Goal: Task Accomplishment & Management: Complete application form

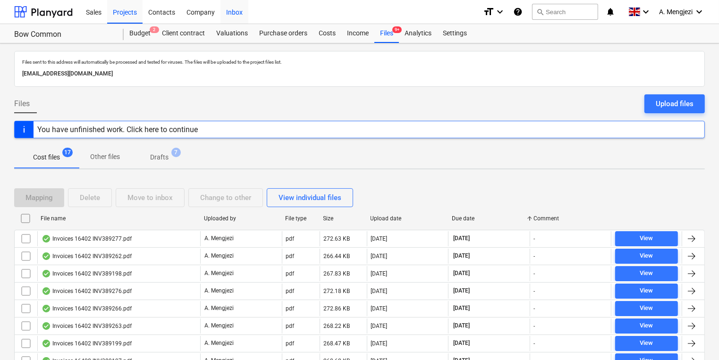
click at [238, 10] on div "Inbox" at bounding box center [235, 12] width 28 height 24
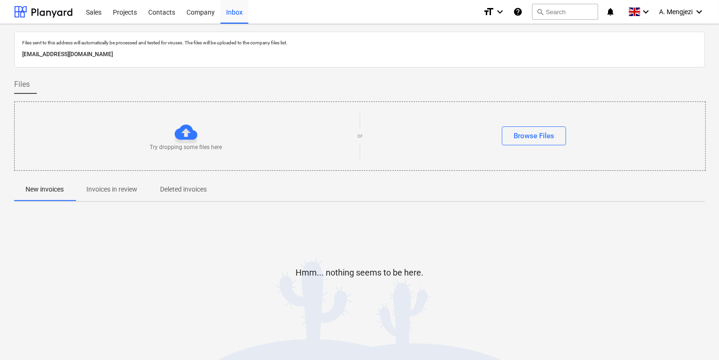
click at [131, 192] on p "Invoices in review" at bounding box center [111, 190] width 51 height 10
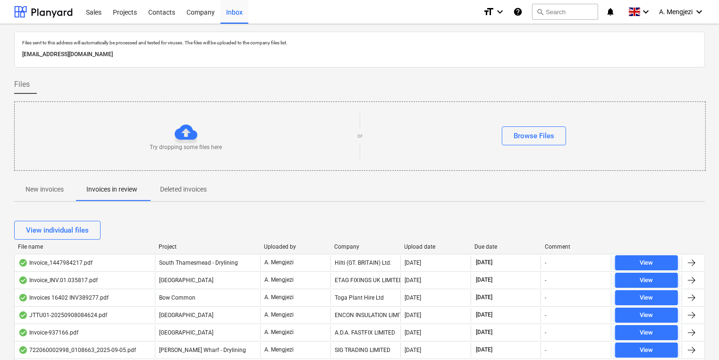
click at [363, 248] on div "Company" at bounding box center [365, 247] width 63 height 7
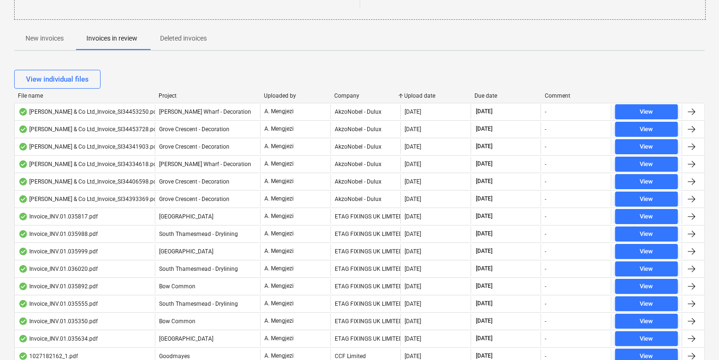
scroll to position [118, 0]
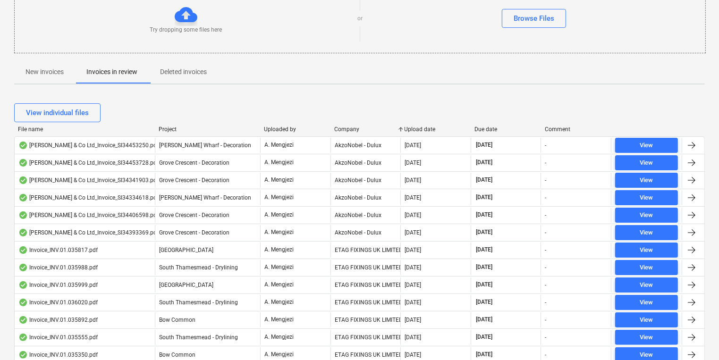
drag, startPoint x: 58, startPoint y: 72, endPoint x: 46, endPoint y: 81, distance: 14.5
click at [57, 72] on p "New invoices" at bounding box center [45, 72] width 38 height 10
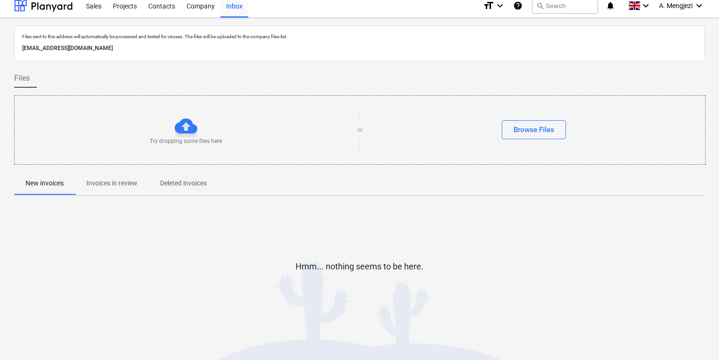
scroll to position [5, 0]
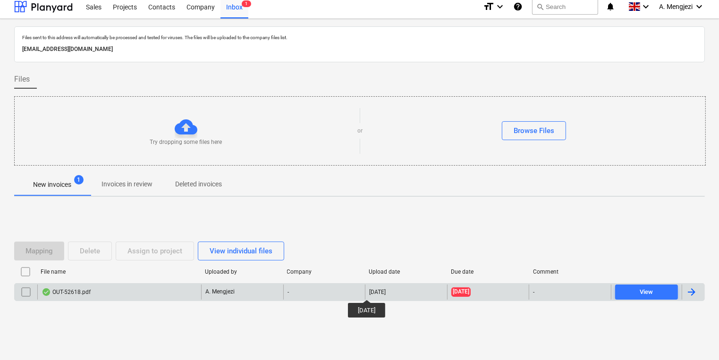
click at [374, 291] on div "[DATE]" at bounding box center [377, 292] width 17 height 7
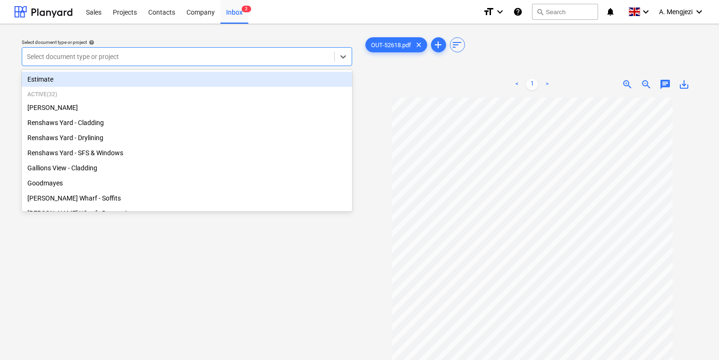
click at [115, 58] on div at bounding box center [178, 56] width 303 height 9
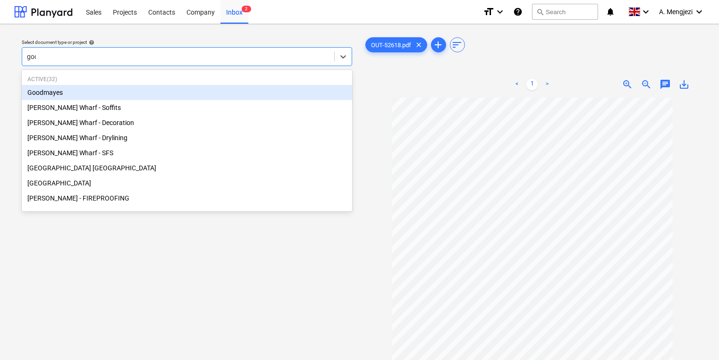
type input "good"
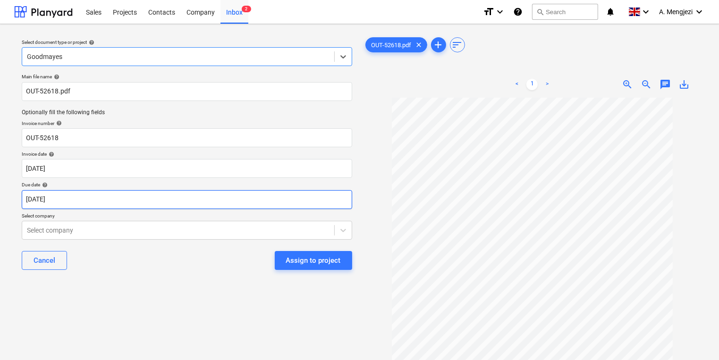
click at [161, 198] on body "Sales Projects Contacts Company Inbox 2 format_size keyboard_arrow_down help se…" at bounding box center [359, 180] width 719 height 360
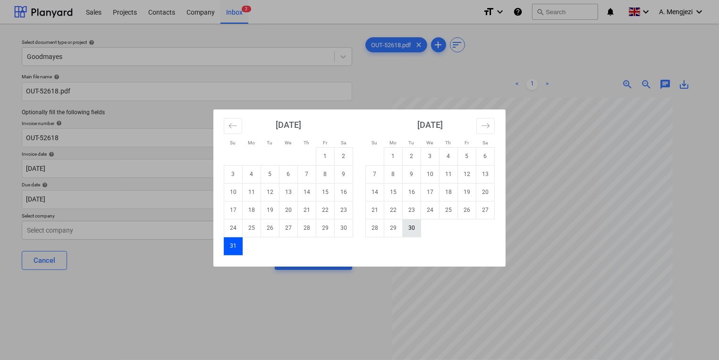
click at [407, 226] on td "30" at bounding box center [412, 228] width 18 height 18
type input "[DATE]"
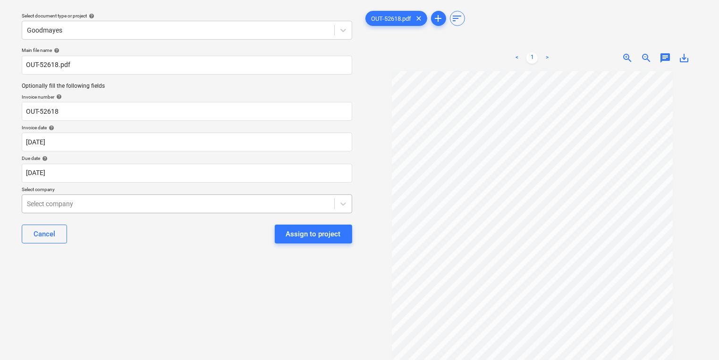
click at [249, 229] on body "Sales Projects Contacts Company Inbox 2 format_size keyboard_arrow_down help se…" at bounding box center [359, 154] width 719 height 360
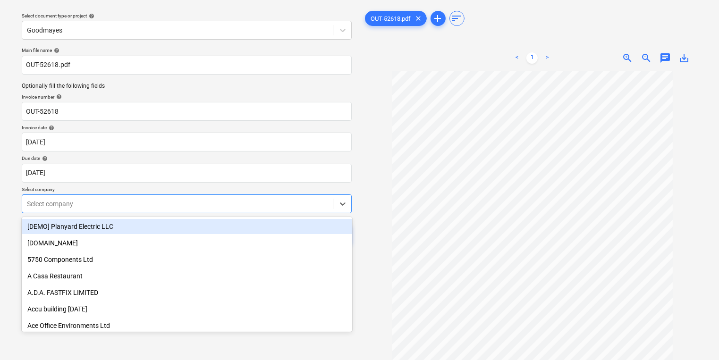
scroll to position [30, 0]
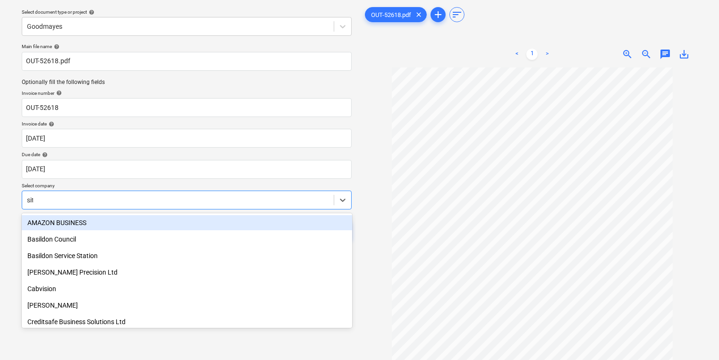
type input "site"
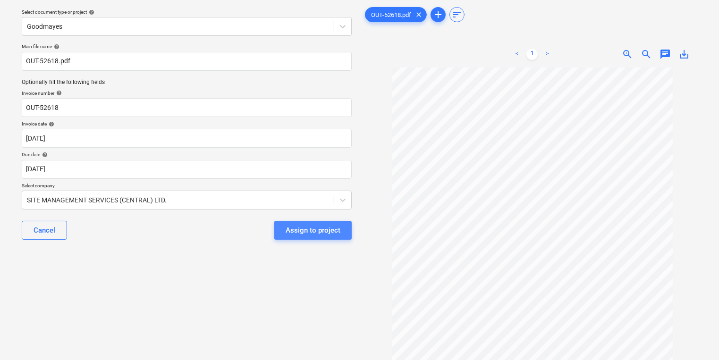
click at [295, 231] on div "Assign to project" at bounding box center [313, 230] width 55 height 12
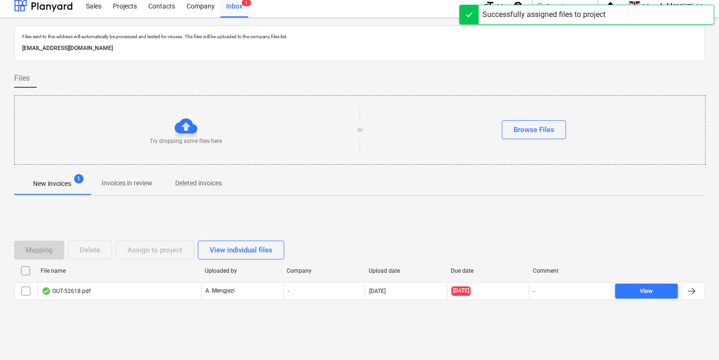
scroll to position [5, 0]
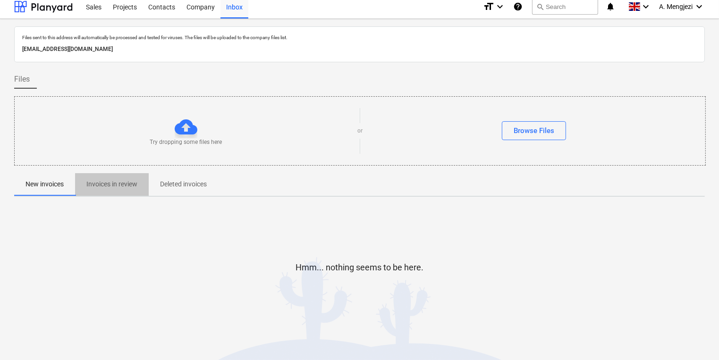
click at [113, 180] on p "Invoices in review" at bounding box center [111, 184] width 51 height 10
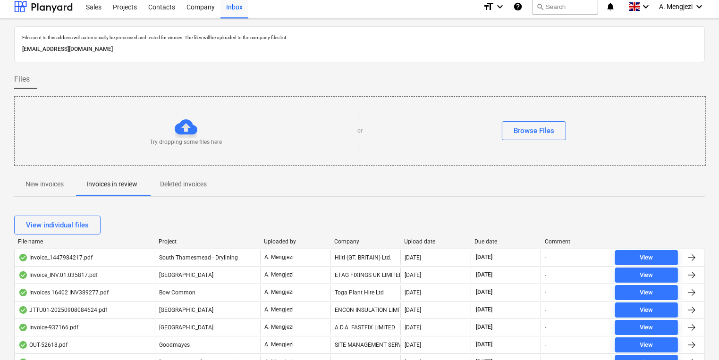
click at [349, 242] on div "Company" at bounding box center [365, 241] width 63 height 7
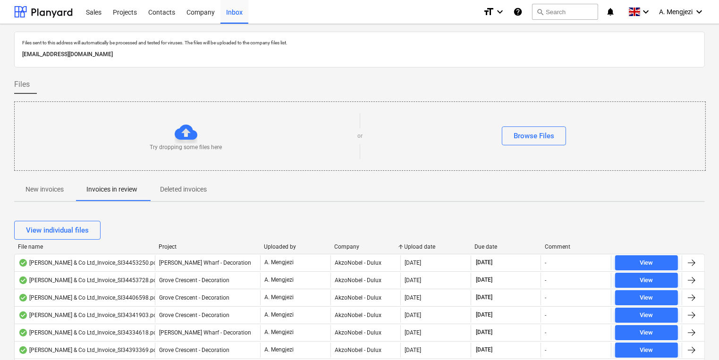
click at [348, 242] on div "View individual files" at bounding box center [359, 230] width 691 height 26
click at [348, 245] on div "Company" at bounding box center [365, 247] width 63 height 7
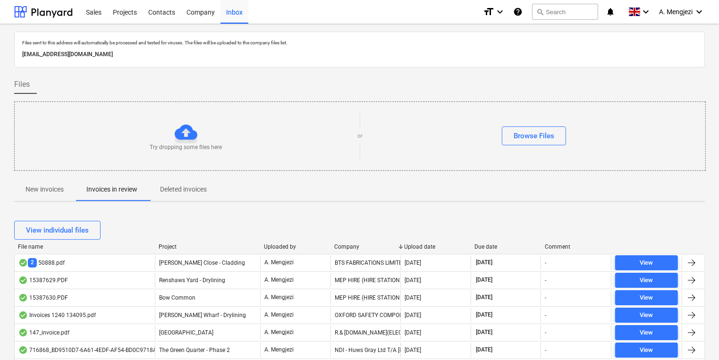
click at [349, 246] on div "Company" at bounding box center [365, 247] width 63 height 7
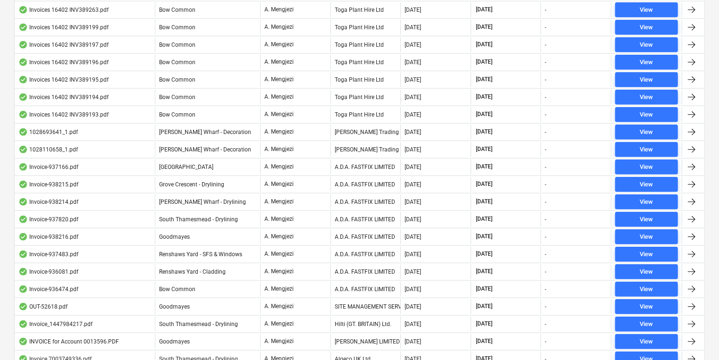
scroll to position [925, 0]
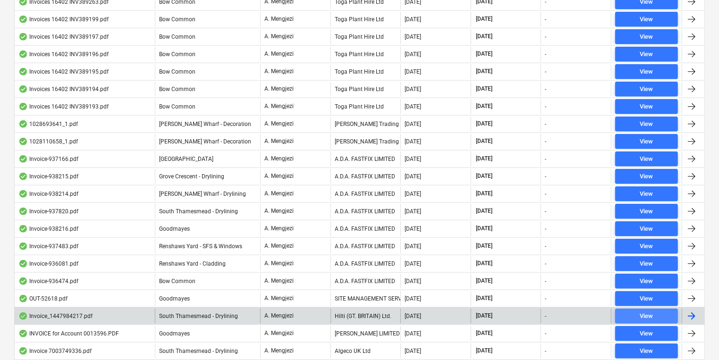
click at [654, 311] on span "View" at bounding box center [646, 316] width 55 height 11
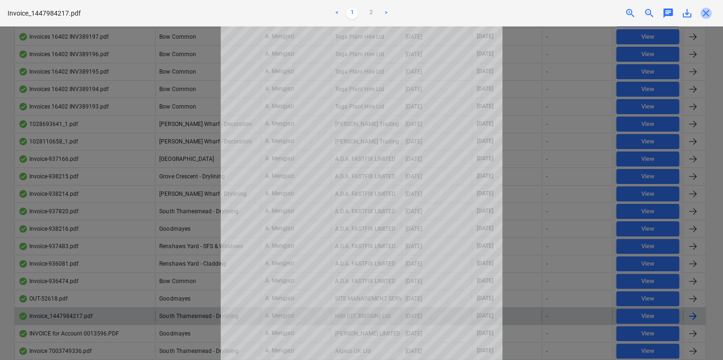
click at [708, 15] on span "close" at bounding box center [705, 13] width 11 height 11
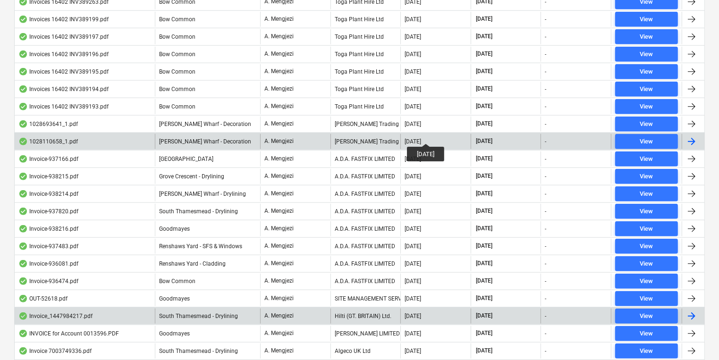
click at [421, 138] on div "[DATE]" at bounding box center [413, 141] width 17 height 7
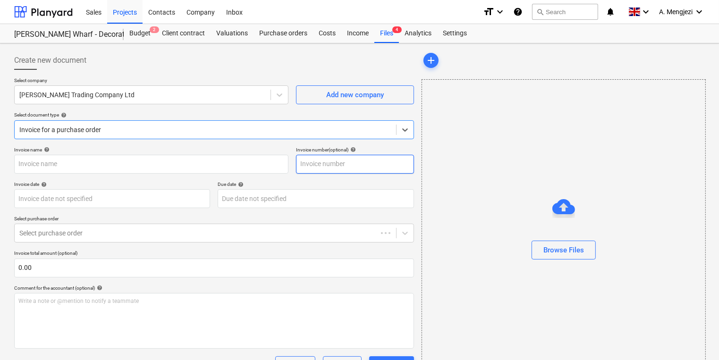
type input "1028110658"
type input "[DATE]"
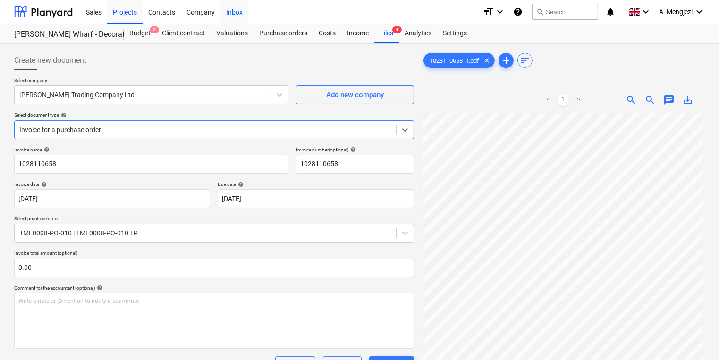
click at [232, 11] on div "Inbox" at bounding box center [235, 12] width 28 height 24
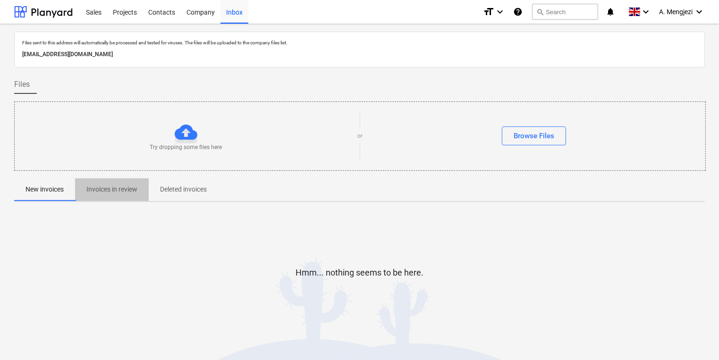
click at [125, 191] on p "Invoices in review" at bounding box center [111, 190] width 51 height 10
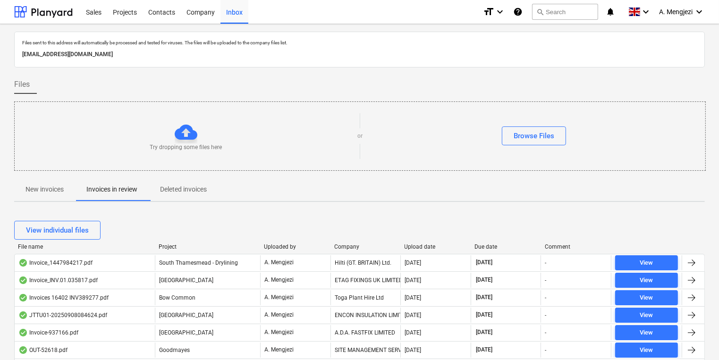
click at [346, 246] on div "Company" at bounding box center [365, 247] width 63 height 7
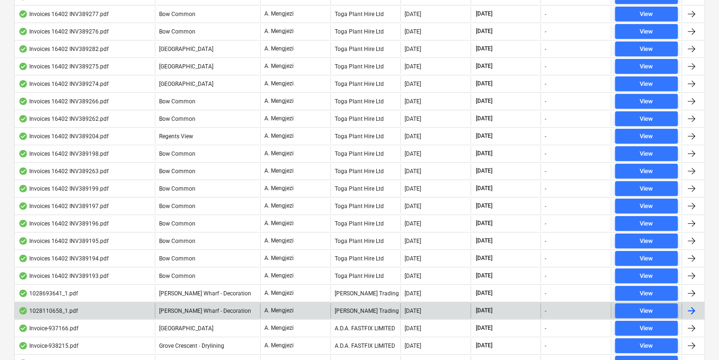
scroll to position [567, 0]
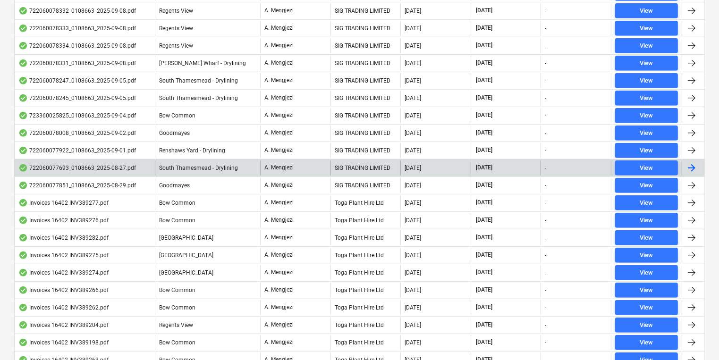
click at [692, 162] on div at bounding box center [691, 167] width 11 height 11
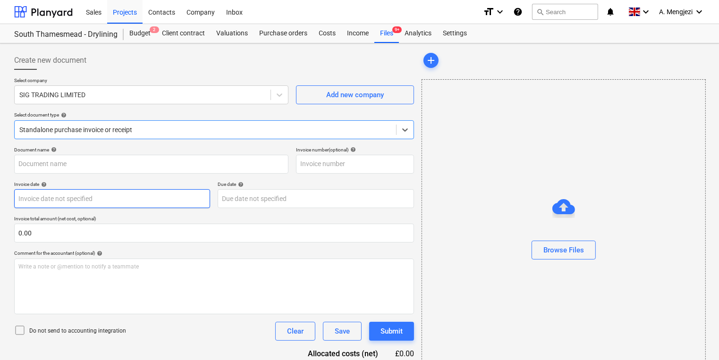
type input "722060077693"
type input "[DATE]"
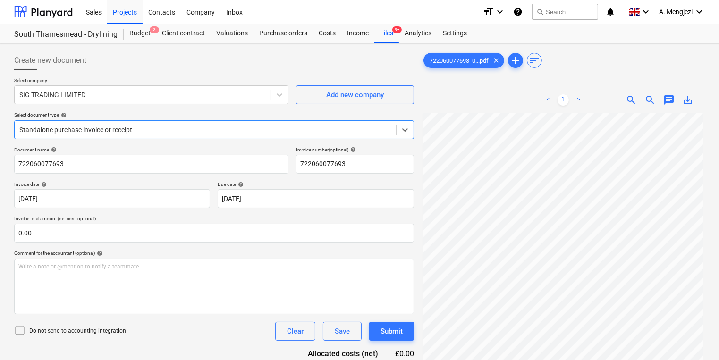
click at [254, 125] on div at bounding box center [205, 129] width 372 height 9
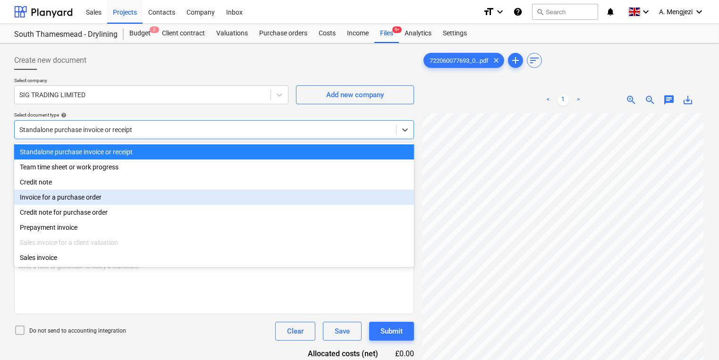
click at [164, 195] on div "Invoice for a purchase order" at bounding box center [214, 197] width 400 height 15
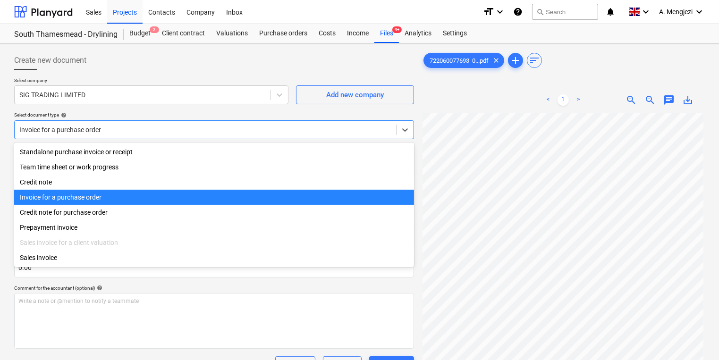
click at [161, 128] on div at bounding box center [205, 129] width 372 height 9
click at [123, 196] on div "Invoice for a purchase order" at bounding box center [214, 197] width 400 height 15
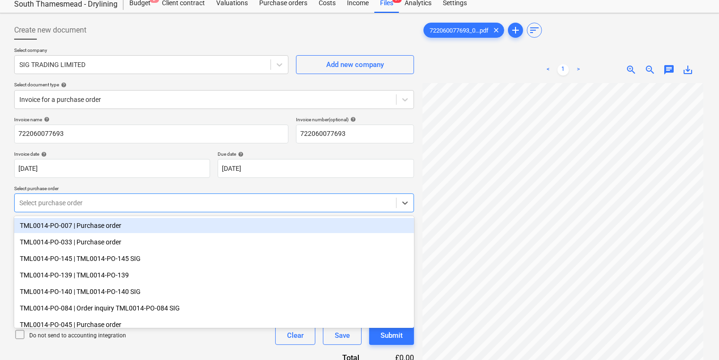
click at [119, 232] on body "Sales Projects Contacts Company Inbox format_size keyboard_arrow_down help sear…" at bounding box center [359, 150] width 719 height 360
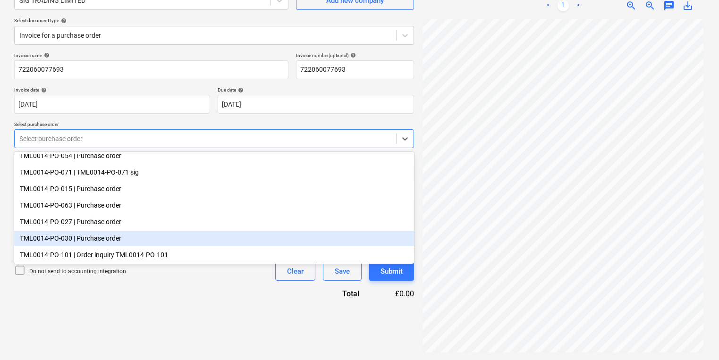
scroll to position [65, 0]
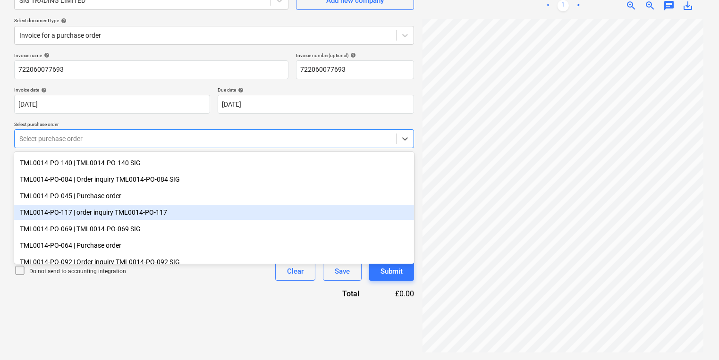
click at [176, 213] on div "TML0014-PO-117 | order inquiry TML0014-PO-117" at bounding box center [214, 212] width 400 height 15
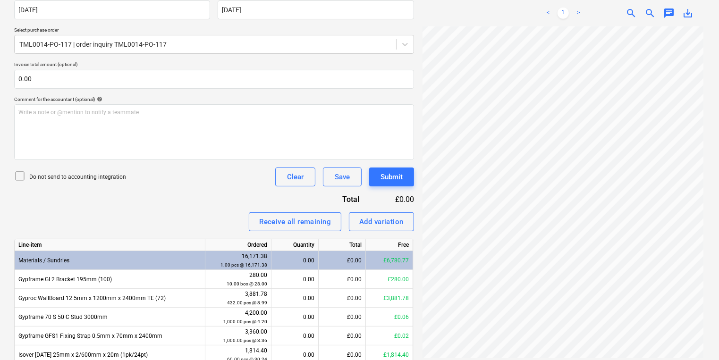
scroll to position [250, 0]
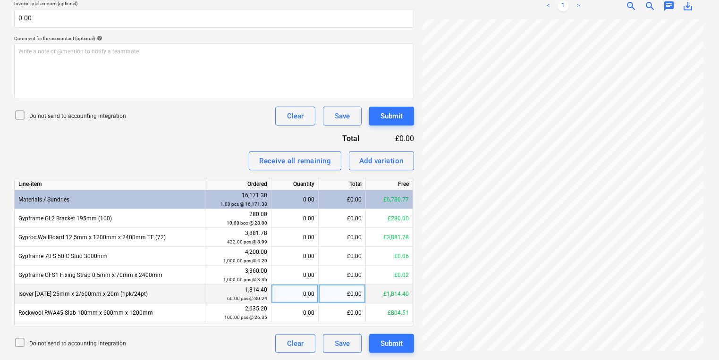
click at [295, 294] on div "0.00" at bounding box center [294, 294] width 39 height 19
type input "60"
drag, startPoint x: 160, startPoint y: 291, endPoint x: 17, endPoint y: 294, distance: 143.1
click at [17, 294] on div "Isover [DATE] 25mm x 2/600mm x 20m (1pk/24pt)" at bounding box center [110, 294] width 191 height 19
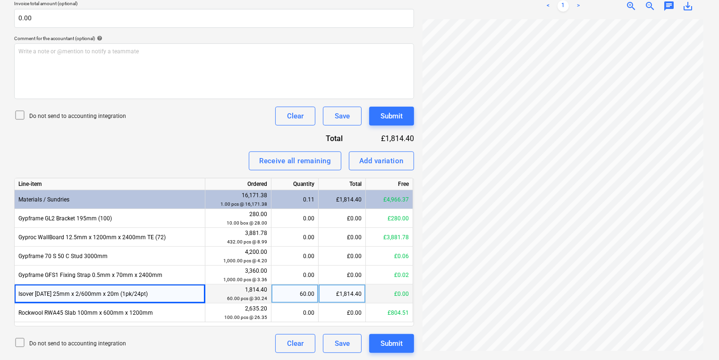
copy div "Isover [DATE] 25mm x 2/600mm x 20m (1pk/24pt)"
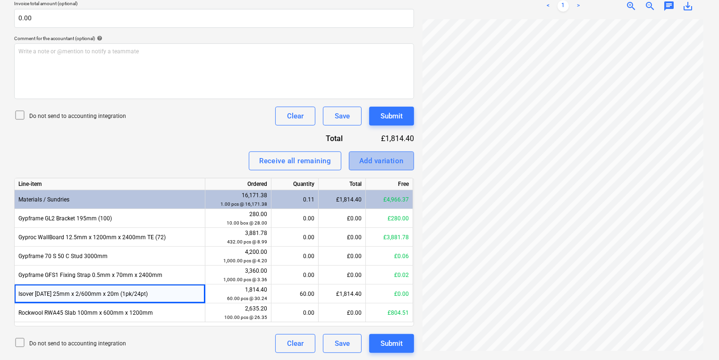
click at [387, 156] on div "Add variation" at bounding box center [381, 161] width 44 height 12
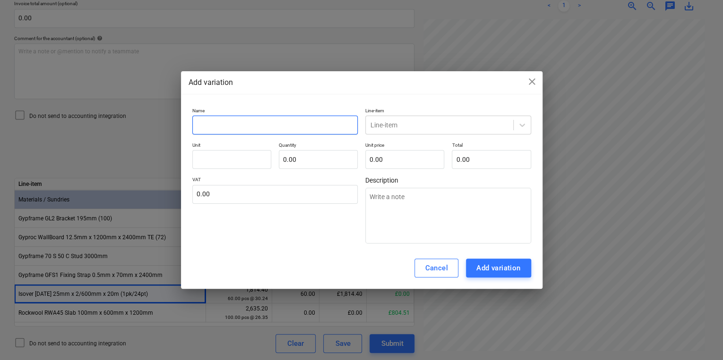
click at [282, 127] on input "text" at bounding box center [275, 125] width 166 height 19
paste input "Isover [DATE] 25mm x 2/600mm x 20m (1pk/24pt)"
type textarea "x"
type input "Isover [DATE] 25mm x 2/600mm x 20m (1pk/24pt)"
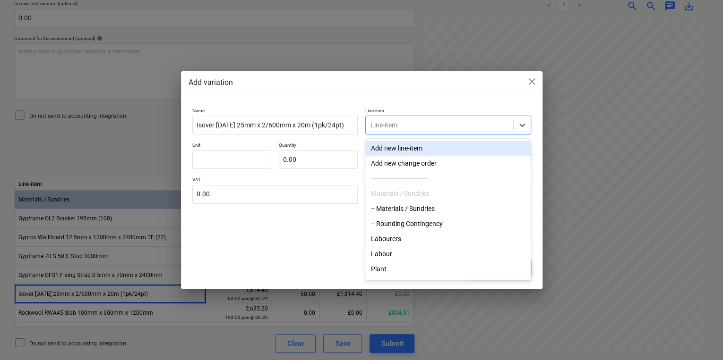
click at [406, 120] on div at bounding box center [439, 124] width 138 height 9
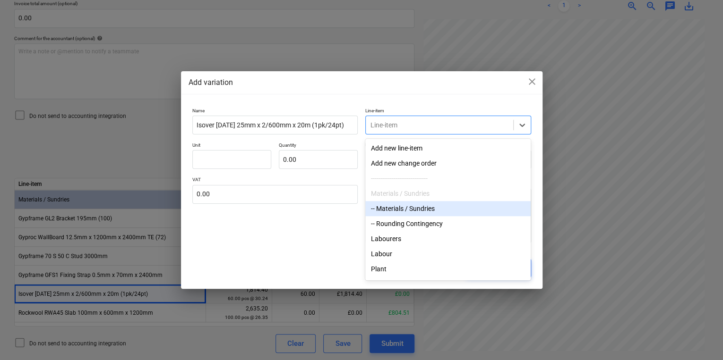
drag, startPoint x: 415, startPoint y: 208, endPoint x: 380, endPoint y: 197, distance: 37.0
click at [413, 208] on div "-- Materials / Sundries" at bounding box center [447, 208] width 165 height 15
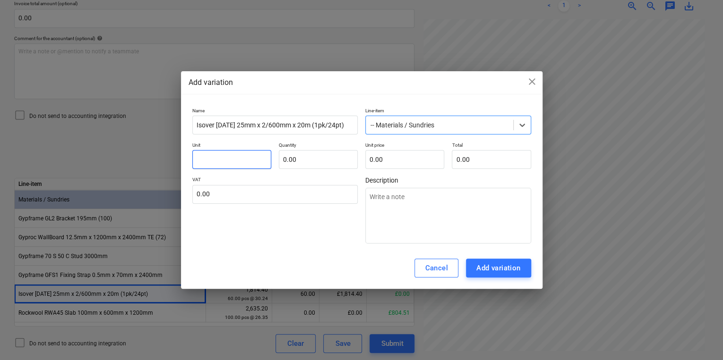
click at [233, 158] on input "text" at bounding box center [231, 159] width 79 height 19
type textarea "x"
type input "p"
type textarea "x"
type input "pr"
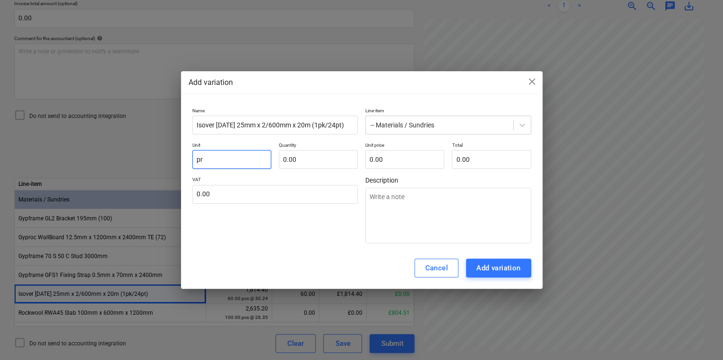
type textarea "x"
type input "pri"
type textarea "x"
type input "pric"
type textarea "x"
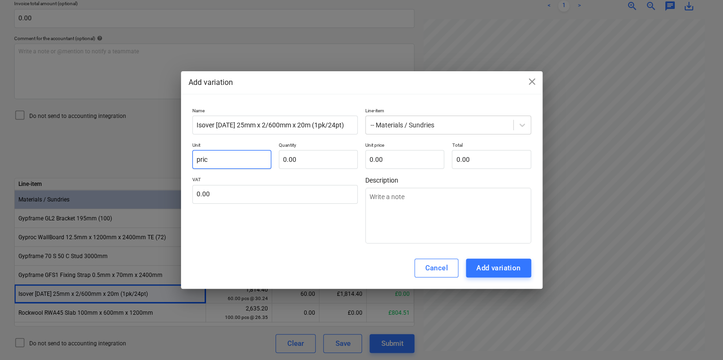
type input "price"
type textarea "x"
type input "price"
type textarea "x"
type input "price i"
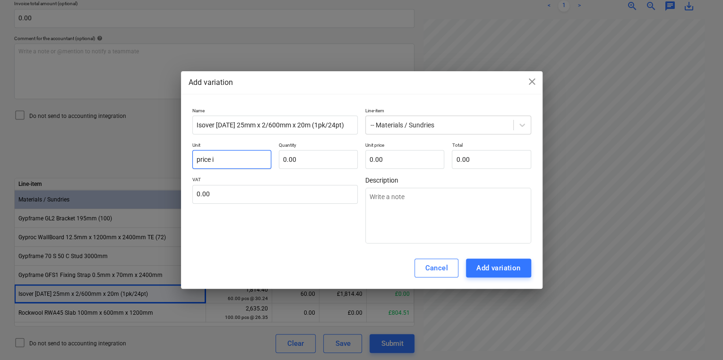
type textarea "x"
type input "price in"
type textarea "x"
type input "price inc"
type textarea "x"
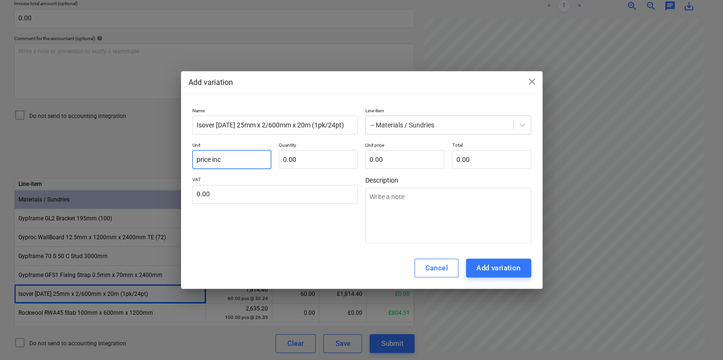
type input "price incr"
type textarea "x"
type input "price incre"
type textarea "x"
type input "price increa"
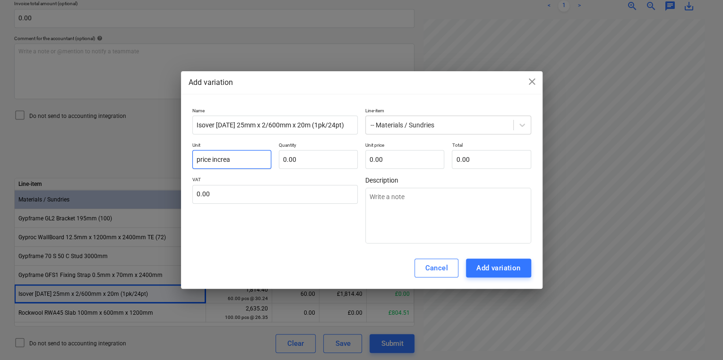
type textarea "x"
type input "price increas"
type textarea "x"
type input "price increase"
type textarea "x"
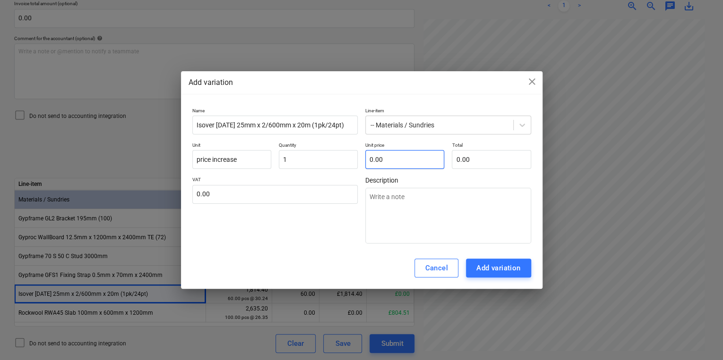
type input "1.00"
type textarea "x"
type input "9"
type input "9.00"
type textarea "x"
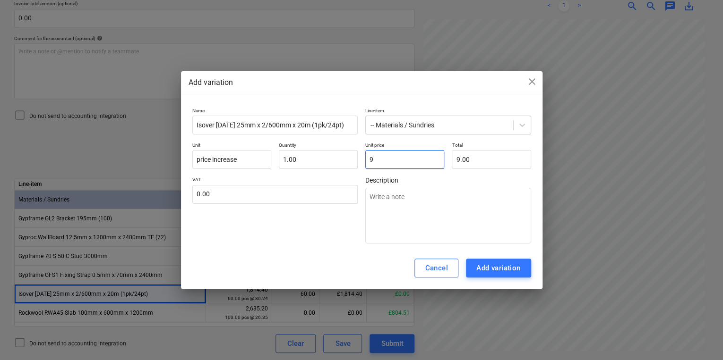
type input "98"
type input "98.00"
type textarea "x"
type input "98."
type textarea "x"
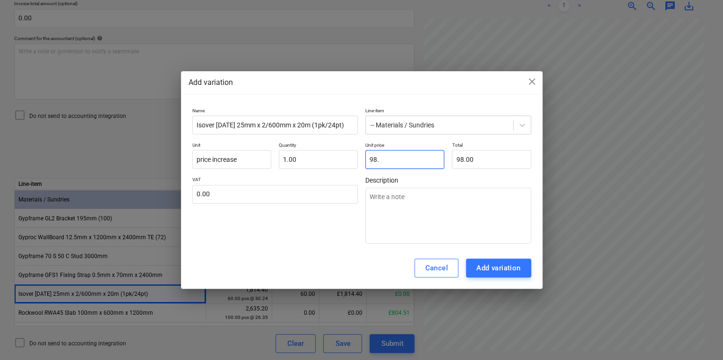
type input "98.4"
type input "98.40"
type textarea "x"
type input "98.40"
click at [256, 161] on input "price increase" at bounding box center [231, 159] width 79 height 19
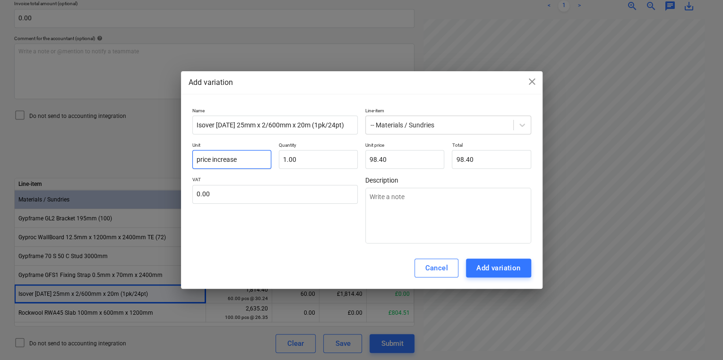
type textarea "x"
type input "price increase"
type textarea "x"
type input "price increase @"
type textarea "x"
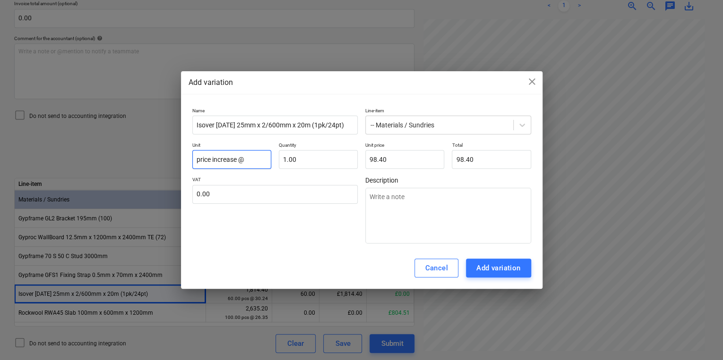
type input "price increase @"
type textarea "x"
type input "price increase @ 5"
type textarea "x"
type input "price increase @ 50"
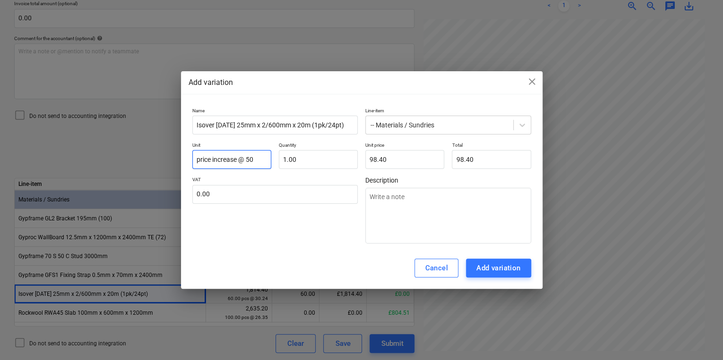
type textarea "x"
type input "price increase @ 5"
type textarea "x"
type input "price increase @"
type textarea "x"
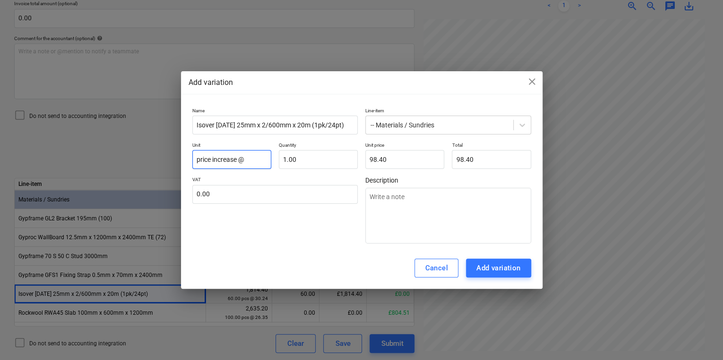
type input "price increase @ 6"
type textarea "x"
type input "price increase @ 60"
type textarea "x"
type input "price increase @ 60p"
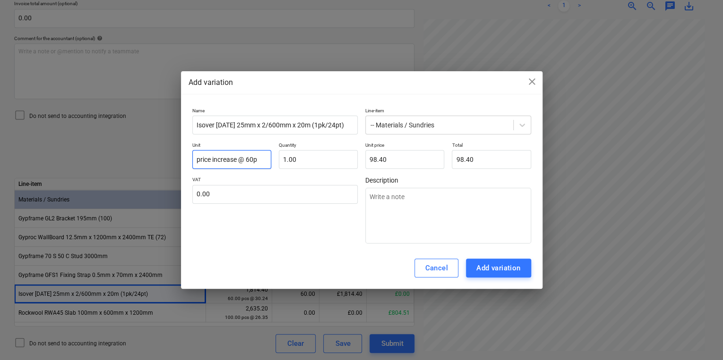
type textarea "x"
type input "price increase @ 60pc"
type textarea "x"
type input "price increase @ 60pcs"
click at [476, 266] on div "Add variation" at bounding box center [498, 268] width 44 height 12
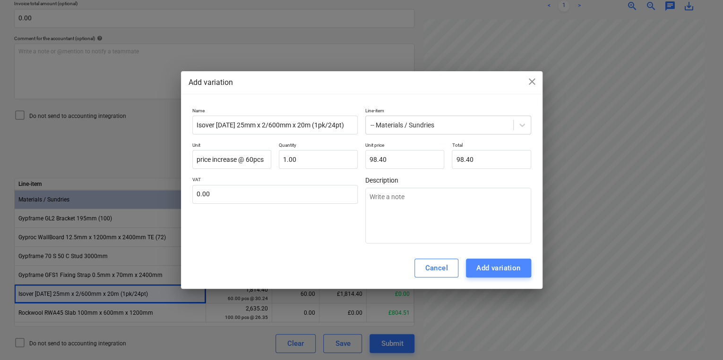
type textarea "x"
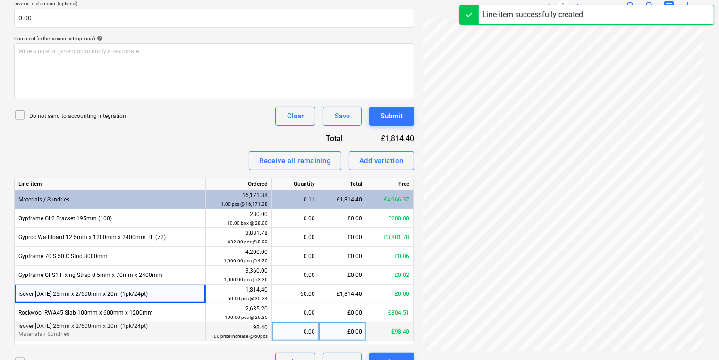
click at [286, 327] on div "0.00" at bounding box center [295, 332] width 39 height 19
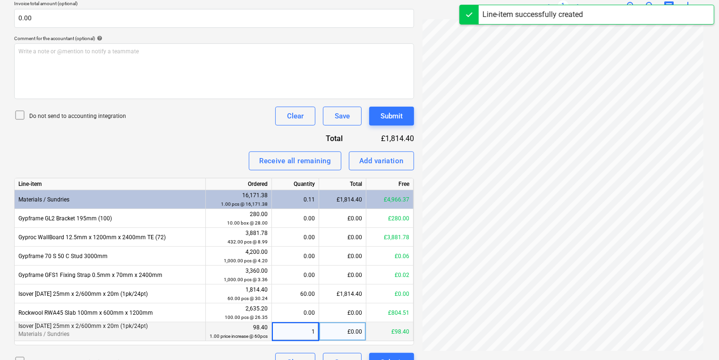
type input "1"
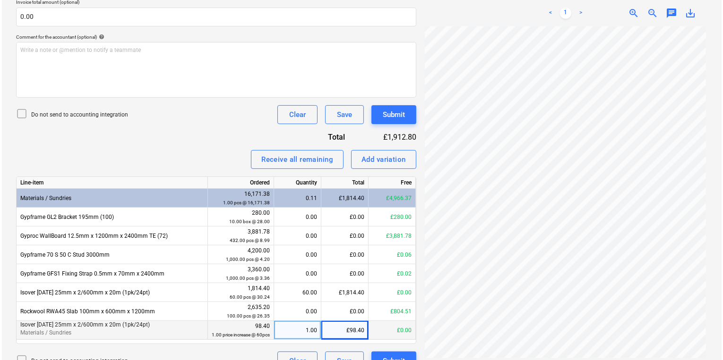
scroll to position [269, 0]
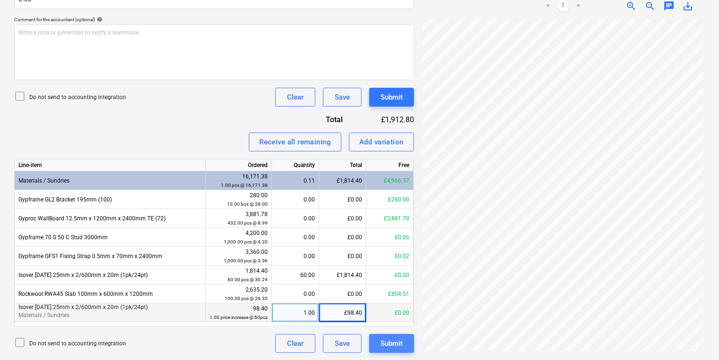
click at [403, 338] on button "Submit" at bounding box center [391, 343] width 45 height 19
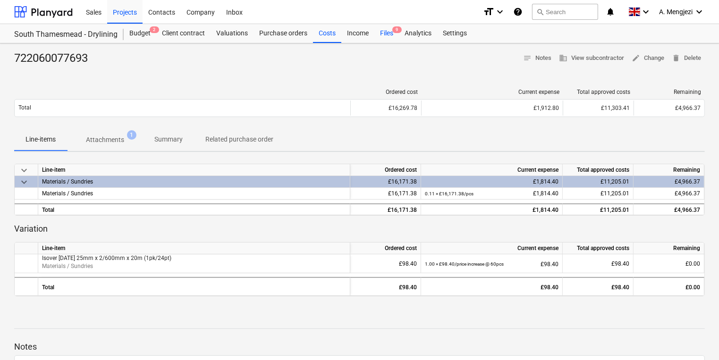
click at [391, 31] on div "Files 9" at bounding box center [386, 33] width 25 height 19
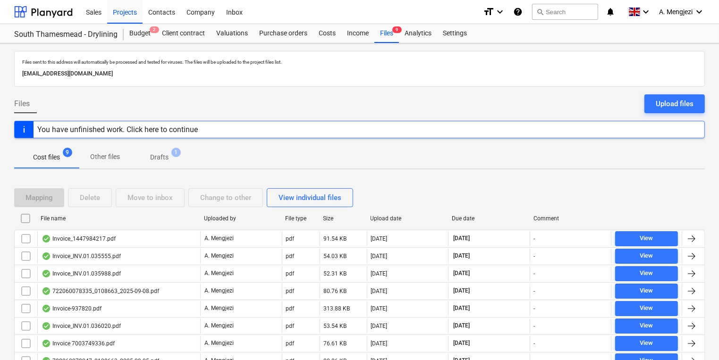
click at [469, 217] on div "Due date" at bounding box center [489, 218] width 74 height 7
checkbox input "false"
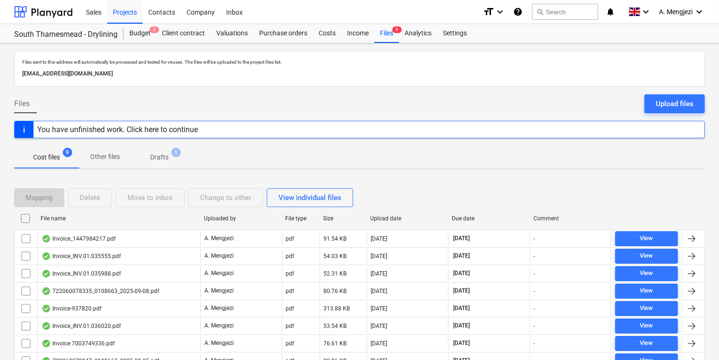
checkbox input "false"
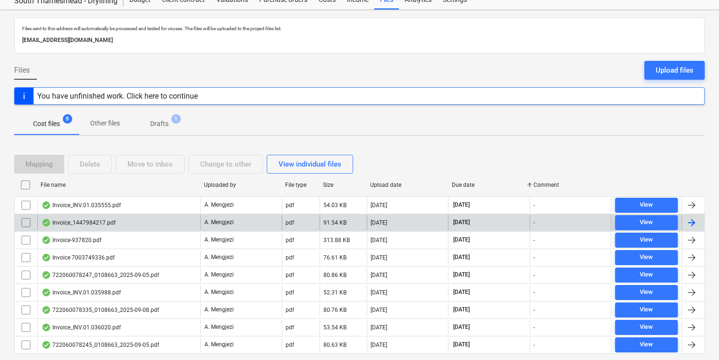
scroll to position [60, 0]
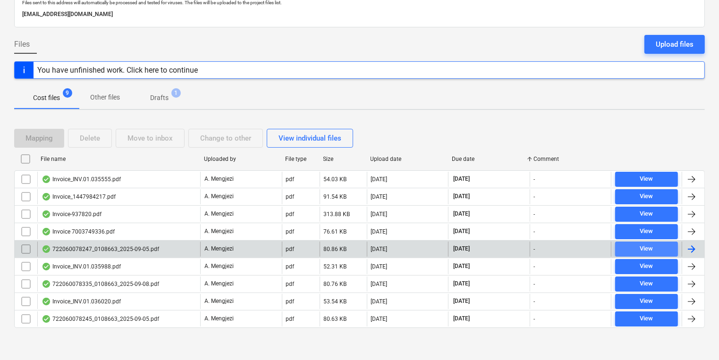
click at [657, 247] on span "View" at bounding box center [646, 249] width 55 height 11
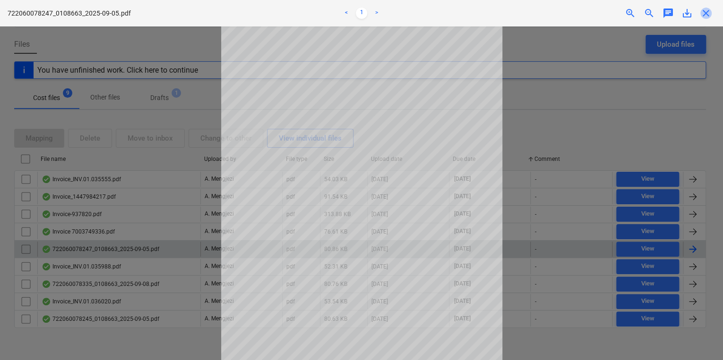
click at [707, 13] on span "close" at bounding box center [705, 13] width 11 height 11
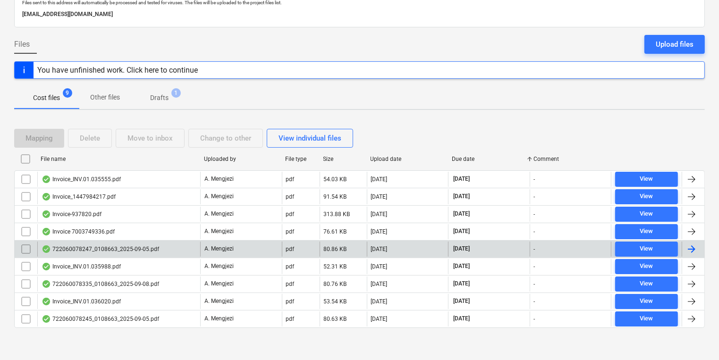
click at [408, 246] on div "[DATE]" at bounding box center [408, 249] width 82 height 15
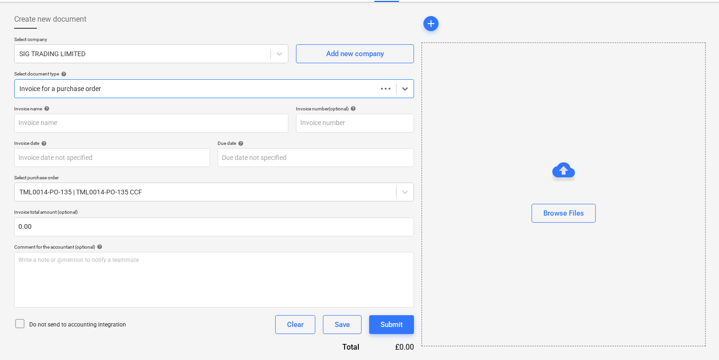
scroll to position [41, 0]
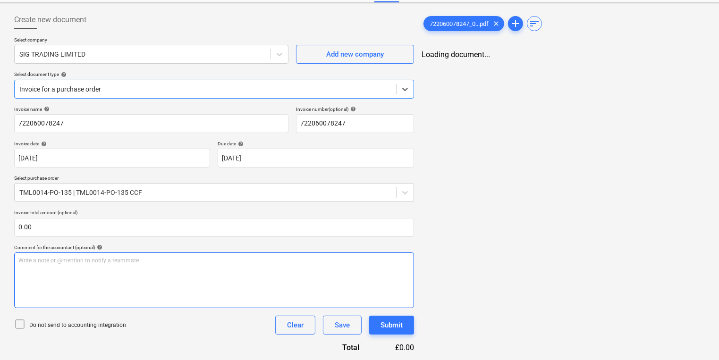
type input "722060078247"
type input "[DATE]"
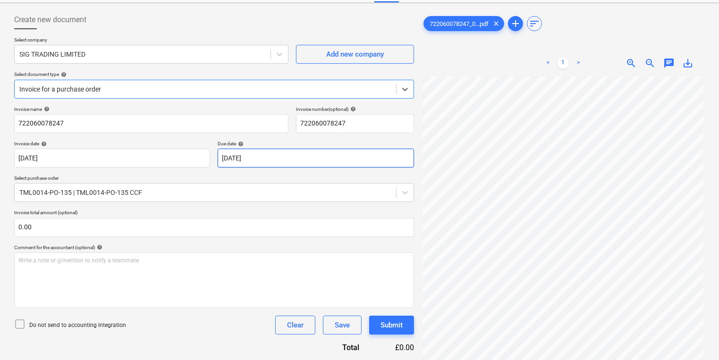
click at [314, 162] on body "Sales Projects Contacts Company Inbox format_size keyboard_arrow_down help sear…" at bounding box center [359, 139] width 719 height 360
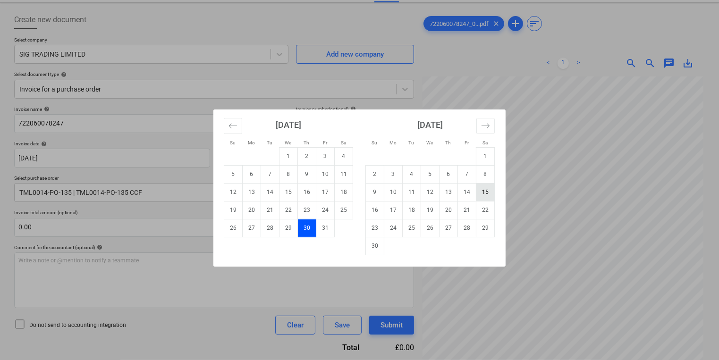
click at [482, 190] on td "15" at bounding box center [485, 192] width 18 height 18
type input "[DATE]"
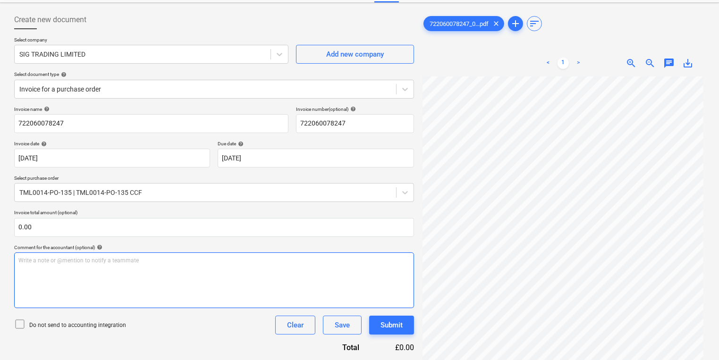
scroll to position [230, 0]
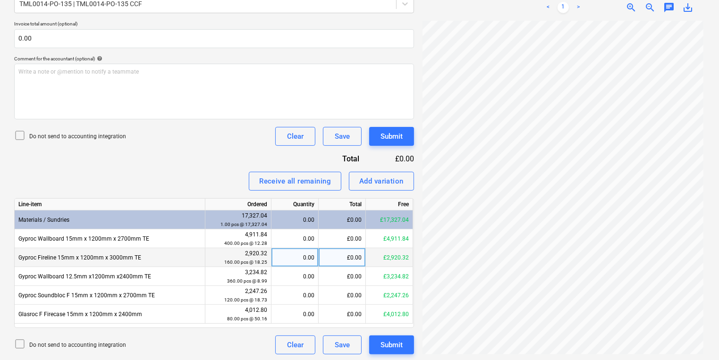
click at [307, 256] on div "0.00" at bounding box center [294, 257] width 39 height 19
type input "160"
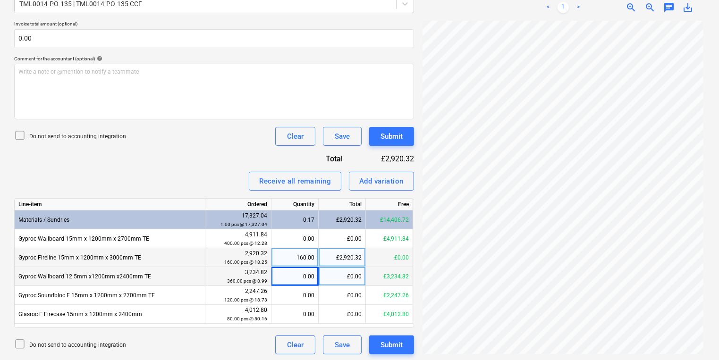
click at [355, 277] on div "£0.00" at bounding box center [342, 276] width 47 height 19
type input "1964.85"
click at [306, 275] on div "218.67" at bounding box center [294, 276] width 39 height 19
type input "160"
click at [281, 275] on div "160.00" at bounding box center [294, 276] width 39 height 19
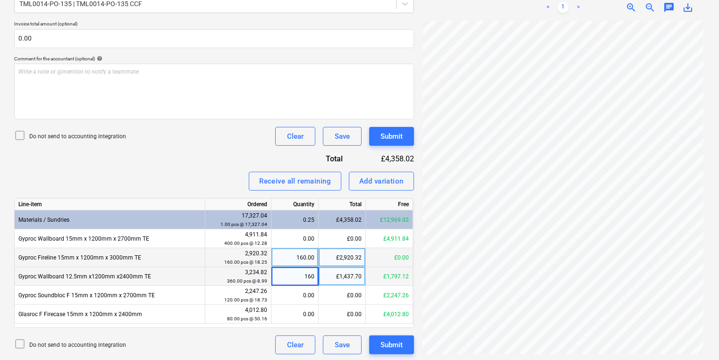
type input "0"
type input "160"
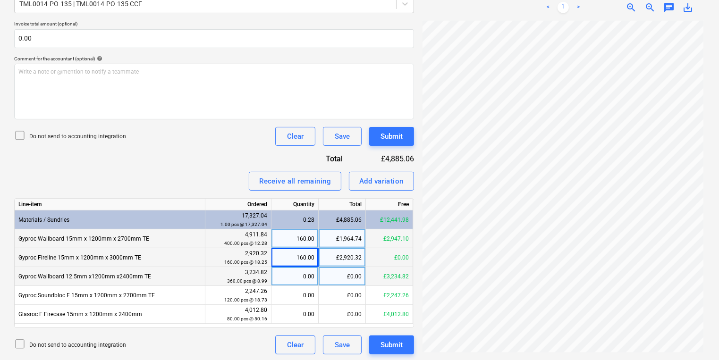
click at [348, 240] on div "£1,964.74" at bounding box center [342, 239] width 47 height 19
type input "1964.85"
click at [351, 240] on div "£1,964.85" at bounding box center [342, 239] width 47 height 19
click at [358, 240] on input "1964.85" at bounding box center [342, 239] width 47 height 18
type input "1964.8"
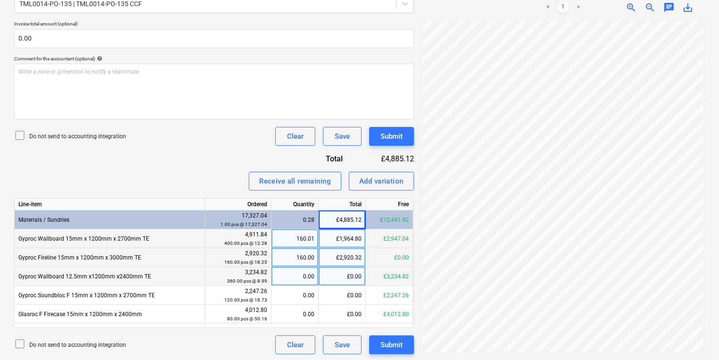
click at [353, 238] on div "£1,964.80" at bounding box center [342, 239] width 47 height 19
click at [360, 239] on input "1964.8" at bounding box center [342, 239] width 47 height 18
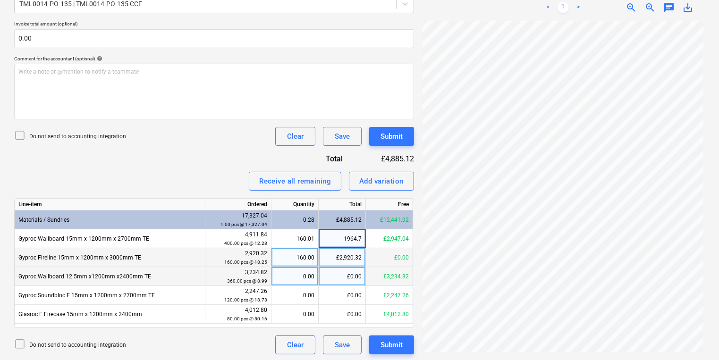
type input "1964.76"
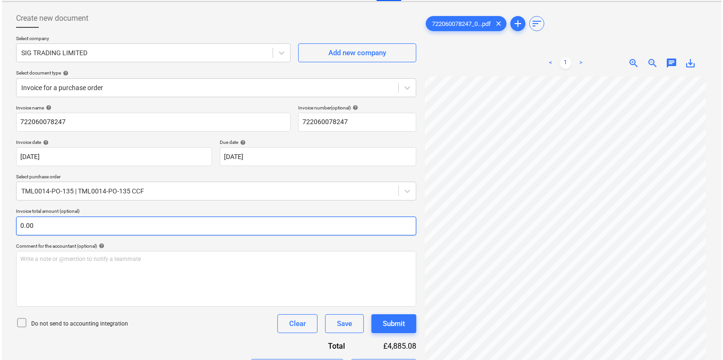
scroll to position [231, 0]
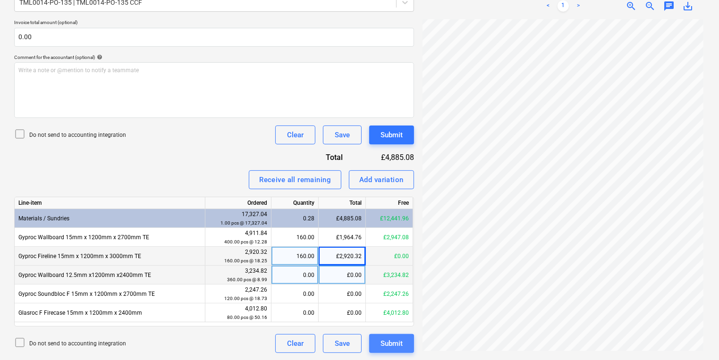
click at [393, 342] on div "Submit" at bounding box center [392, 344] width 22 height 12
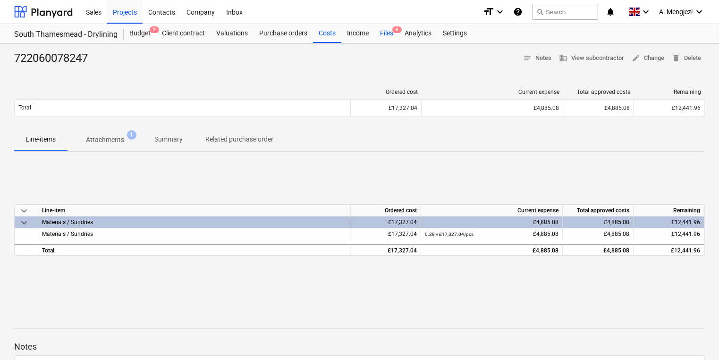
click at [392, 34] on div "Files 8" at bounding box center [386, 33] width 25 height 19
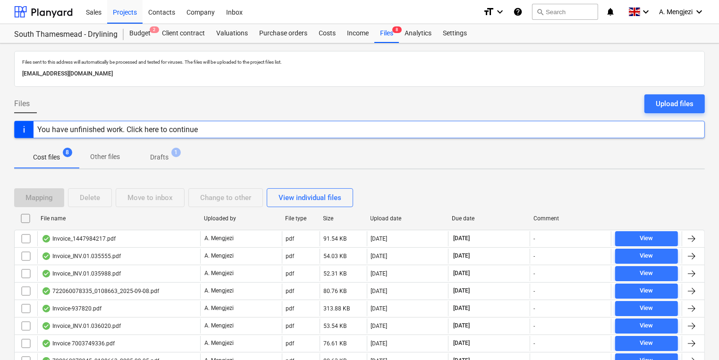
click at [465, 219] on div "Due date" at bounding box center [489, 218] width 74 height 7
checkbox input "false"
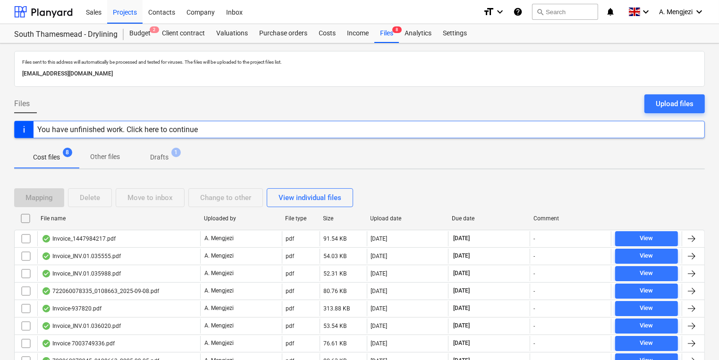
checkbox input "false"
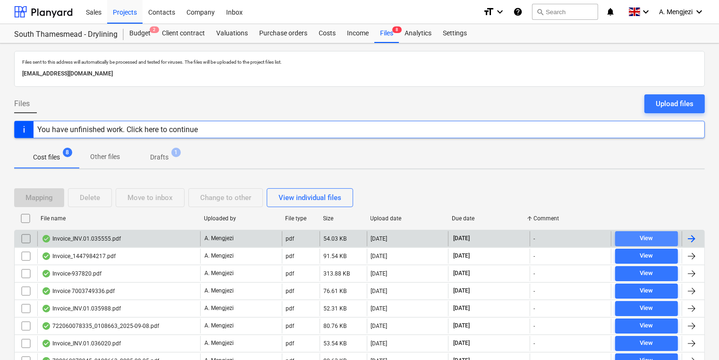
click at [657, 236] on span "View" at bounding box center [646, 238] width 55 height 11
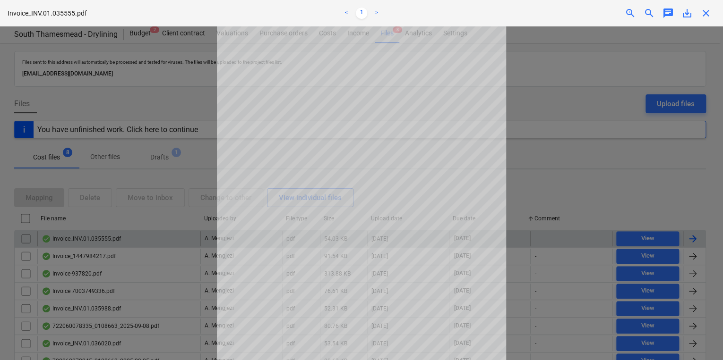
click at [707, 17] on span "close" at bounding box center [705, 13] width 11 height 11
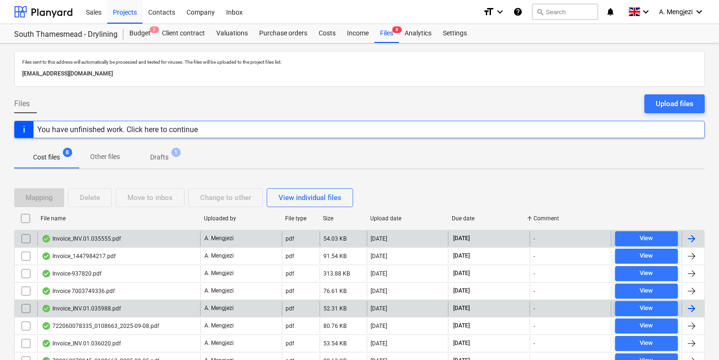
scroll to position [42, 0]
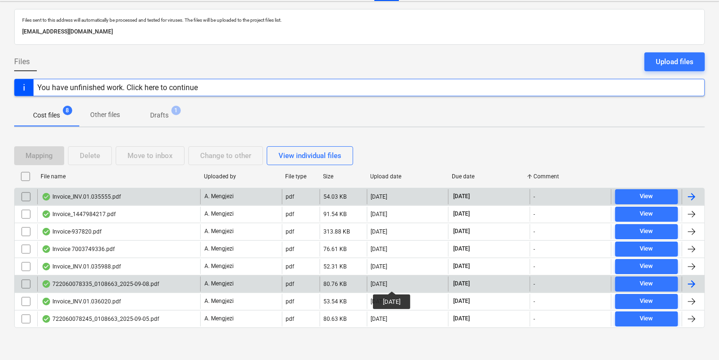
click at [388, 283] on div "[DATE]" at bounding box center [379, 284] width 17 height 7
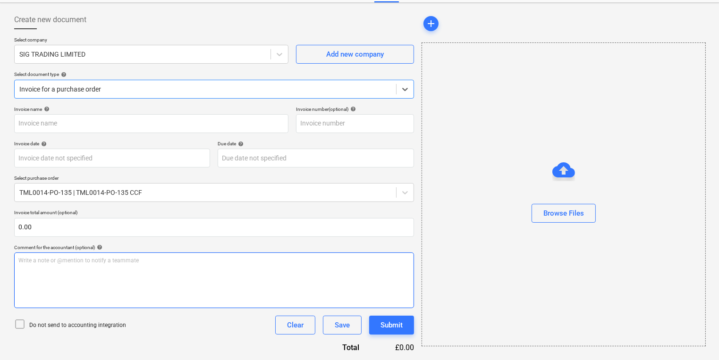
type input "722060078335"
type input "[DATE]"
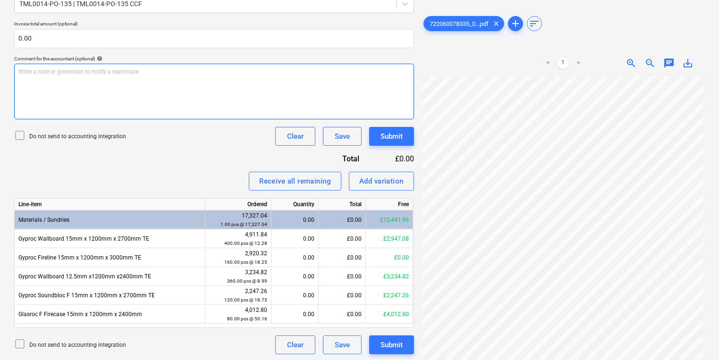
scroll to position [0, 0]
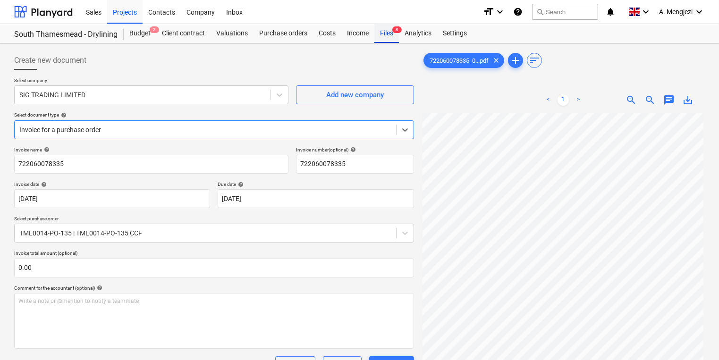
drag, startPoint x: 383, startPoint y: 34, endPoint x: 381, endPoint y: 39, distance: 6.1
click at [383, 34] on div "Files 8" at bounding box center [386, 33] width 25 height 19
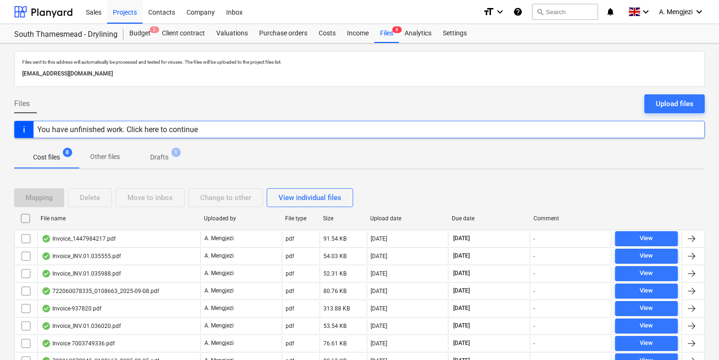
click at [487, 216] on div "Due date" at bounding box center [489, 218] width 74 height 7
checkbox input "false"
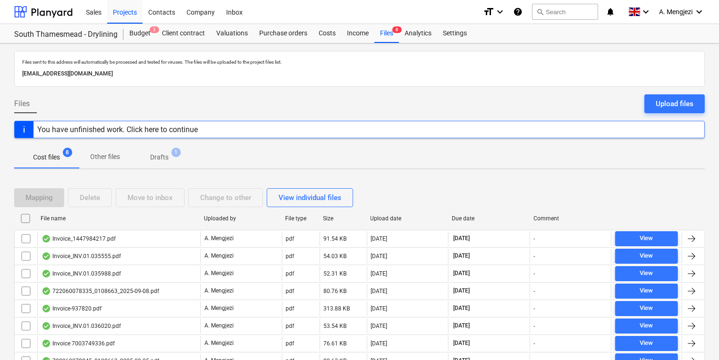
checkbox input "false"
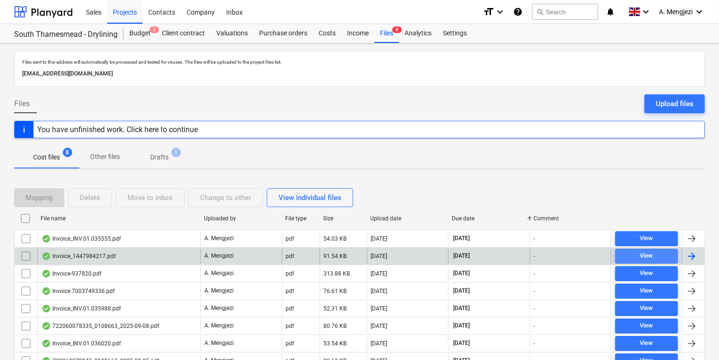
click at [633, 252] on span "View" at bounding box center [646, 256] width 55 height 11
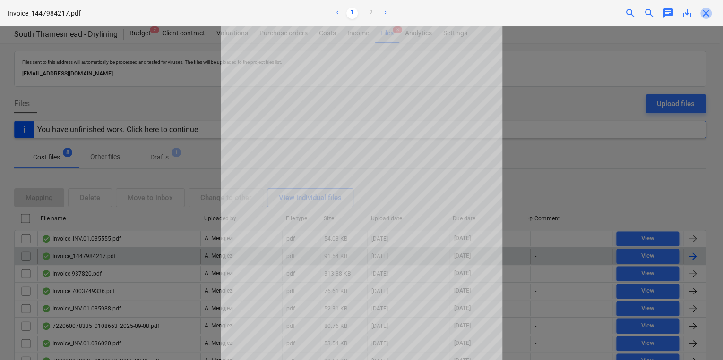
click at [704, 8] on span "close" at bounding box center [705, 13] width 11 height 11
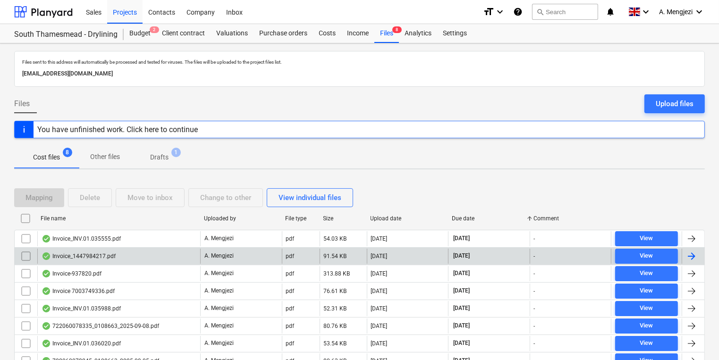
scroll to position [42, 0]
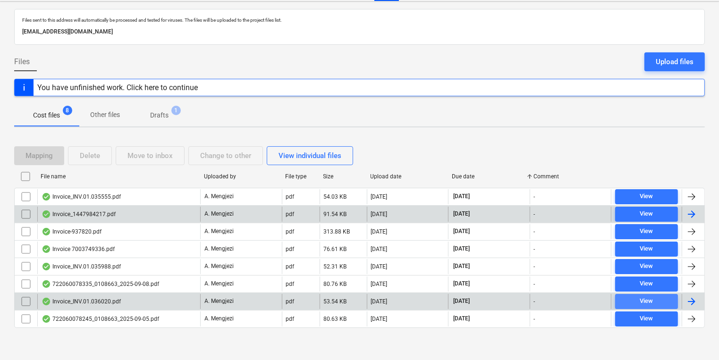
click at [642, 298] on div "View" at bounding box center [646, 301] width 13 height 11
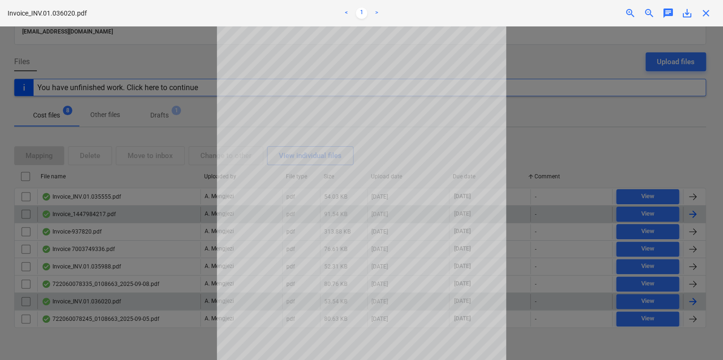
click at [709, 13] on span "close" at bounding box center [705, 13] width 11 height 11
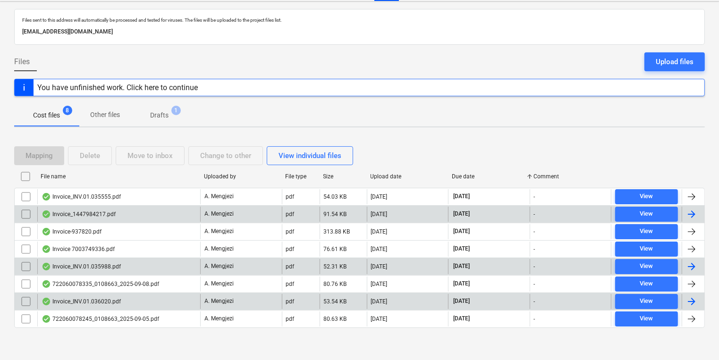
click at [691, 261] on div at bounding box center [691, 266] width 11 height 11
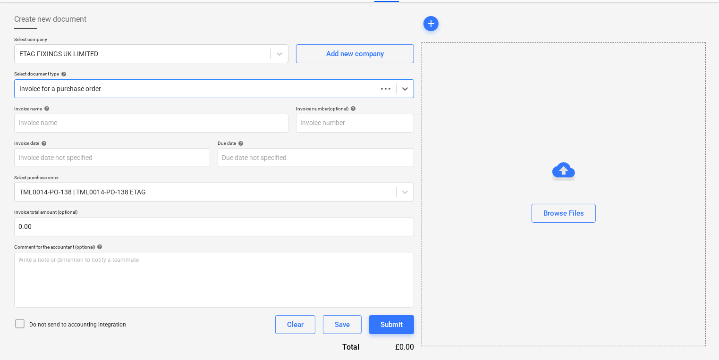
scroll to position [41, 0]
type input "#INV.01.035988"
type input "[DATE]"
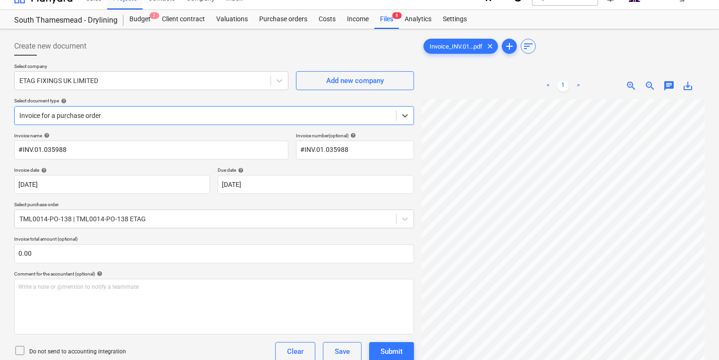
scroll to position [0, 0]
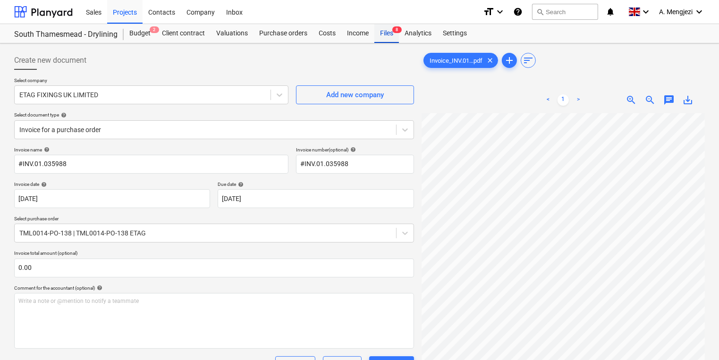
click at [391, 30] on div "Files 8" at bounding box center [386, 33] width 25 height 19
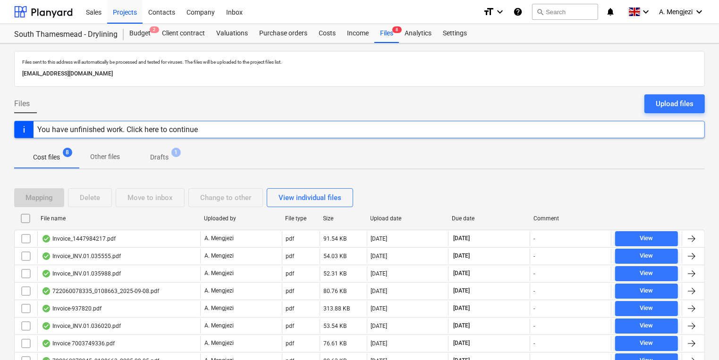
click at [149, 218] on div "File name" at bounding box center [119, 218] width 156 height 7
checkbox input "false"
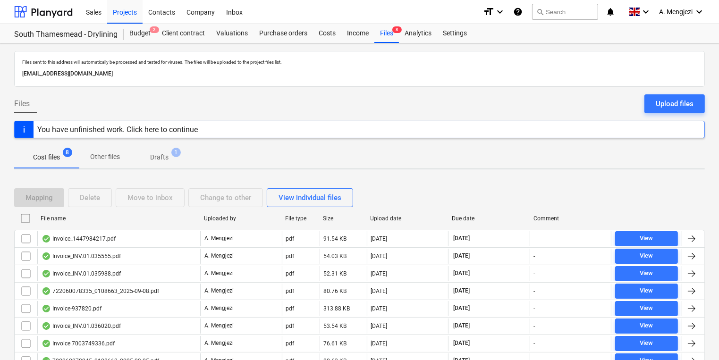
checkbox input "false"
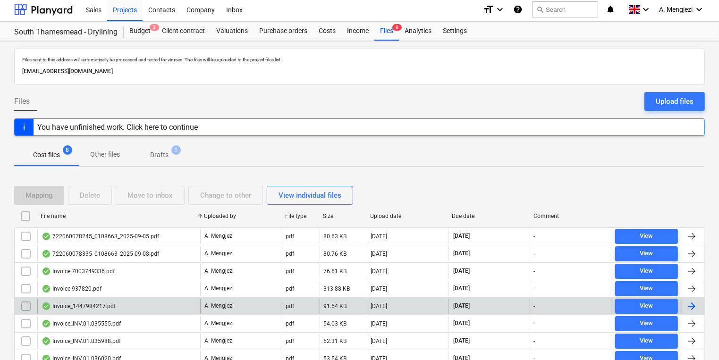
scroll to position [42, 0]
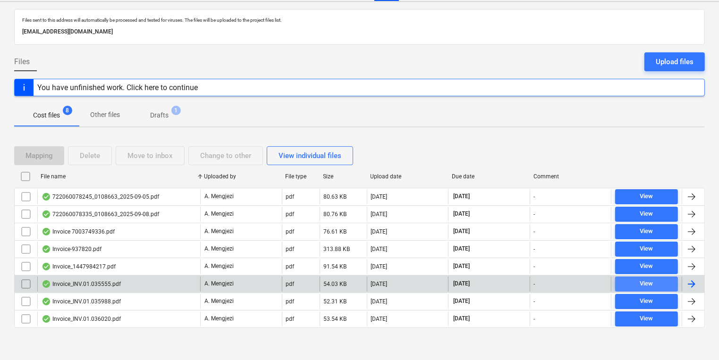
click at [640, 280] on div "View" at bounding box center [646, 284] width 13 height 11
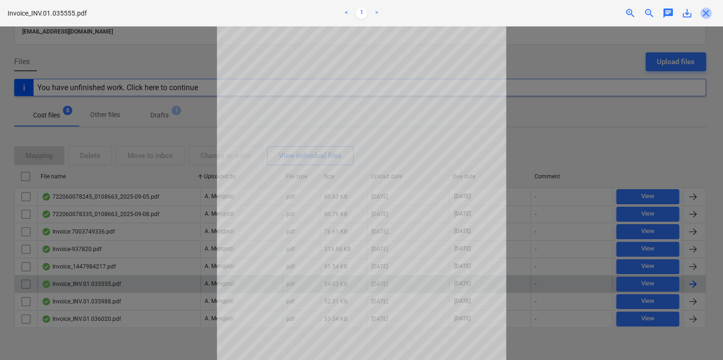
click at [706, 12] on span "close" at bounding box center [705, 13] width 11 height 11
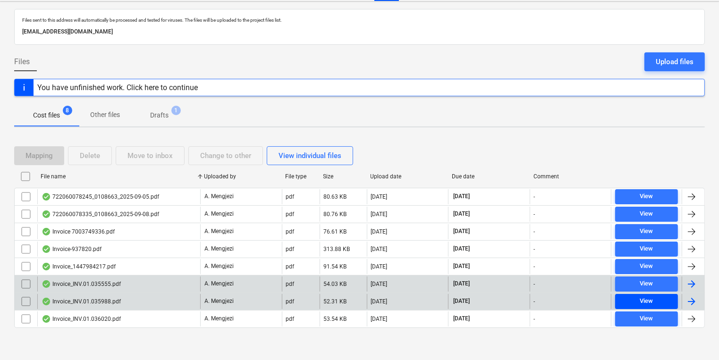
click at [648, 299] on div "View" at bounding box center [646, 301] width 13 height 11
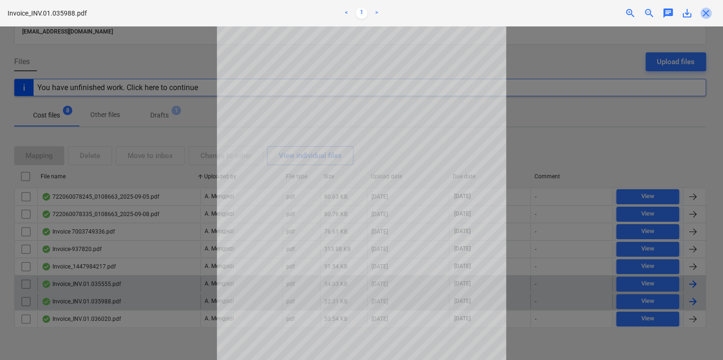
click at [708, 13] on span "close" at bounding box center [705, 13] width 11 height 11
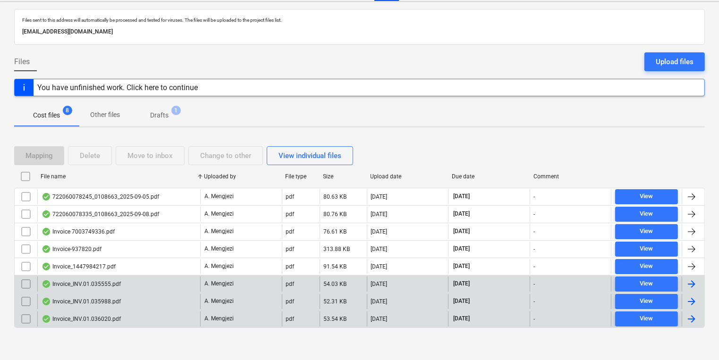
click at [416, 312] on div "[DATE]" at bounding box center [408, 319] width 82 height 15
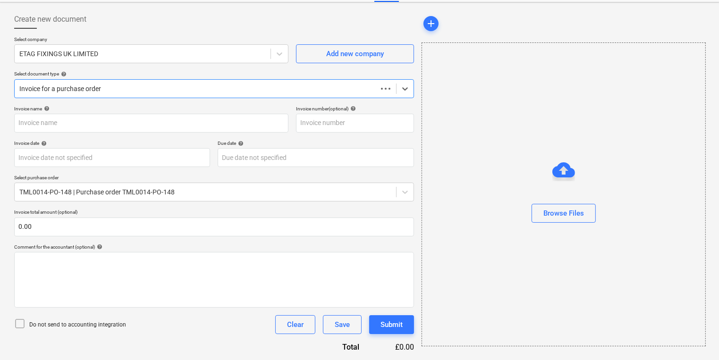
scroll to position [41, 0]
type input "#INV.01.036020"
type input "[DATE]"
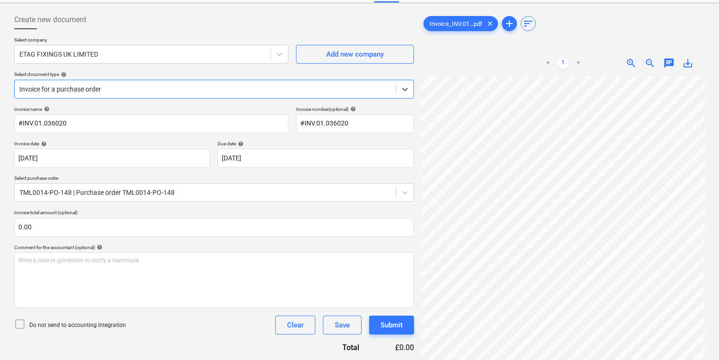
scroll to position [193, 0]
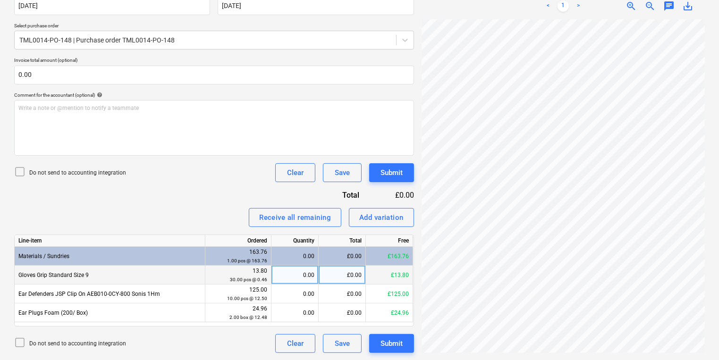
click at [298, 273] on div "0.00" at bounding box center [294, 275] width 39 height 19
type input "30"
type input "10"
click at [397, 349] on div "Submit" at bounding box center [392, 344] width 22 height 12
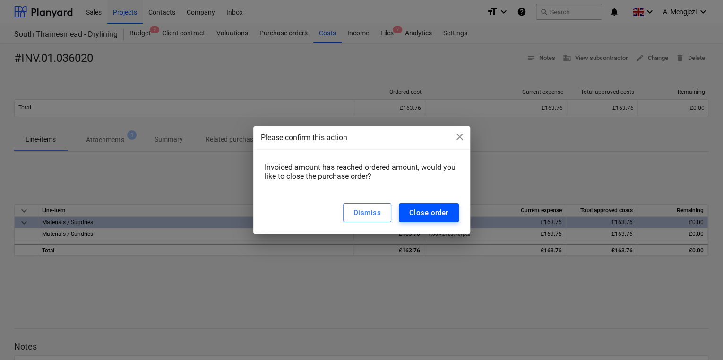
click at [441, 210] on div "Close order" at bounding box center [428, 213] width 39 height 12
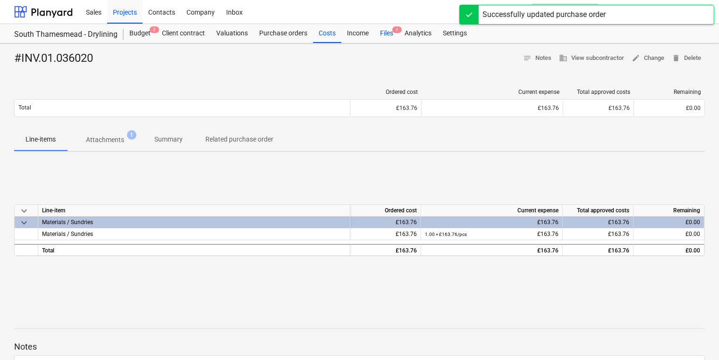
click at [391, 30] on div "Files 7" at bounding box center [386, 33] width 25 height 19
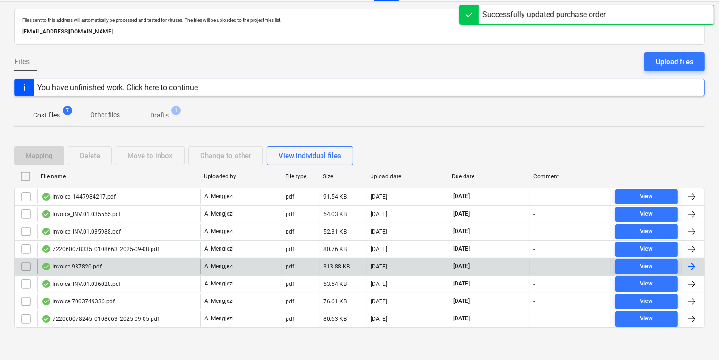
scroll to position [25, 0]
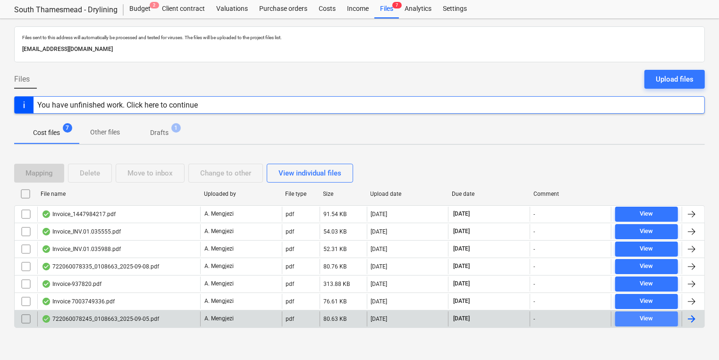
click at [654, 317] on span "View" at bounding box center [646, 319] width 55 height 11
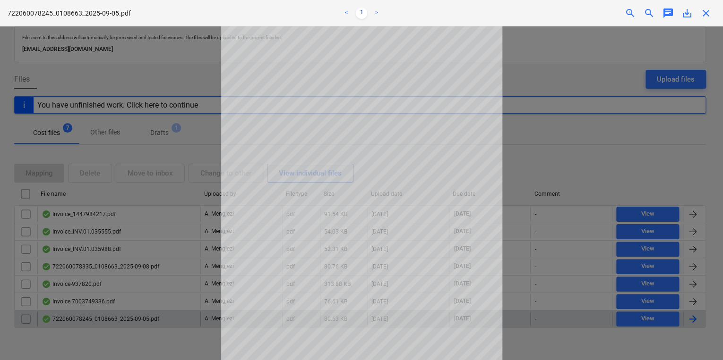
click at [706, 15] on span "close" at bounding box center [705, 13] width 11 height 11
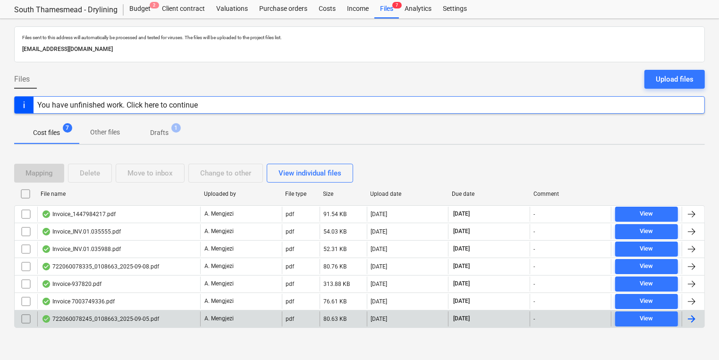
click at [492, 320] on div "[DATE]" at bounding box center [489, 319] width 82 height 15
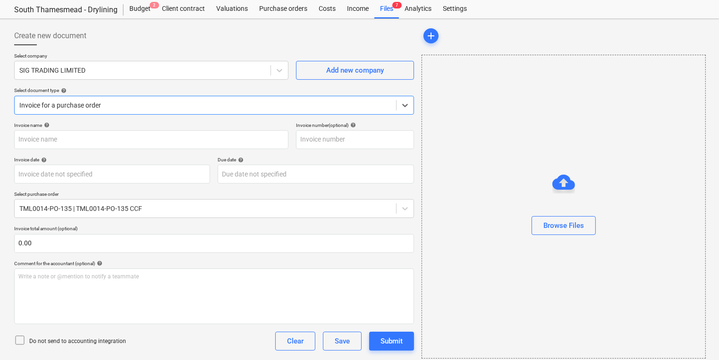
type input "722060078245"
type input "[DATE]"
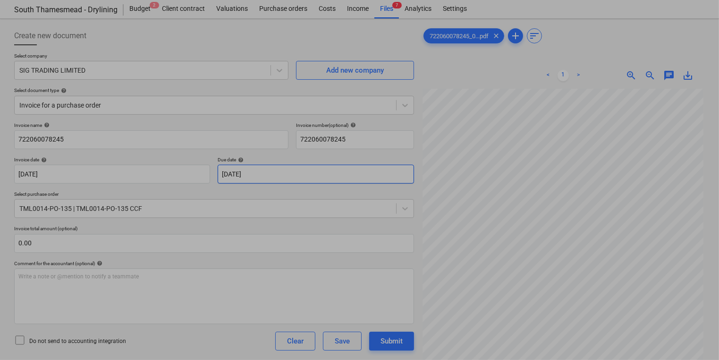
click at [285, 174] on body "Sales Projects Contacts Company Inbox format_size keyboard_arrow_down help sear…" at bounding box center [359, 155] width 719 height 360
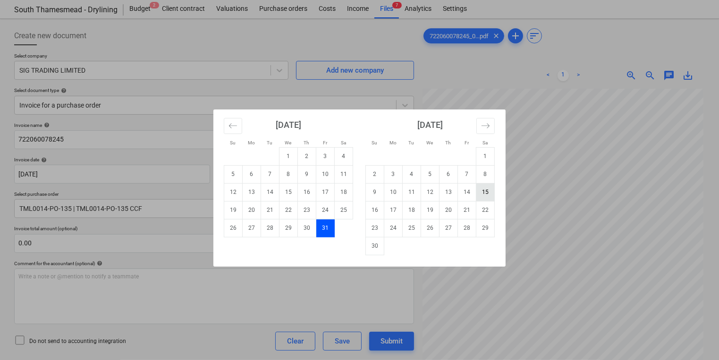
click at [488, 191] on td "15" at bounding box center [485, 192] width 18 height 18
type input "[DATE]"
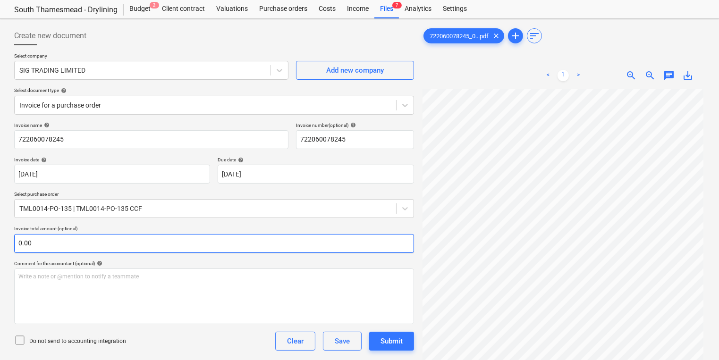
scroll to position [213, 0]
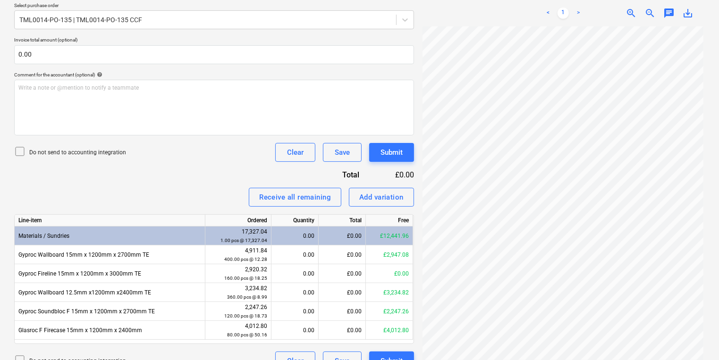
click at [187, 162] on div "Invoice name help 722060078245 Invoice number (optional) help 722060078245 Invo…" at bounding box center [214, 151] width 400 height 437
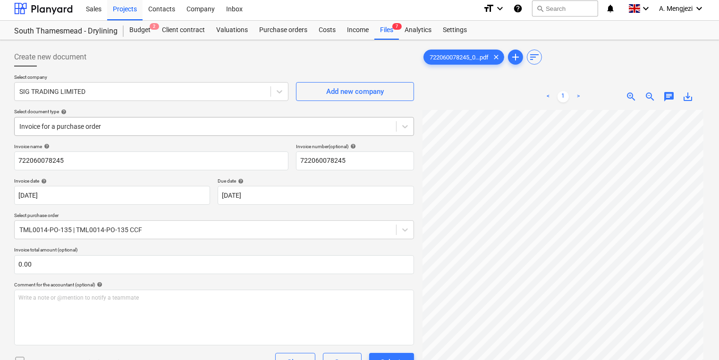
scroll to position [0, 0]
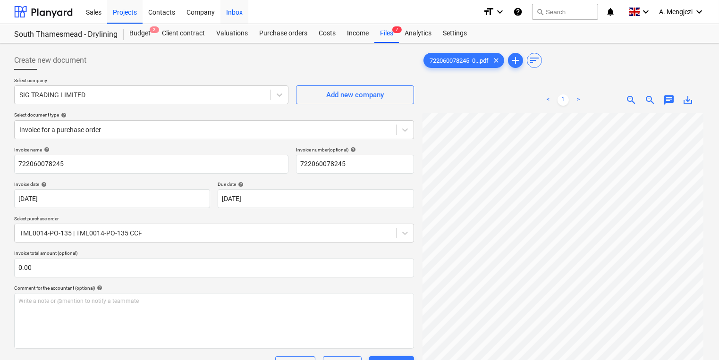
click at [231, 8] on div "Inbox" at bounding box center [235, 12] width 28 height 24
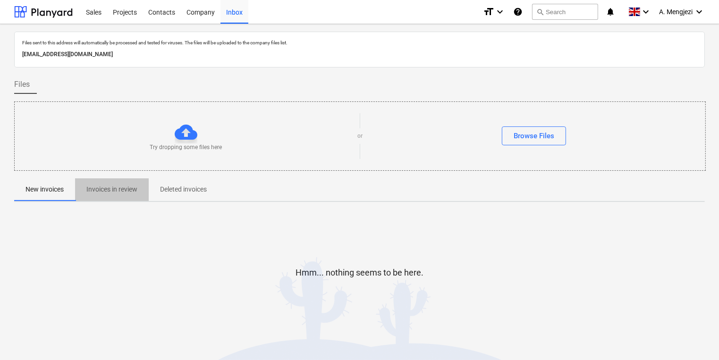
click at [132, 189] on p "Invoices in review" at bounding box center [111, 190] width 51 height 10
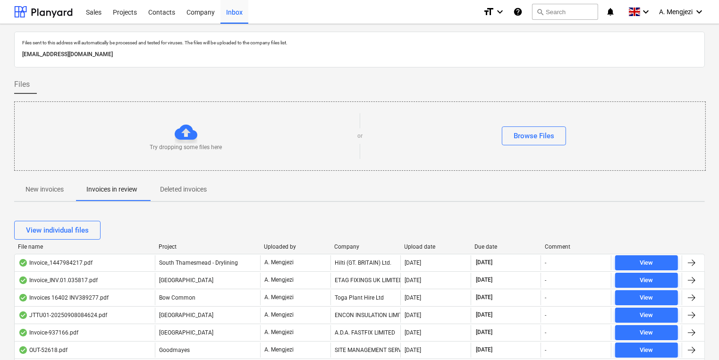
click at [352, 247] on div "Company" at bounding box center [365, 247] width 63 height 7
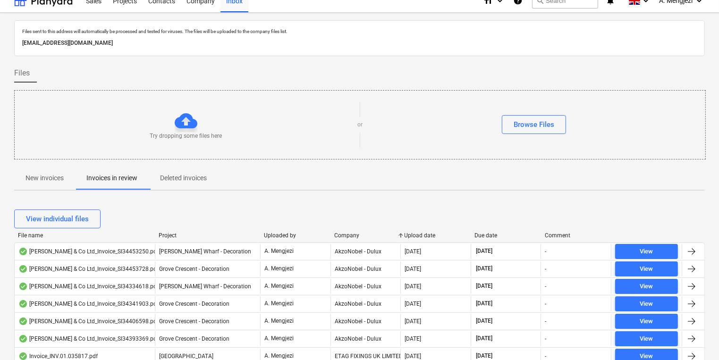
scroll to position [189, 0]
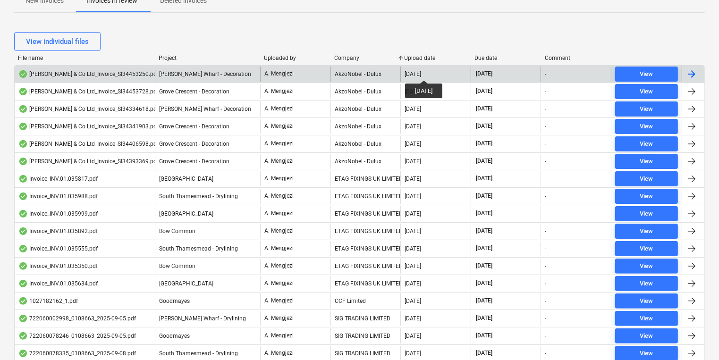
click at [421, 72] on div "[DATE]" at bounding box center [413, 74] width 17 height 7
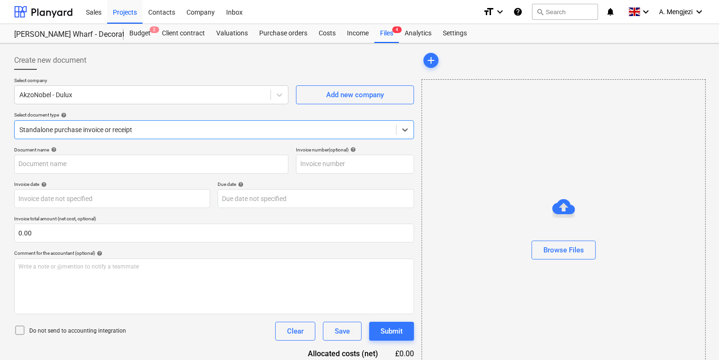
type input "S134453250"
type input "[DATE]"
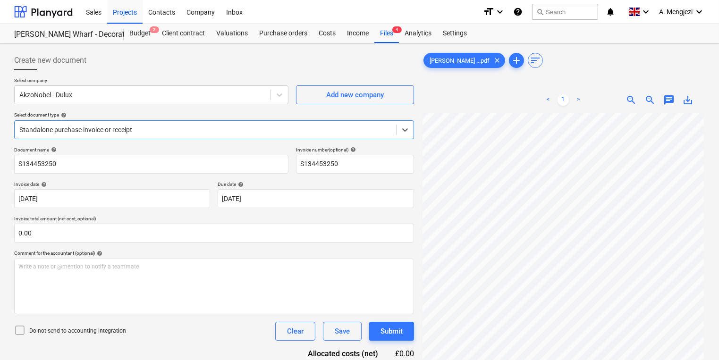
scroll to position [94, 0]
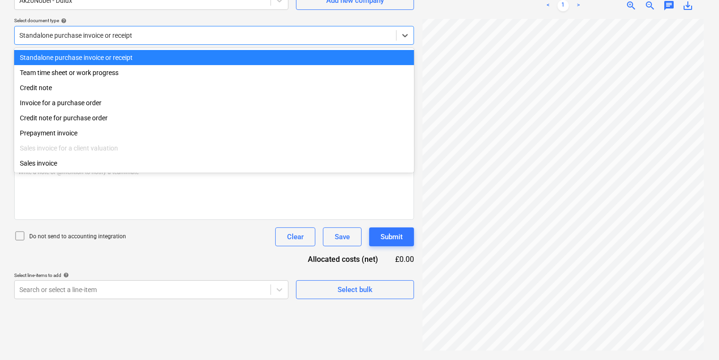
click at [129, 36] on div at bounding box center [205, 35] width 372 height 9
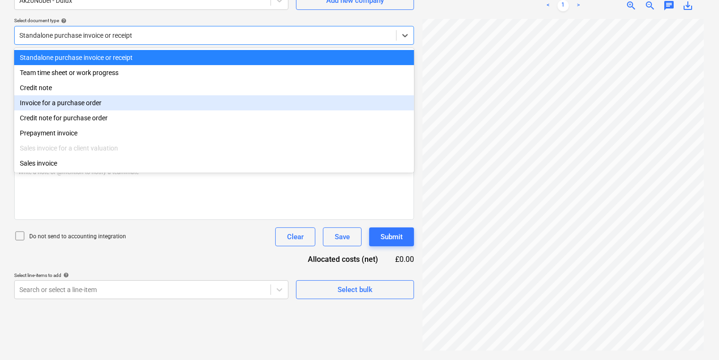
click at [121, 99] on div "Invoice for a purchase order" at bounding box center [214, 102] width 400 height 15
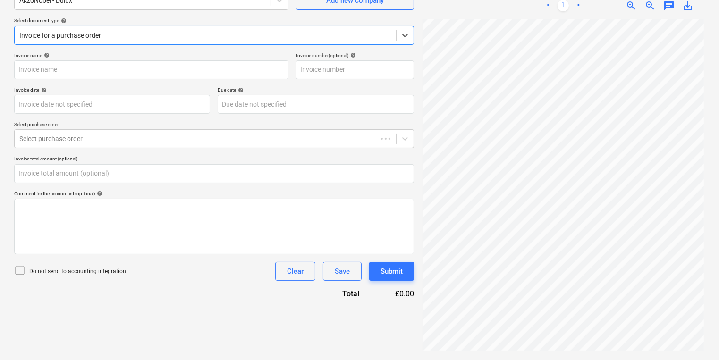
type input "S134453250"
type input "[DATE]"
type input "0.00"
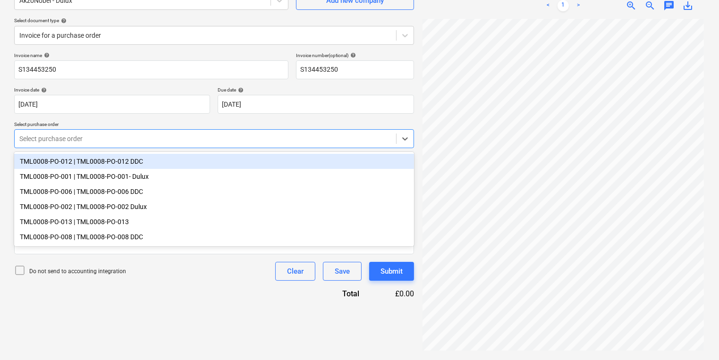
click at [121, 135] on div at bounding box center [205, 138] width 372 height 9
click at [154, 162] on div "TML0008-PO-012 | TML0008-PO-012 DDC" at bounding box center [214, 161] width 400 height 15
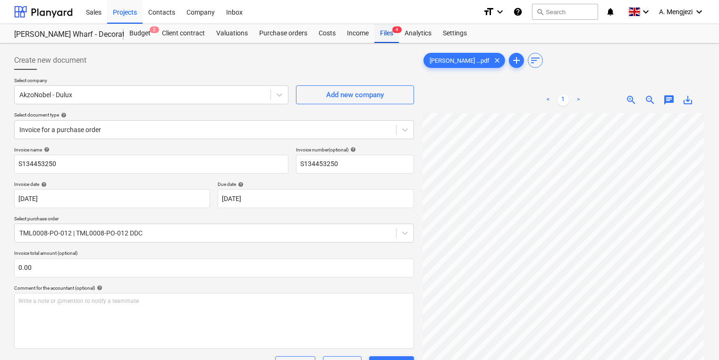
click at [384, 31] on div "Files 4" at bounding box center [386, 33] width 25 height 19
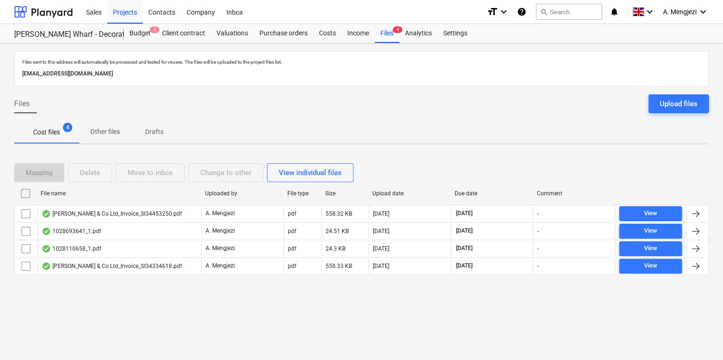
click at [137, 192] on div "File name" at bounding box center [119, 193] width 157 height 7
checkbox input "false"
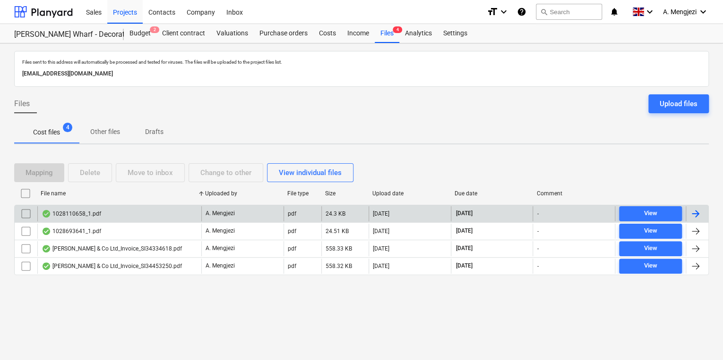
click at [473, 211] on span "[DATE]" at bounding box center [464, 214] width 18 height 8
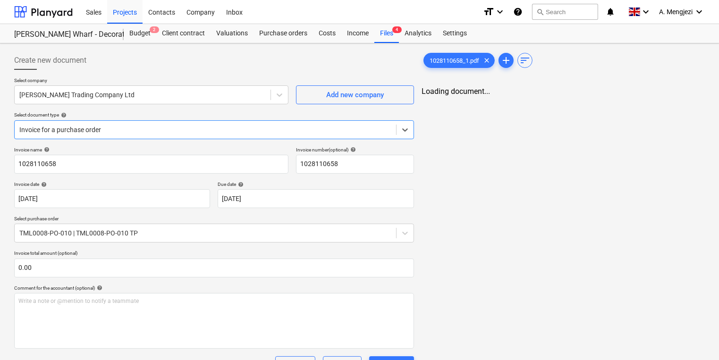
type input "1028110658"
type input "[DATE]"
click at [225, 11] on div "Inbox" at bounding box center [235, 12] width 28 height 24
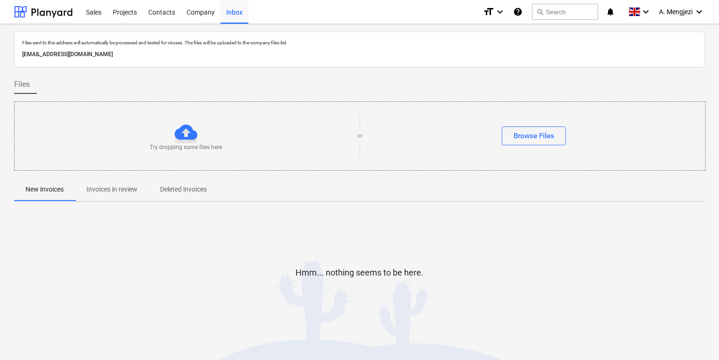
click at [128, 188] on p "Invoices in review" at bounding box center [111, 190] width 51 height 10
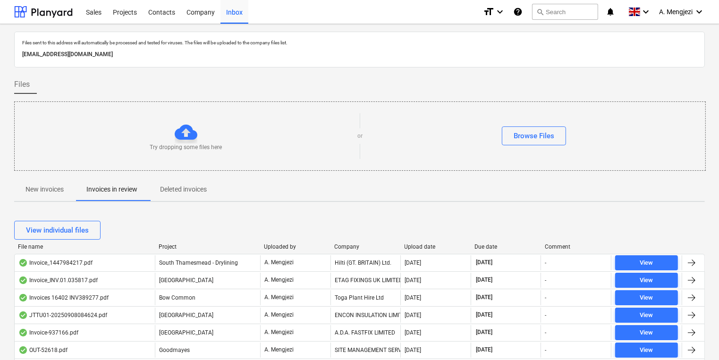
click at [359, 249] on div "Company" at bounding box center [365, 247] width 63 height 7
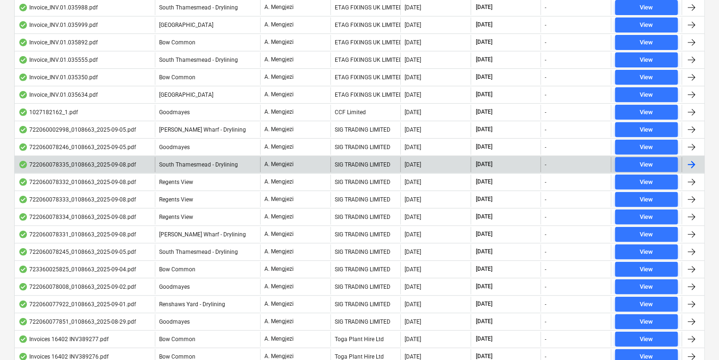
scroll to position [189, 0]
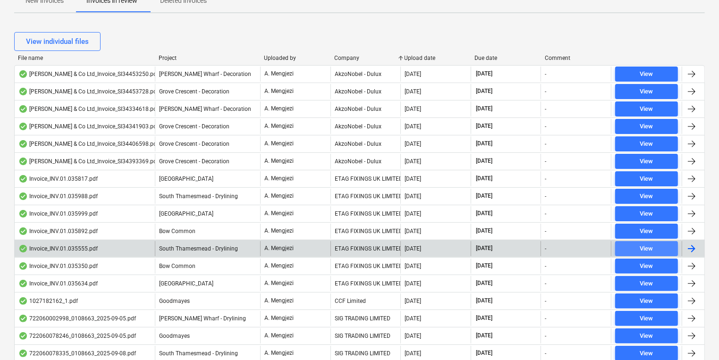
click at [629, 245] on span "View" at bounding box center [646, 249] width 55 height 11
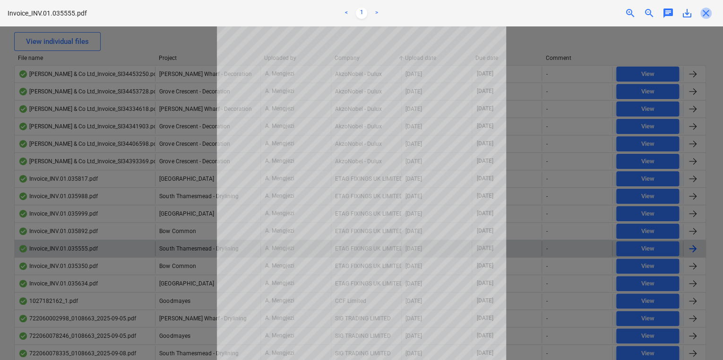
click at [705, 17] on span "close" at bounding box center [705, 13] width 11 height 11
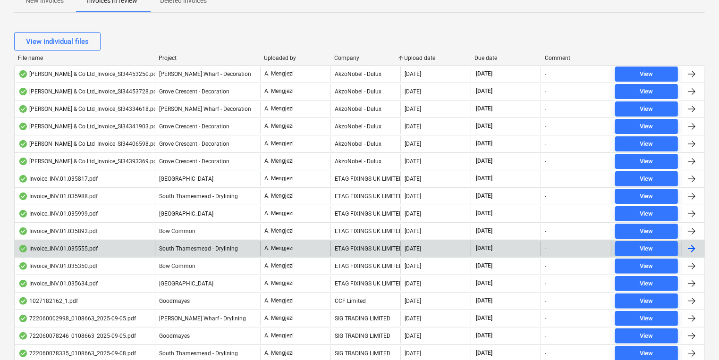
click at [701, 245] on div at bounding box center [693, 248] width 23 height 15
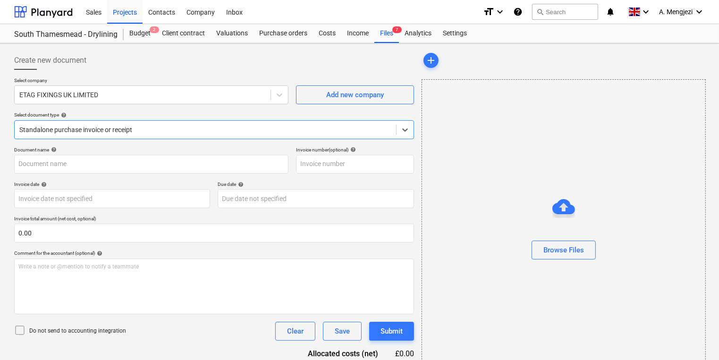
type input "#INV.01.035555"
type input "[DATE]"
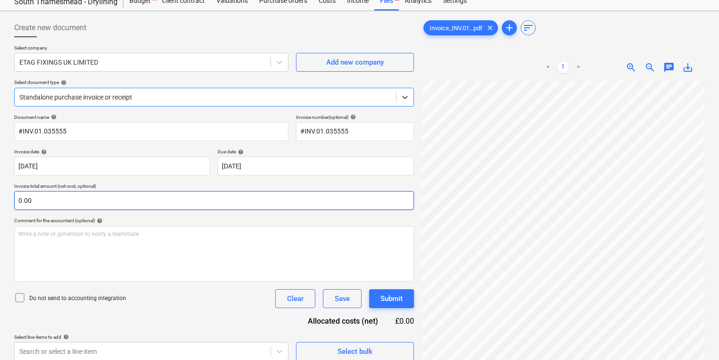
scroll to position [94, 0]
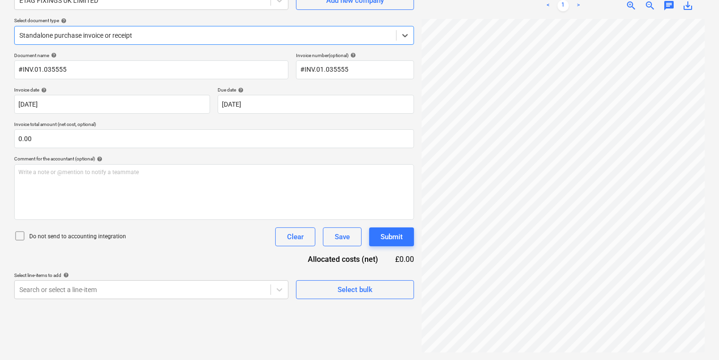
click at [164, 38] on div at bounding box center [205, 35] width 372 height 9
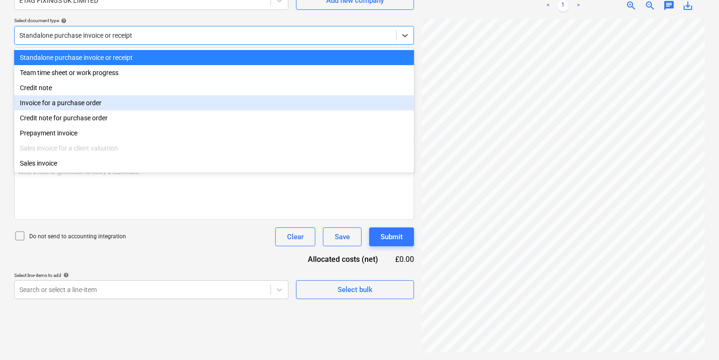
click at [141, 105] on div "Invoice for a purchase order" at bounding box center [214, 102] width 400 height 15
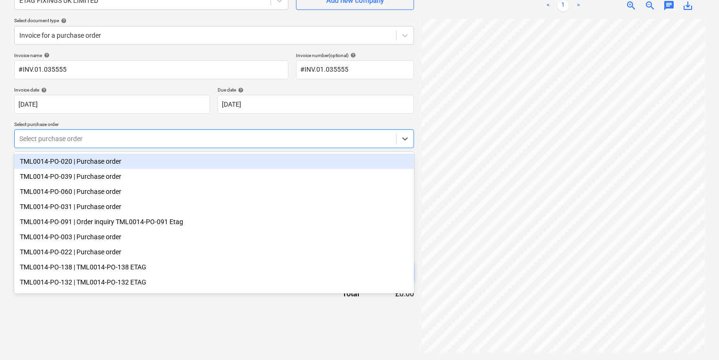
click at [130, 143] on div at bounding box center [205, 138] width 372 height 9
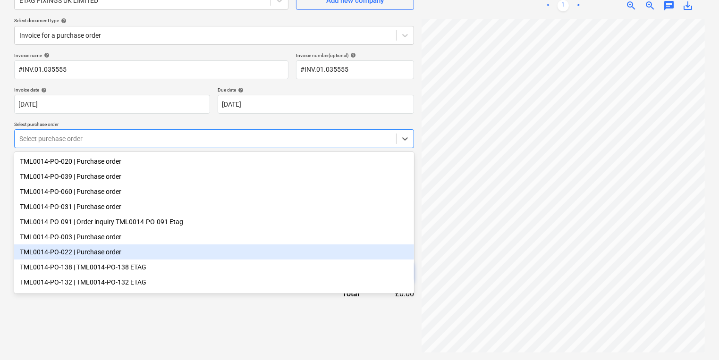
scroll to position [79, 0]
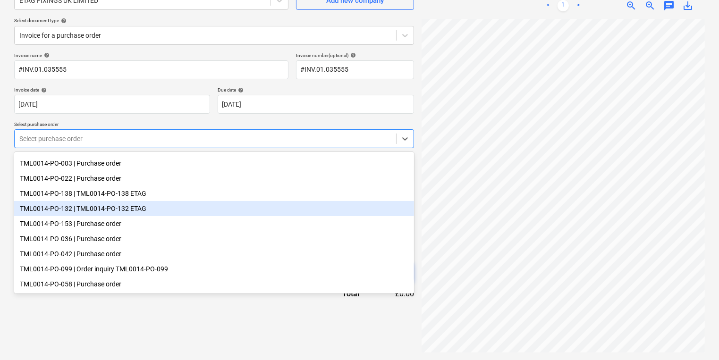
click at [145, 210] on div "TML0014-PO-132 | TML0014-PO-132 ETAG" at bounding box center [214, 208] width 400 height 15
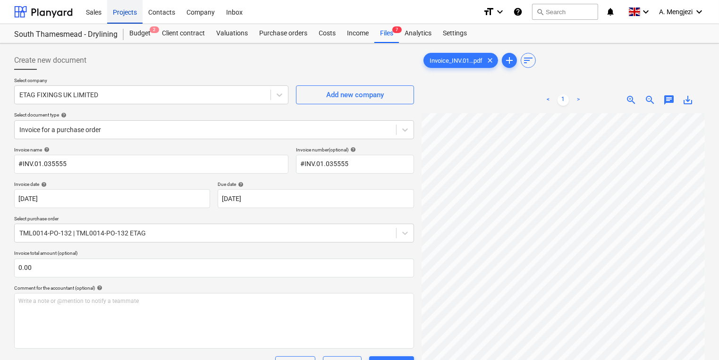
click at [125, 11] on div "Projects" at bounding box center [124, 12] width 35 height 24
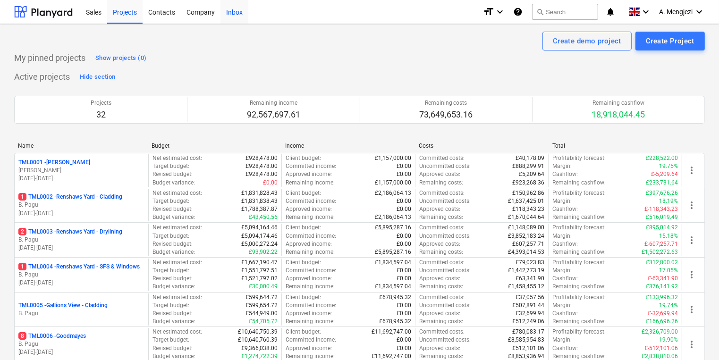
click at [229, 12] on div "Inbox" at bounding box center [235, 12] width 28 height 24
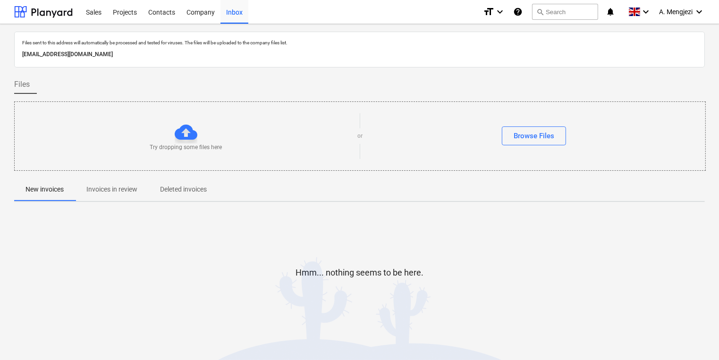
click at [115, 189] on p "Invoices in review" at bounding box center [111, 190] width 51 height 10
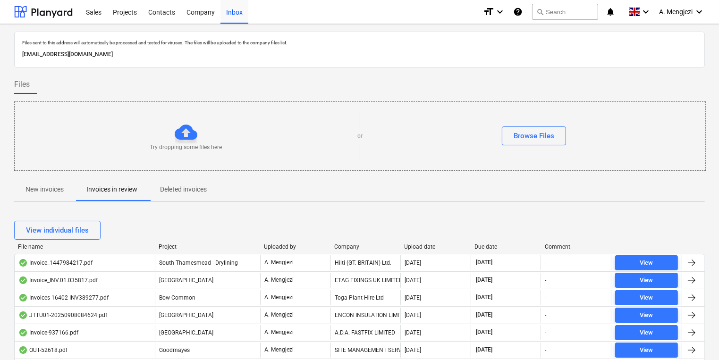
click at [373, 244] on div "Company" at bounding box center [365, 247] width 63 height 7
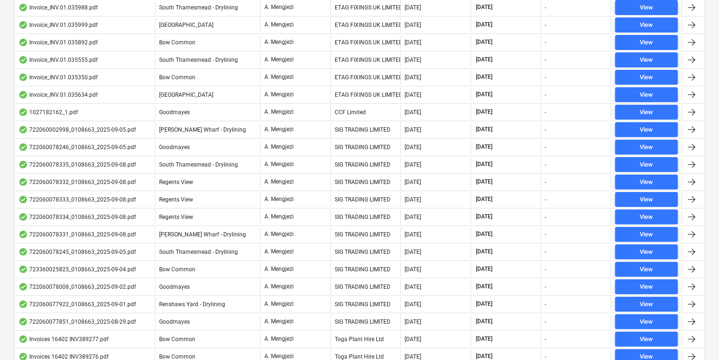
scroll to position [567, 0]
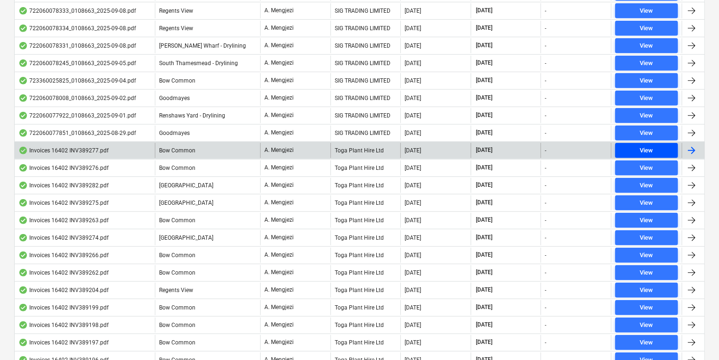
click at [633, 145] on span "View" at bounding box center [646, 150] width 55 height 11
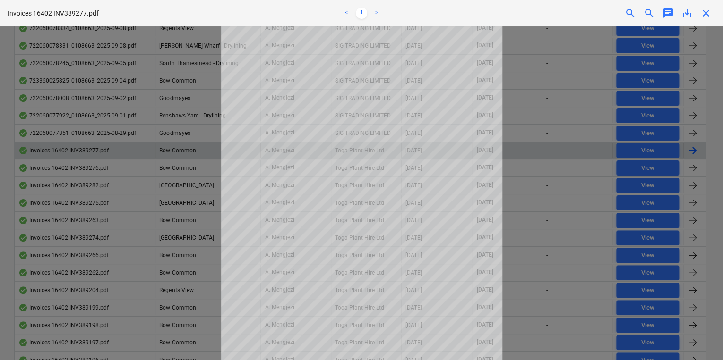
click at [709, 11] on span "close" at bounding box center [705, 13] width 11 height 11
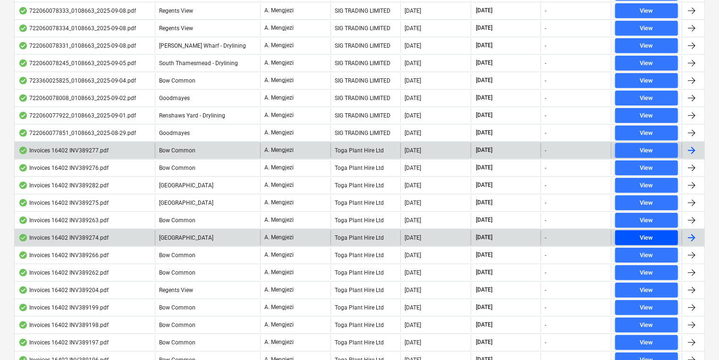
click at [641, 233] on div "View" at bounding box center [646, 238] width 13 height 11
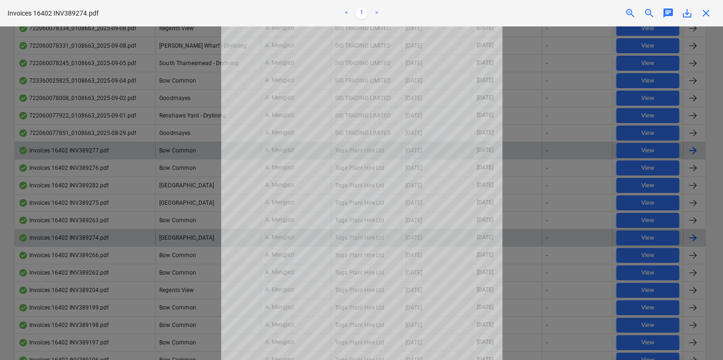
click at [707, 14] on span "close" at bounding box center [705, 13] width 11 height 11
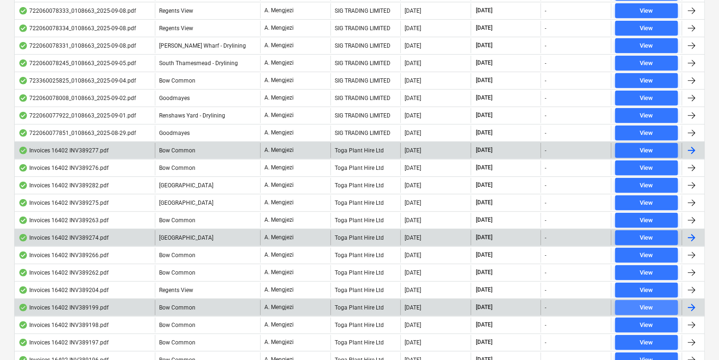
click at [648, 303] on div "View" at bounding box center [646, 308] width 13 height 11
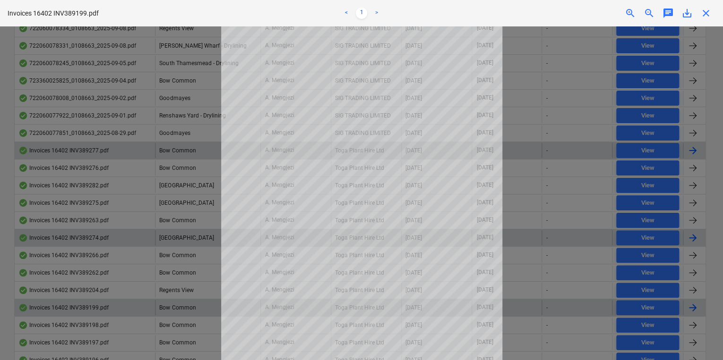
click at [705, 11] on span "close" at bounding box center [705, 13] width 11 height 11
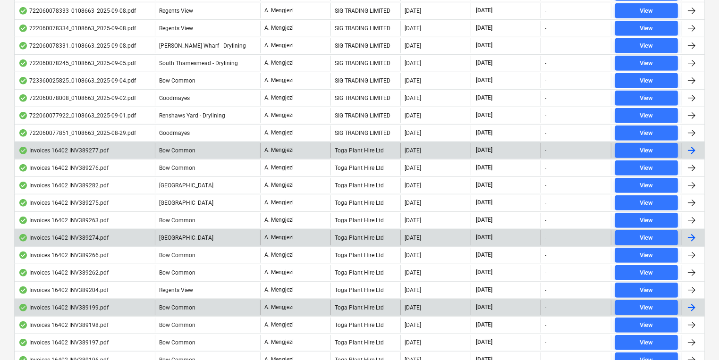
click at [693, 302] on div at bounding box center [691, 307] width 11 height 11
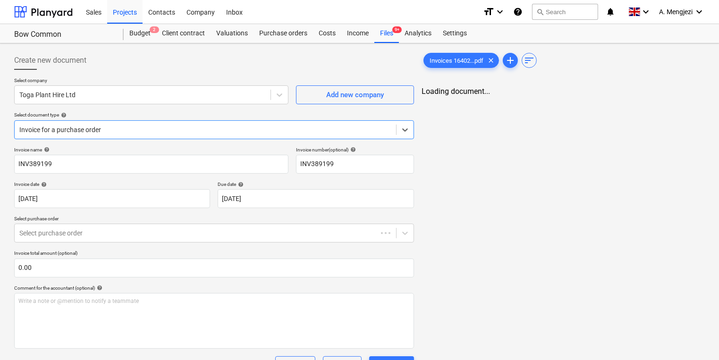
type input "INV389199"
type input "[DATE]"
click at [238, 11] on div "Inbox" at bounding box center [235, 12] width 28 height 24
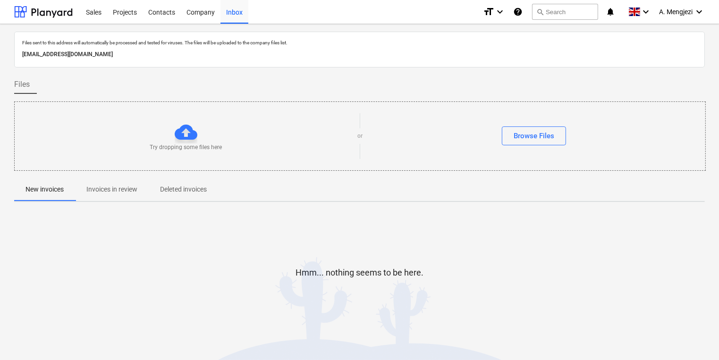
click at [123, 187] on p "Invoices in review" at bounding box center [111, 190] width 51 height 10
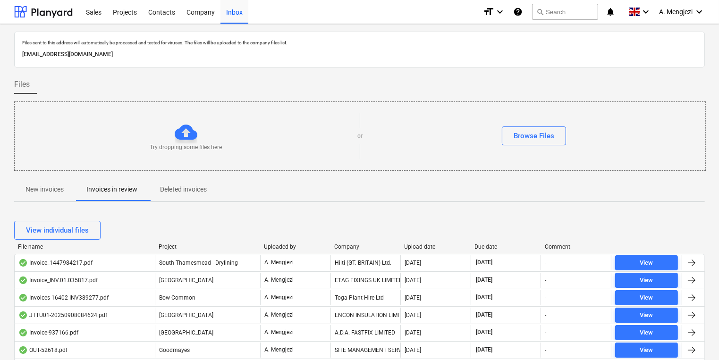
click at [369, 245] on div "Company" at bounding box center [365, 247] width 63 height 7
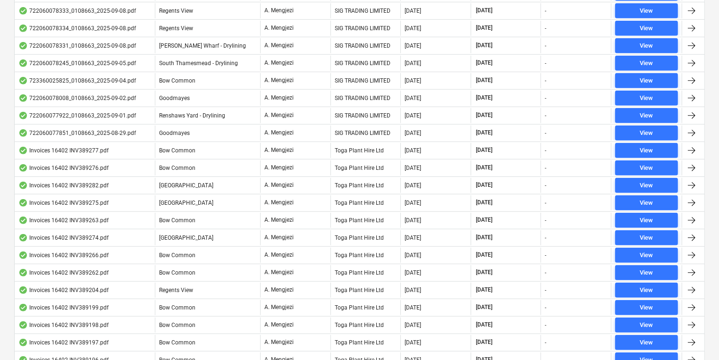
scroll to position [756, 0]
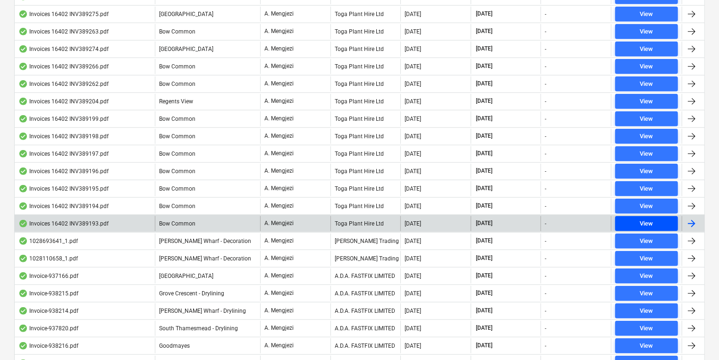
click at [644, 219] on div "View" at bounding box center [646, 224] width 13 height 11
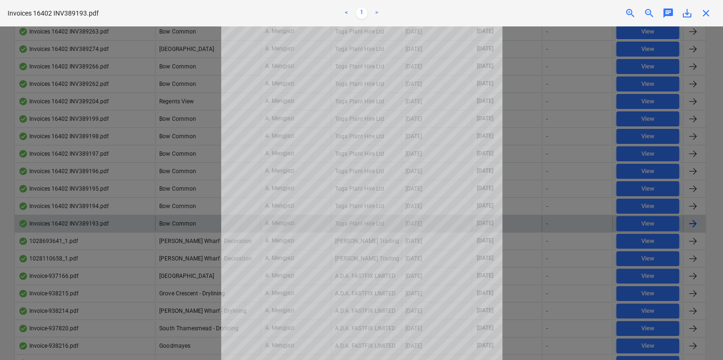
click at [709, 15] on span "close" at bounding box center [705, 13] width 11 height 11
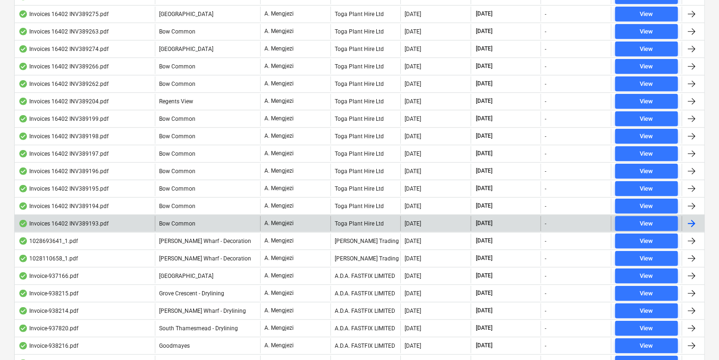
click at [699, 216] on div at bounding box center [693, 223] width 23 height 15
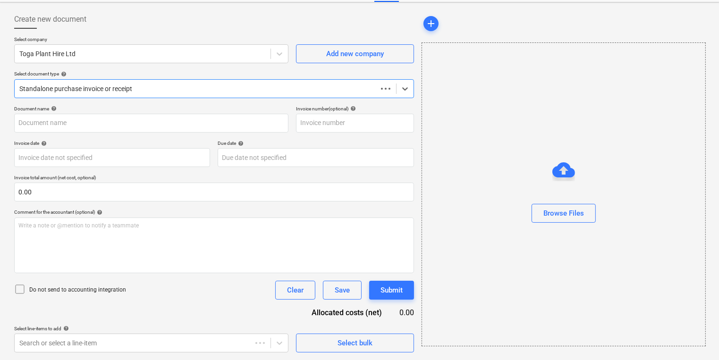
scroll to position [41, 0]
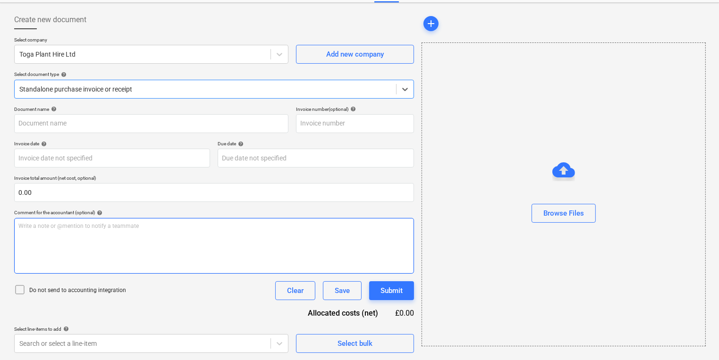
type input "INV389193"
type input "[DATE]"
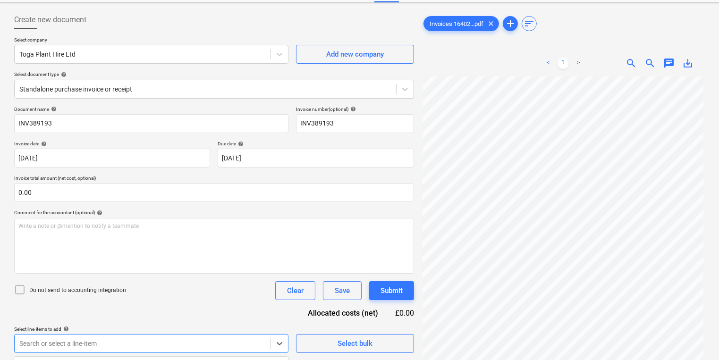
click at [230, 320] on body "Sales Projects Contacts Company Inbox format_size keyboard_arrow_down help sear…" at bounding box center [359, 139] width 719 height 360
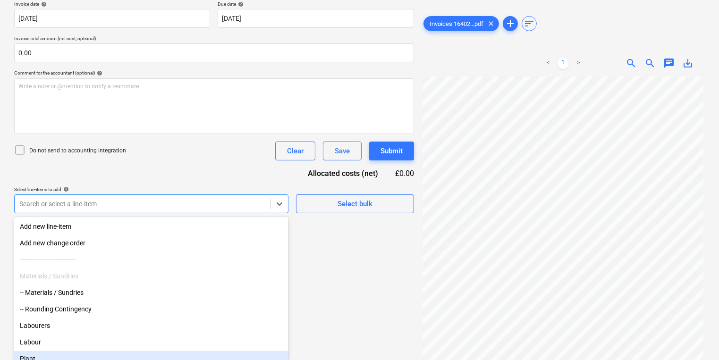
click at [225, 355] on div "Plant" at bounding box center [151, 358] width 274 height 15
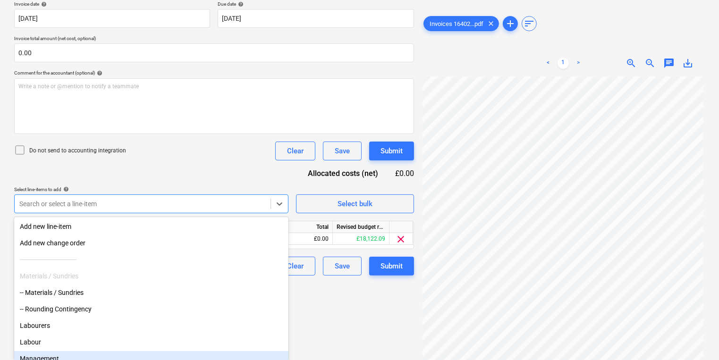
click at [366, 180] on html "Sales Projects Contacts Company Inbox format_size keyboard_arrow_down help sear…" at bounding box center [359, 0] width 719 height 360
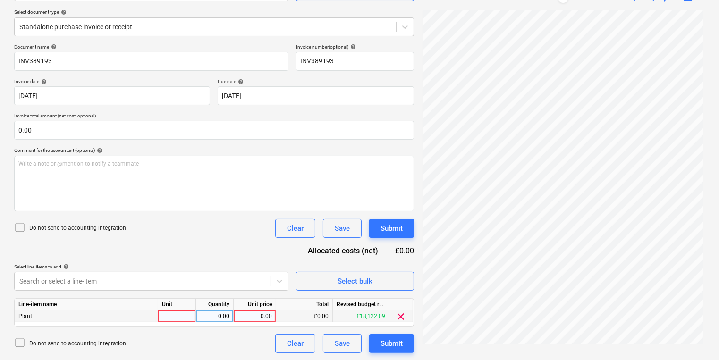
click at [192, 317] on div at bounding box center [177, 317] width 38 height 12
type input "Plant Hire"
type input "94.50"
click at [395, 342] on div "Submit" at bounding box center [392, 344] width 22 height 12
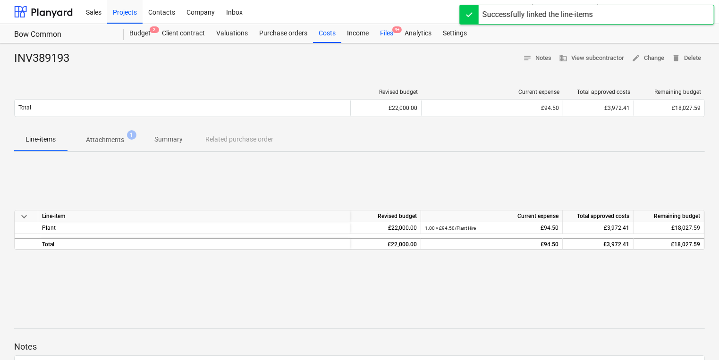
click at [380, 32] on div "Files 9+" at bounding box center [386, 33] width 25 height 19
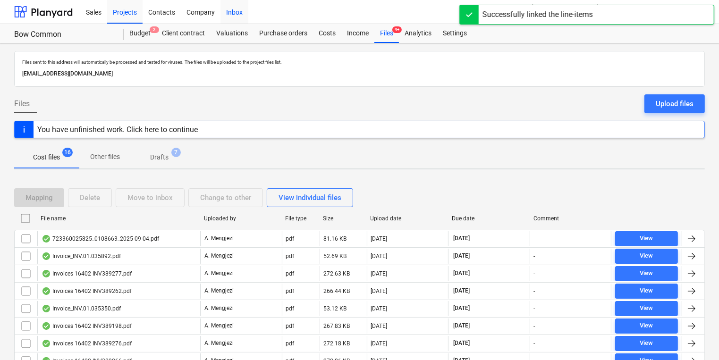
click at [239, 13] on div "Inbox" at bounding box center [235, 12] width 28 height 24
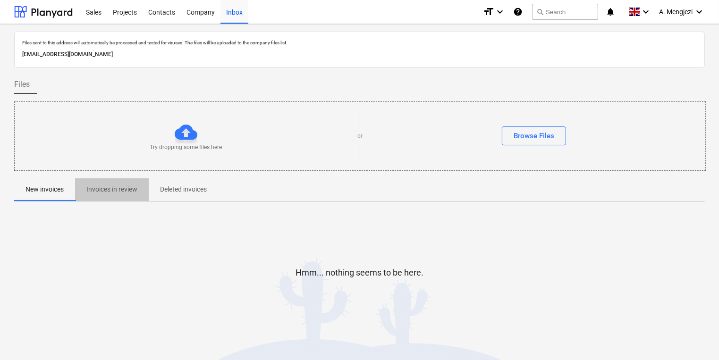
click at [121, 183] on span "Invoices in review" at bounding box center [112, 190] width 74 height 16
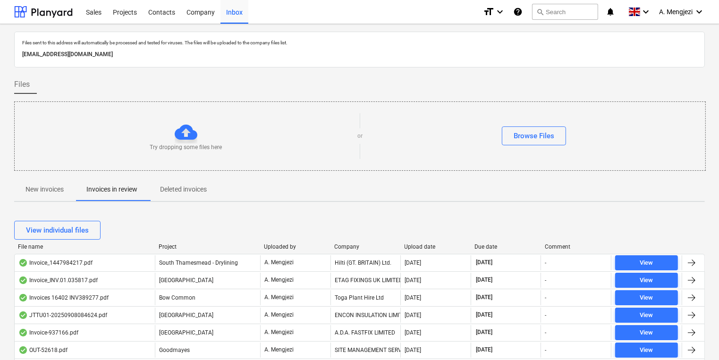
click at [420, 245] on div "Upload date" at bounding box center [436, 247] width 63 height 7
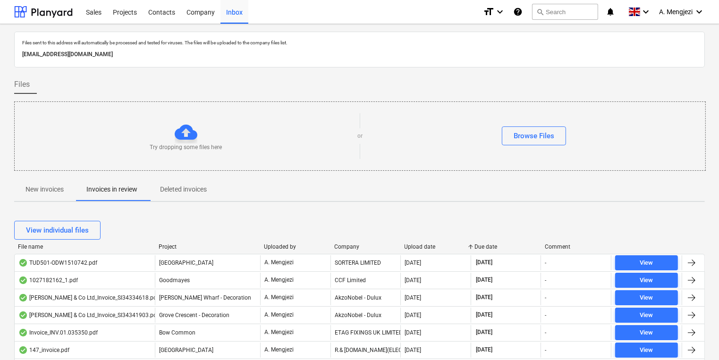
click at [485, 244] on div "Due date" at bounding box center [506, 247] width 63 height 7
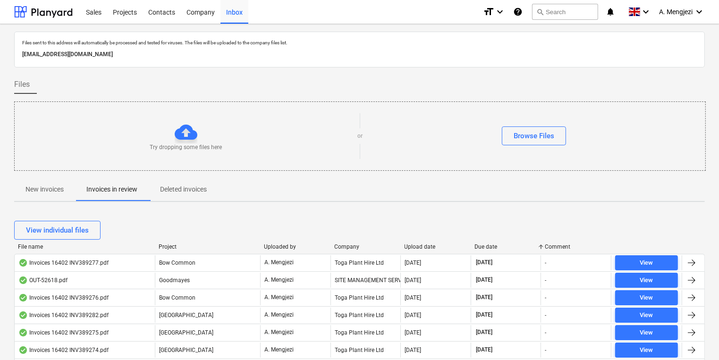
click at [357, 247] on div "Company" at bounding box center [365, 247] width 63 height 7
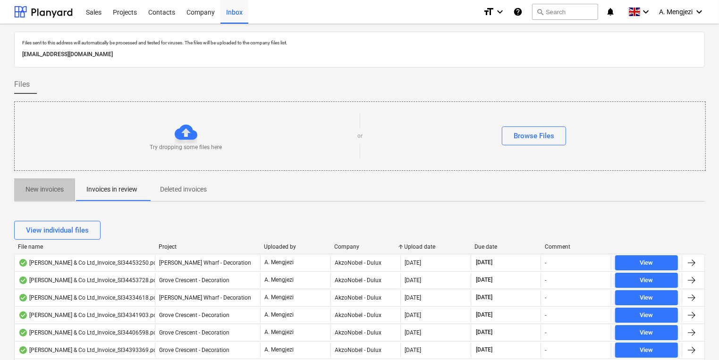
drag, startPoint x: 52, startPoint y: 187, endPoint x: 38, endPoint y: 181, distance: 14.6
click at [51, 187] on p "New invoices" at bounding box center [45, 190] width 38 height 10
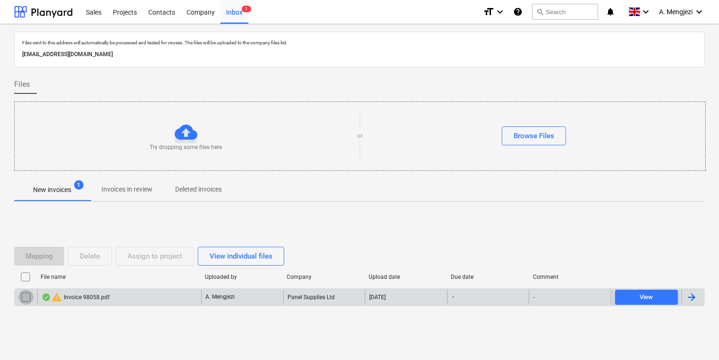
click at [28, 295] on input "checkbox" at bounding box center [25, 297] width 15 height 15
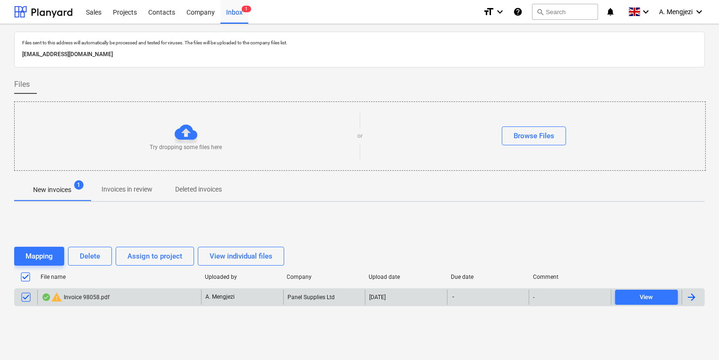
click at [130, 193] on p "Invoices in review" at bounding box center [127, 190] width 51 height 10
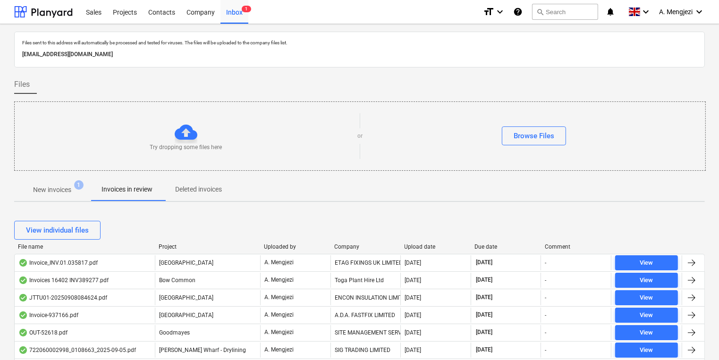
click at [364, 245] on div "Company" at bounding box center [365, 247] width 63 height 7
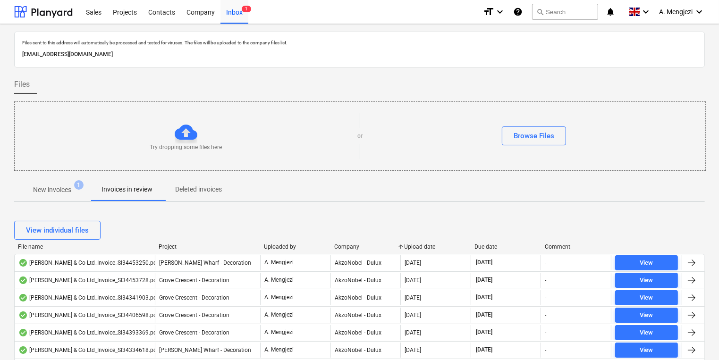
click at [62, 188] on p "New invoices" at bounding box center [52, 190] width 38 height 10
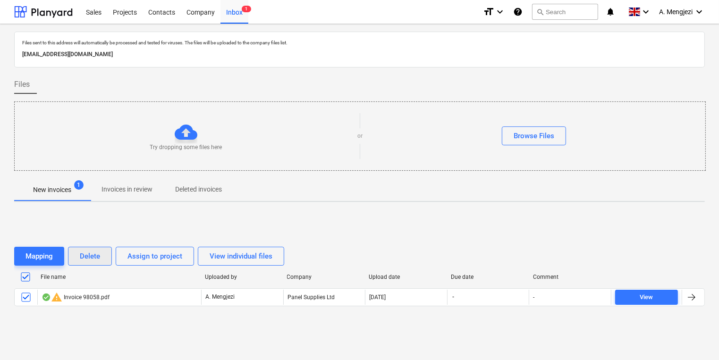
click at [96, 253] on div "Delete" at bounding box center [90, 256] width 20 height 12
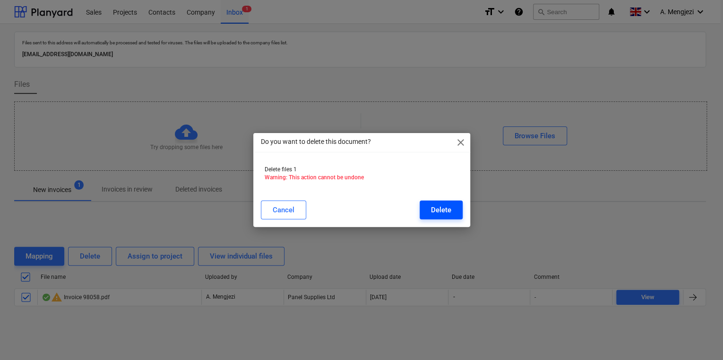
click at [452, 210] on button "Delete" at bounding box center [440, 210] width 43 height 19
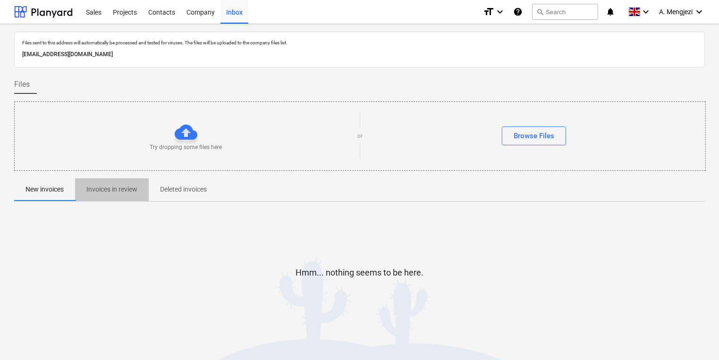
click at [133, 189] on p "Invoices in review" at bounding box center [111, 190] width 51 height 10
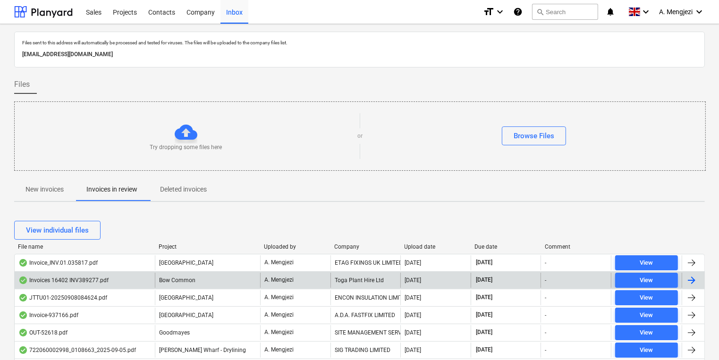
scroll to position [189, 0]
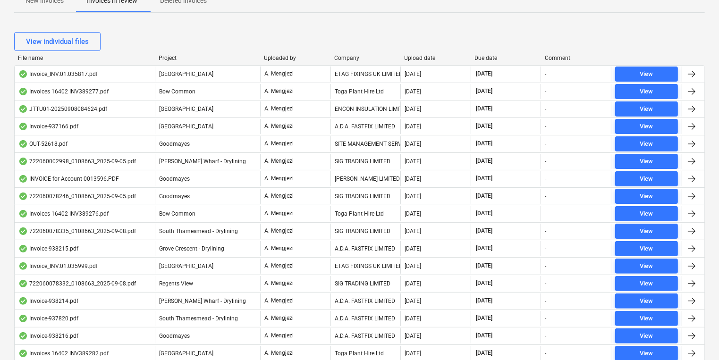
click at [375, 59] on div "Company" at bounding box center [365, 58] width 63 height 7
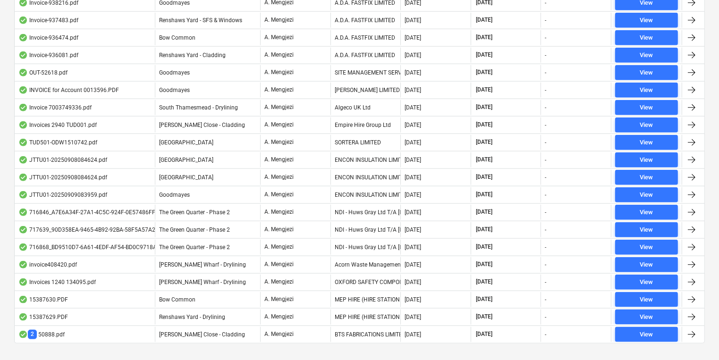
scroll to position [1057, 0]
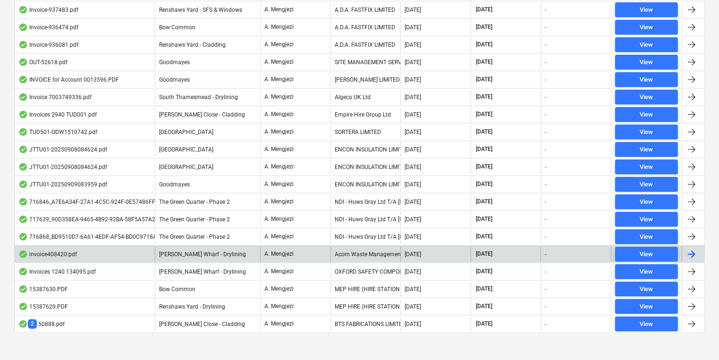
click at [366, 247] on div "Acorn Waste Management Ltd" at bounding box center [366, 254] width 70 height 15
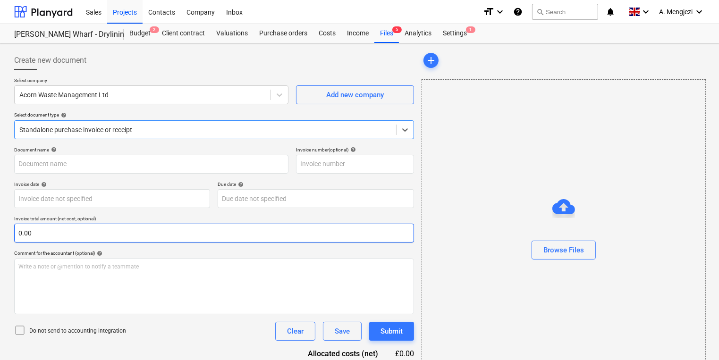
type input "408420"
type input "[DATE]"
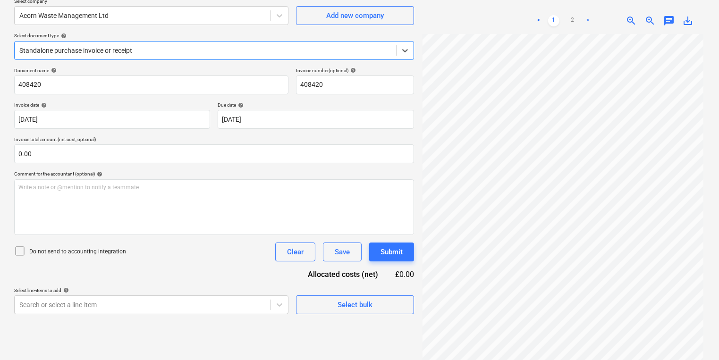
scroll to position [94, 0]
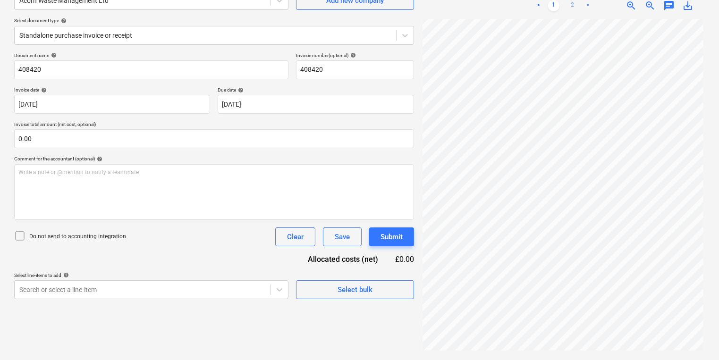
click at [573, 8] on link "2" at bounding box center [572, 5] width 11 height 11
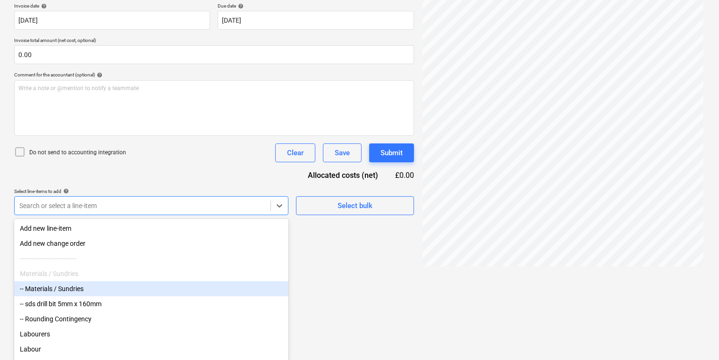
click at [181, 182] on body "Sales Projects Contacts Company Inbox format_size keyboard_arrow_down help sear…" at bounding box center [359, 1] width 719 height 360
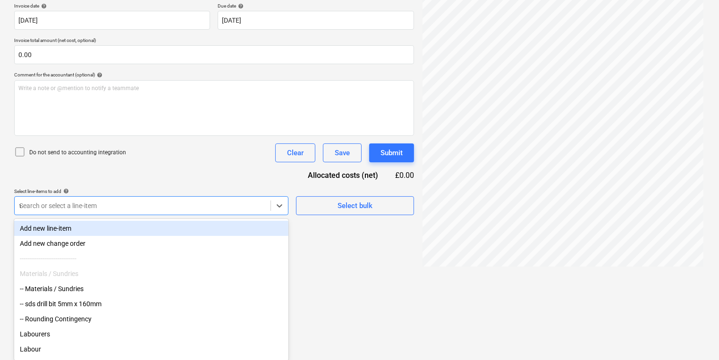
scroll to position [94, 0]
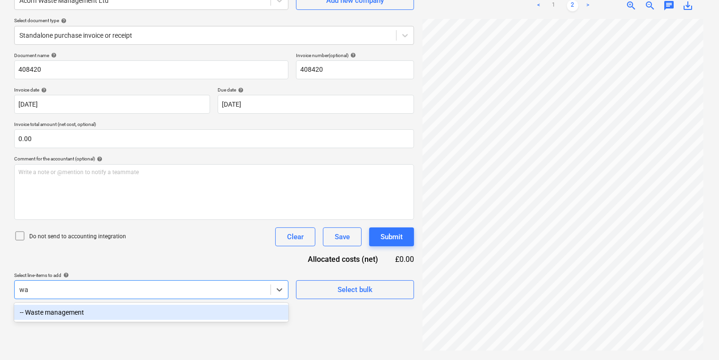
type input "was"
click at [108, 313] on div "-- Waste management" at bounding box center [151, 312] width 274 height 15
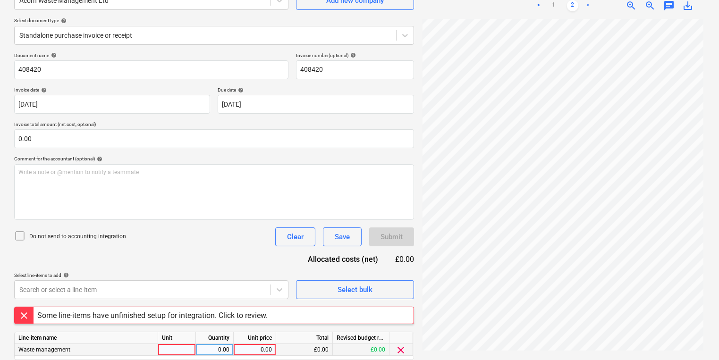
click at [185, 349] on div at bounding box center [177, 350] width 38 height 12
type input "p"
type input "waste"
type input "1416.9"
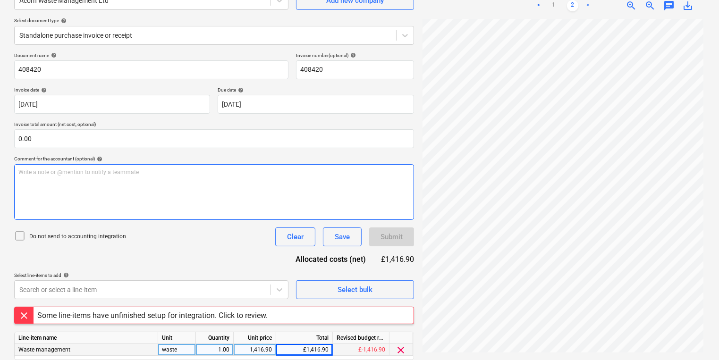
scroll to position [0, 0]
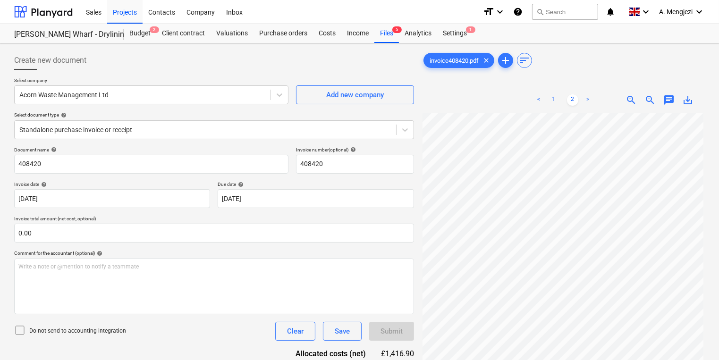
click at [555, 97] on link "1" at bounding box center [553, 99] width 11 height 11
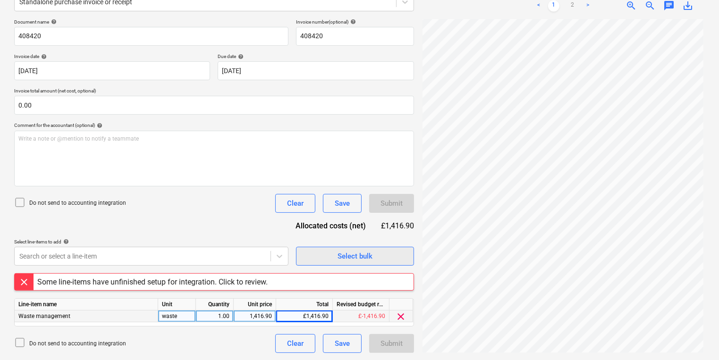
scroll to position [70, 0]
click at [183, 318] on div "waste" at bounding box center [177, 317] width 38 height 12
click at [140, 282] on div "Some line-items have unfinished setup for integration. Click to review." at bounding box center [152, 282] width 230 height 9
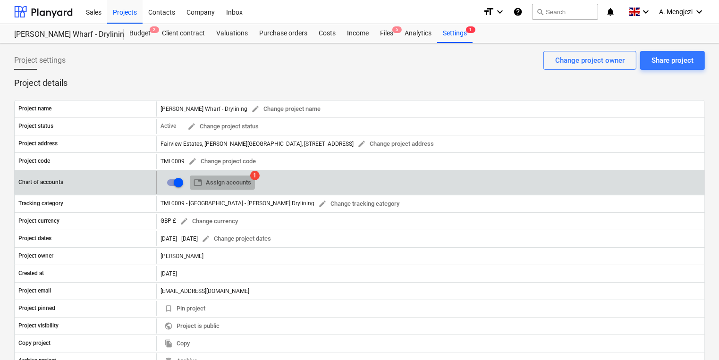
click at [230, 180] on span "table Assign accounts" at bounding box center [223, 183] width 58 height 11
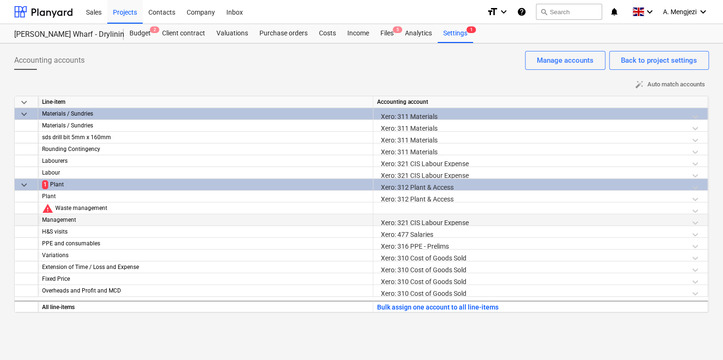
click at [117, 219] on div "Management" at bounding box center [205, 220] width 327 height 12
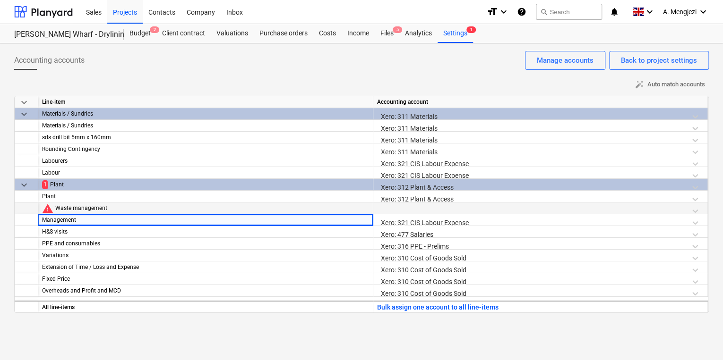
click at [383, 210] on div at bounding box center [540, 211] width 326 height 17
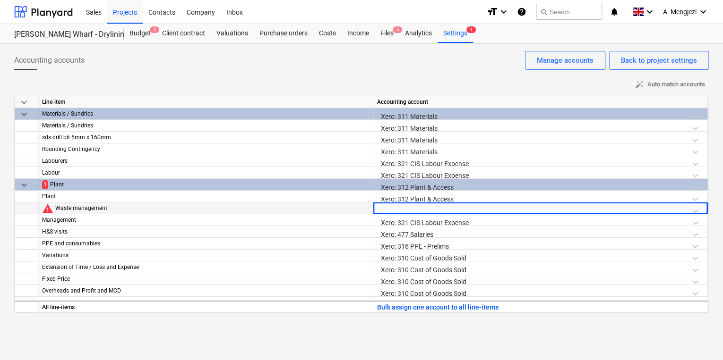
click at [392, 209] on div at bounding box center [540, 211] width 326 height 17
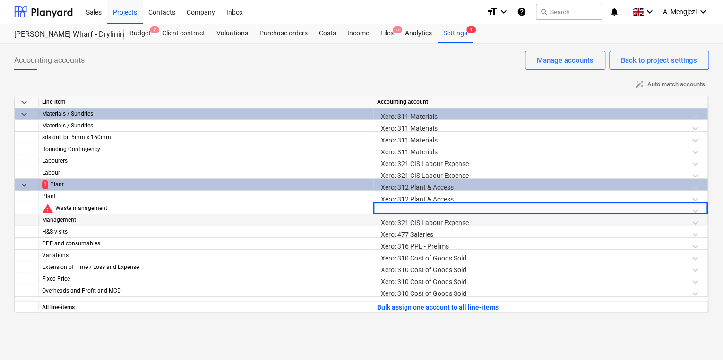
click at [48, 220] on div "Management" at bounding box center [205, 220] width 327 height 12
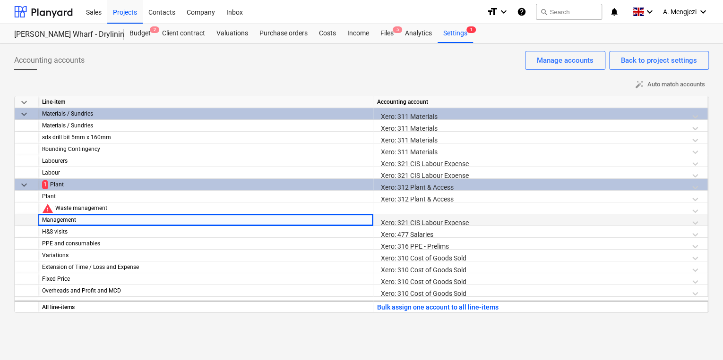
click at [32, 220] on div at bounding box center [27, 220] width 24 height 12
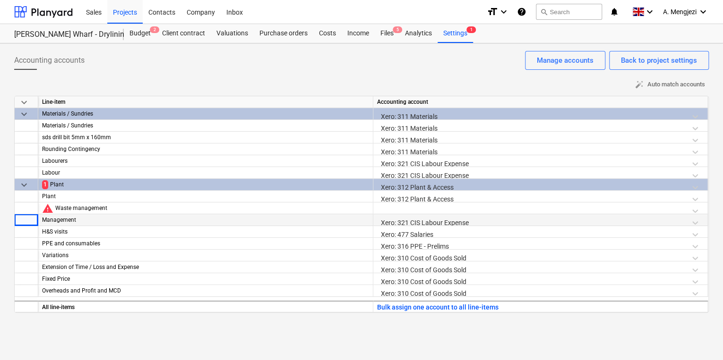
click at [29, 219] on div at bounding box center [27, 220] width 24 height 12
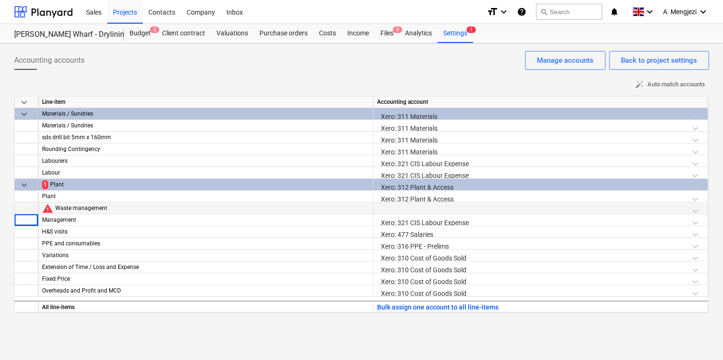
click at [80, 208] on div "Waste management" at bounding box center [212, 209] width 314 height 12
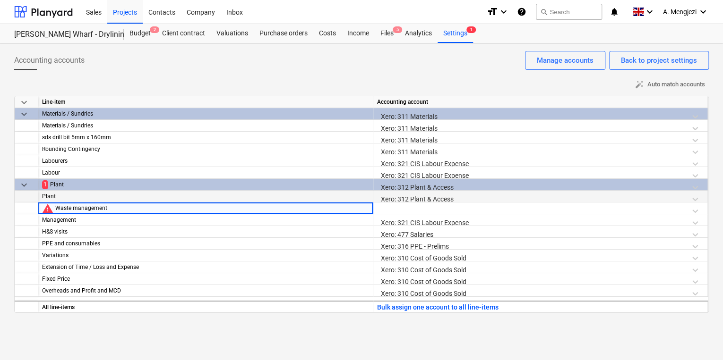
click at [453, 199] on div "Xero: 312 Plant & Access" at bounding box center [540, 199] width 326 height 17
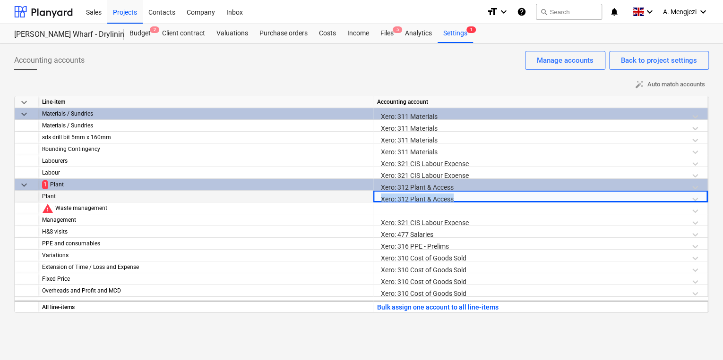
drag, startPoint x: 457, startPoint y: 198, endPoint x: 382, endPoint y: 197, distance: 75.1
click at [382, 197] on div "Xero: 312 Plant & Access" at bounding box center [540, 199] width 326 height 17
copy div "Xero: 312 Plant & Access"
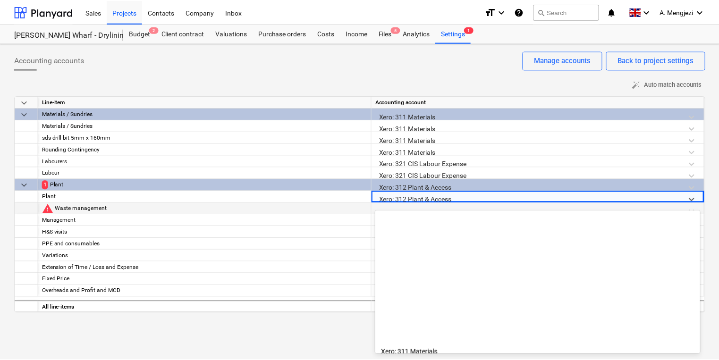
scroll to position [149, 0]
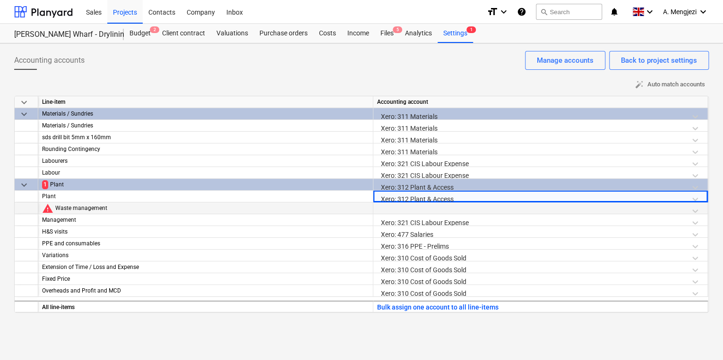
click at [404, 206] on div at bounding box center [540, 211] width 326 height 17
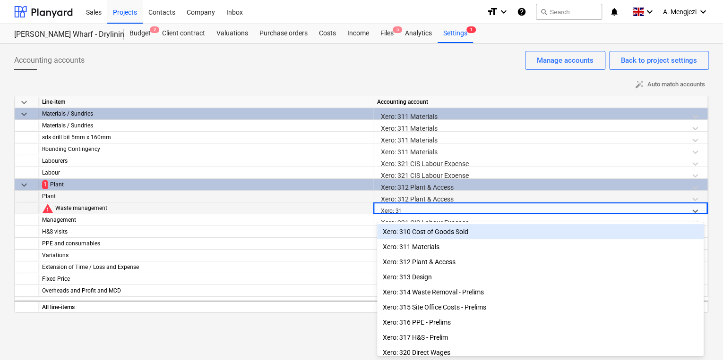
type input "Xero: 314"
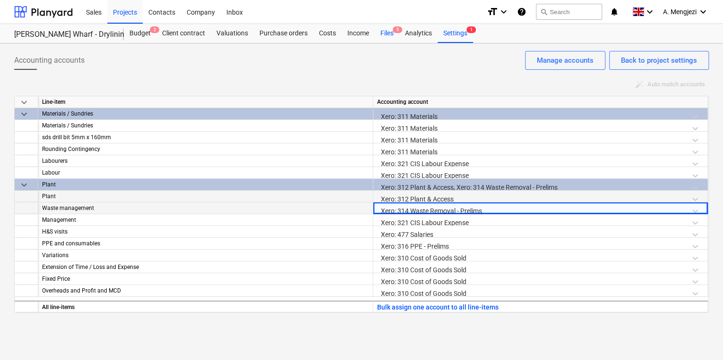
click at [393, 32] on span "5" at bounding box center [396, 29] width 9 height 7
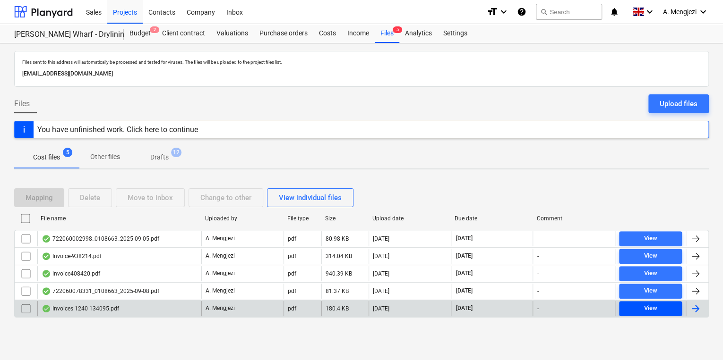
click at [638, 304] on span "View" at bounding box center [649, 308] width 55 height 11
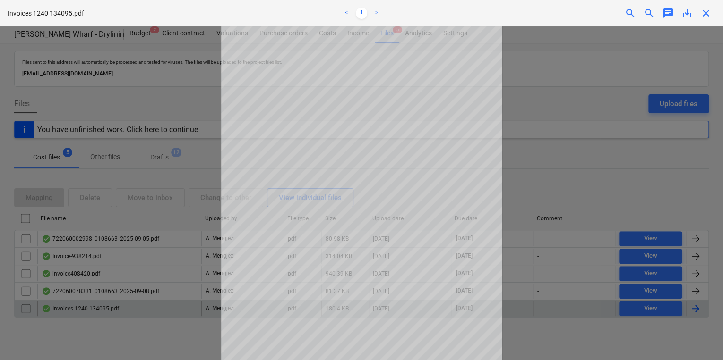
click at [705, 13] on span "close" at bounding box center [705, 13] width 11 height 11
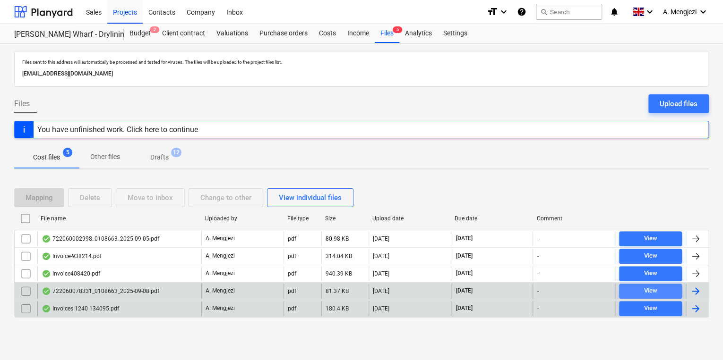
click at [654, 289] on div "View" at bounding box center [650, 291] width 13 height 11
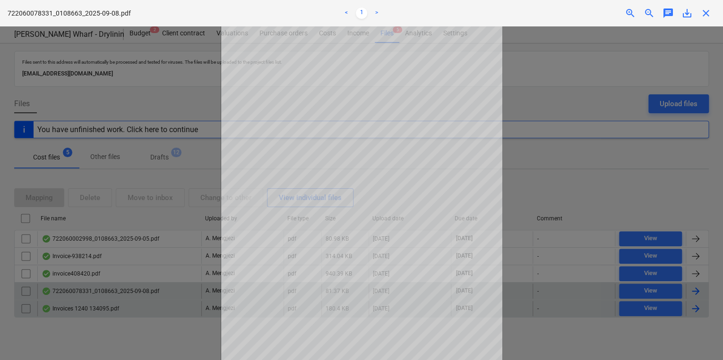
drag, startPoint x: 704, startPoint y: 12, endPoint x: 621, endPoint y: 179, distance: 186.3
click at [704, 13] on span "close" at bounding box center [705, 13] width 11 height 11
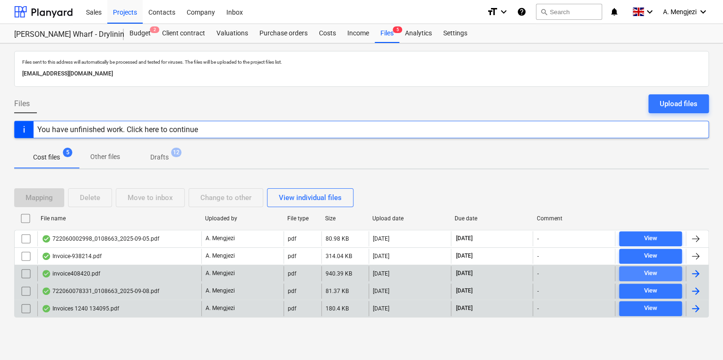
click at [641, 273] on span "View" at bounding box center [649, 273] width 55 height 11
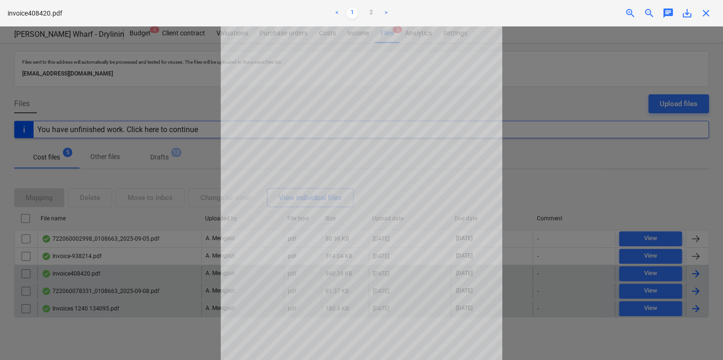
click at [708, 14] on span "close" at bounding box center [705, 13] width 11 height 11
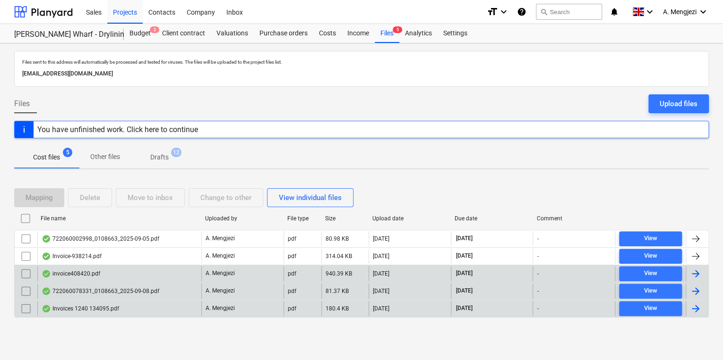
click at [698, 272] on div at bounding box center [694, 273] width 11 height 11
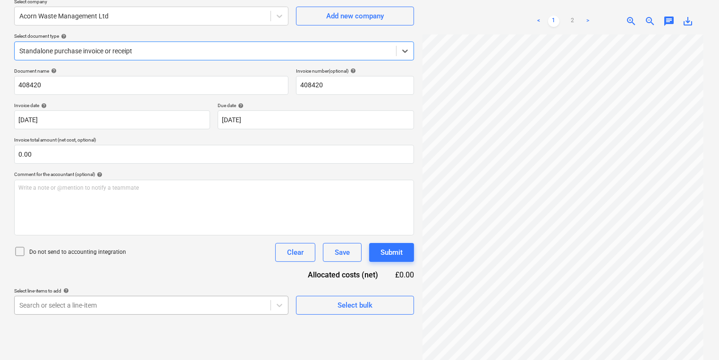
scroll to position [94, 0]
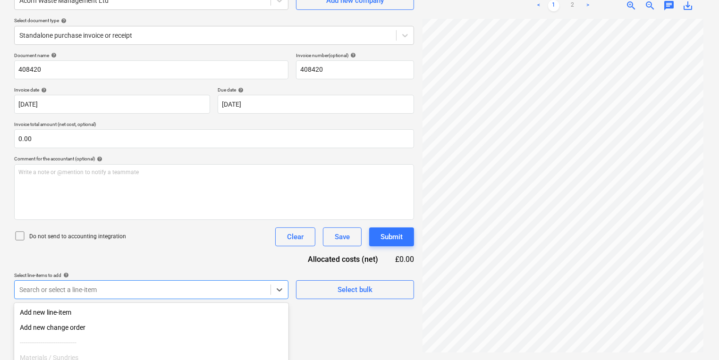
click at [182, 266] on body "Sales Projects Contacts Company Inbox format_size keyboard_arrow_down help sear…" at bounding box center [359, 86] width 719 height 360
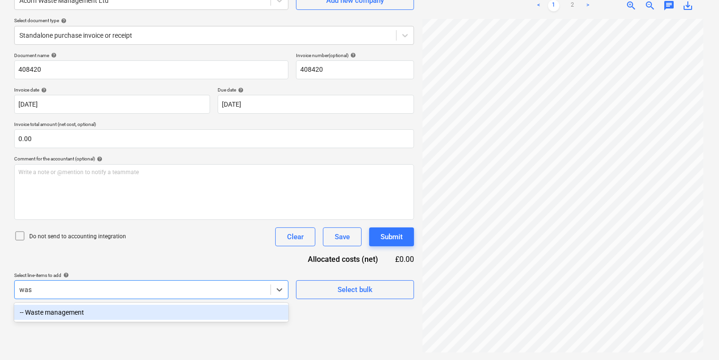
type input "wast"
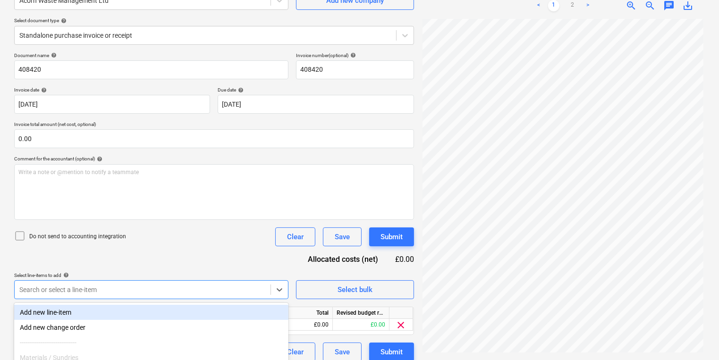
click at [242, 252] on div "Document name help 408420 Invoice number (optional) help 408420 Invoice date he…" at bounding box center [214, 206] width 400 height 309
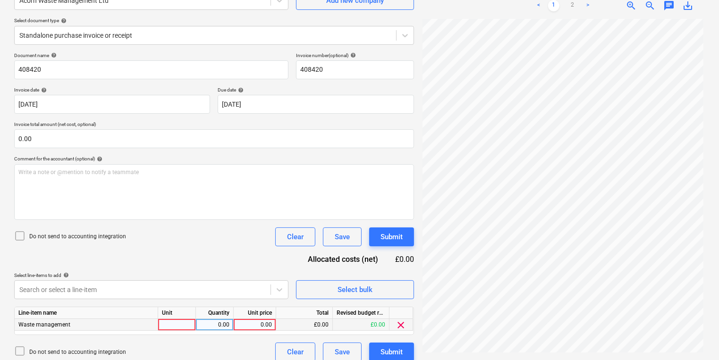
click at [191, 323] on div at bounding box center [177, 325] width 38 height 12
type input "Waste"
click at [570, 7] on link "2" at bounding box center [572, 5] width 11 height 11
click at [262, 322] on div "0.00" at bounding box center [255, 325] width 34 height 12
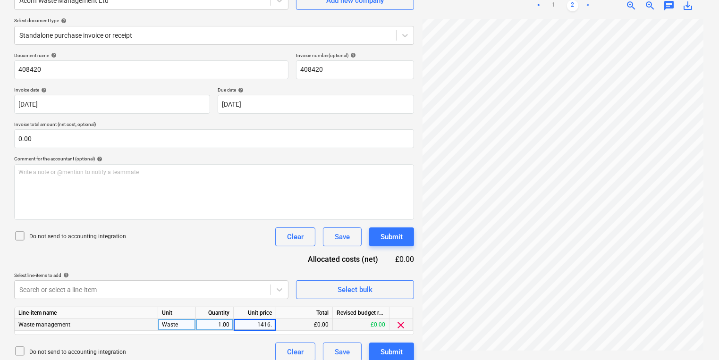
type input "1416.9"
click at [382, 353] on div "Submit" at bounding box center [392, 352] width 22 height 12
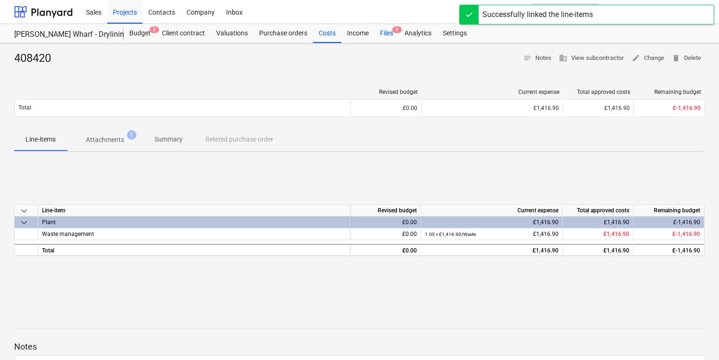
click at [393, 32] on span "4" at bounding box center [396, 29] width 9 height 7
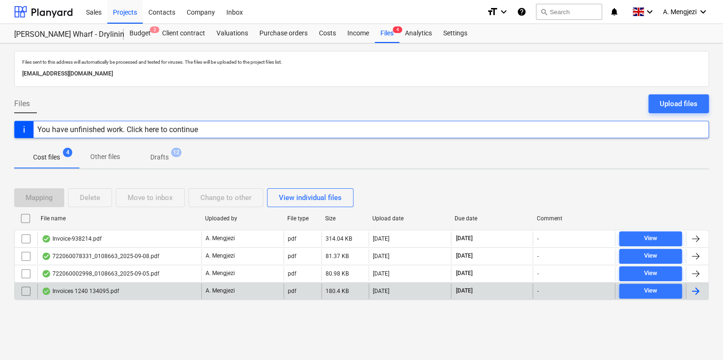
click at [173, 289] on div "Invoices 1240 134095.pdf" at bounding box center [119, 291] width 164 height 15
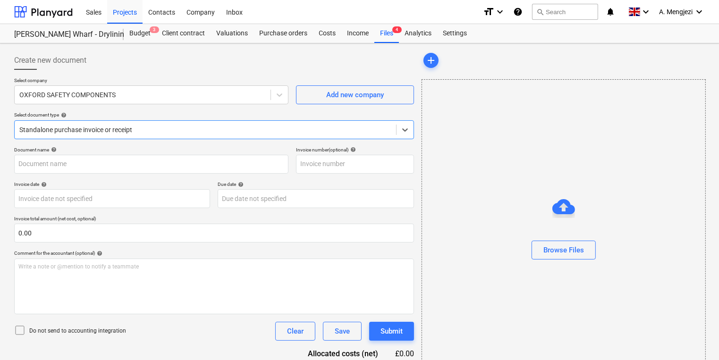
type input "134095"
type input "[DATE]"
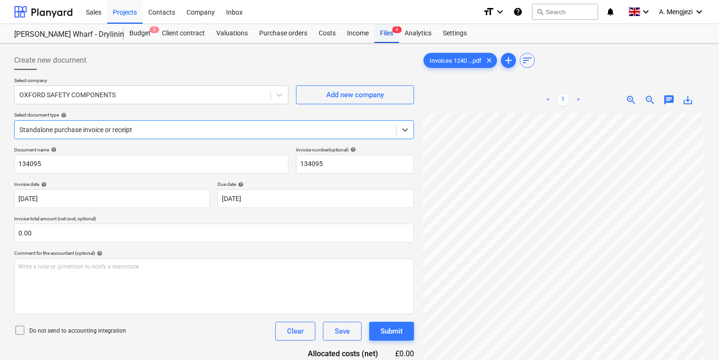
click at [385, 34] on div "Files 4" at bounding box center [386, 33] width 25 height 19
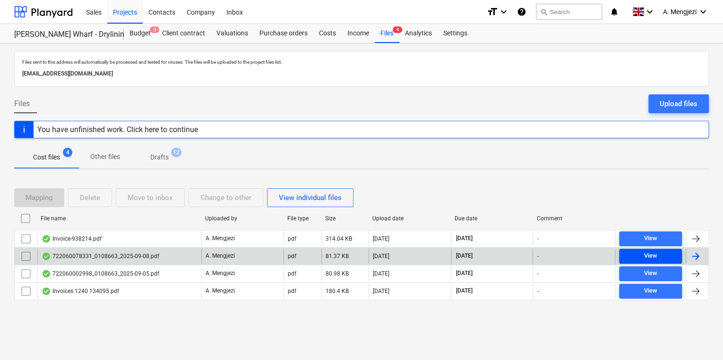
click at [665, 255] on span "View" at bounding box center [649, 256] width 55 height 11
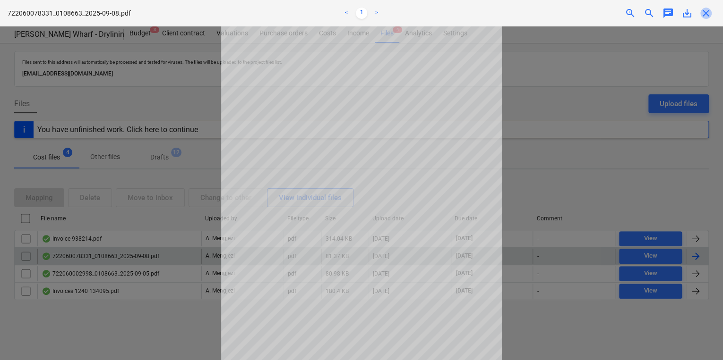
click at [710, 14] on span "close" at bounding box center [705, 13] width 11 height 11
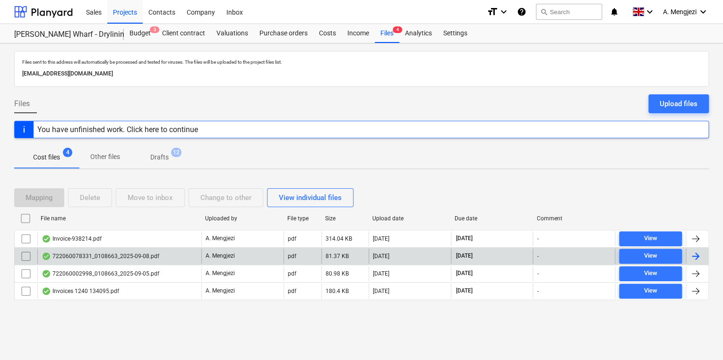
click at [696, 257] on div at bounding box center [694, 256] width 11 height 11
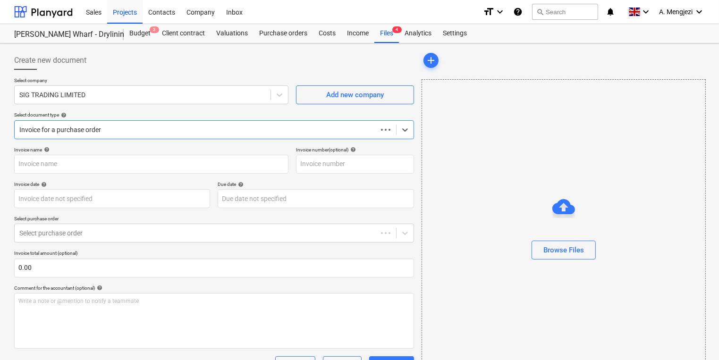
type input "722060078331"
type input "[DATE]"
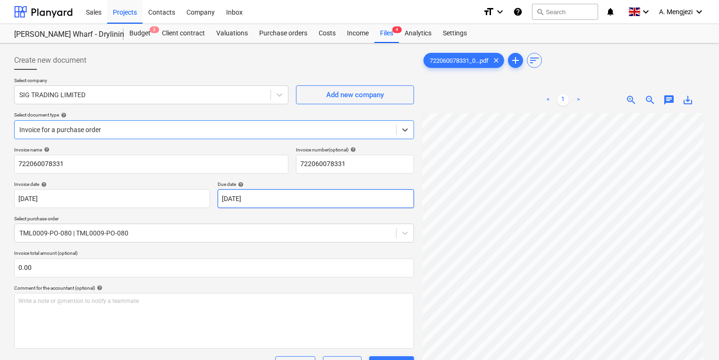
click at [332, 198] on body "Sales Projects Contacts Company Inbox format_size keyboard_arrow_down help sear…" at bounding box center [359, 180] width 719 height 360
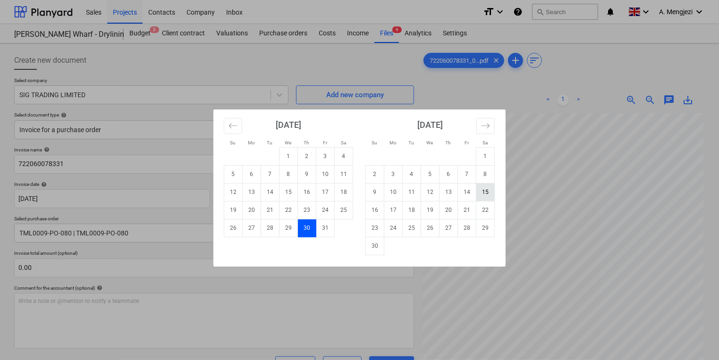
click at [484, 189] on td "15" at bounding box center [485, 192] width 18 height 18
type input "[DATE]"
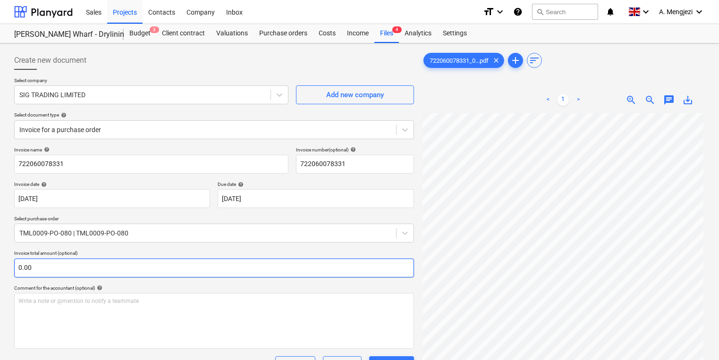
scroll to position [189, 0]
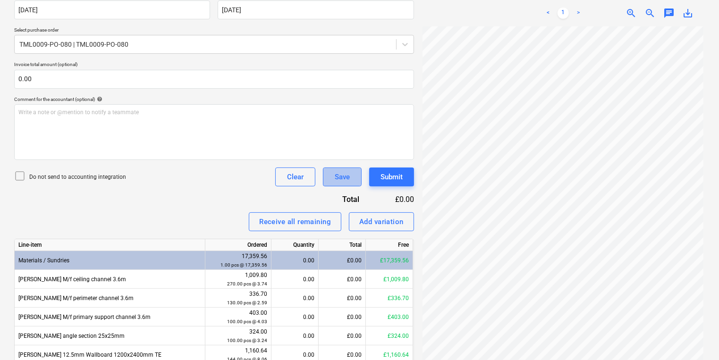
click at [335, 179] on div "Save" at bounding box center [342, 177] width 15 height 12
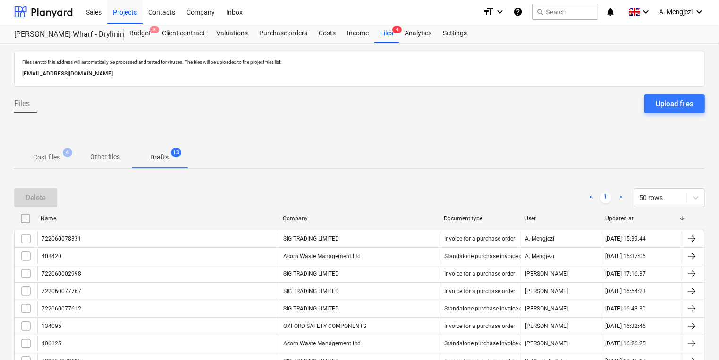
click at [62, 153] on span "Cost files 4" at bounding box center [47, 158] width 42 height 10
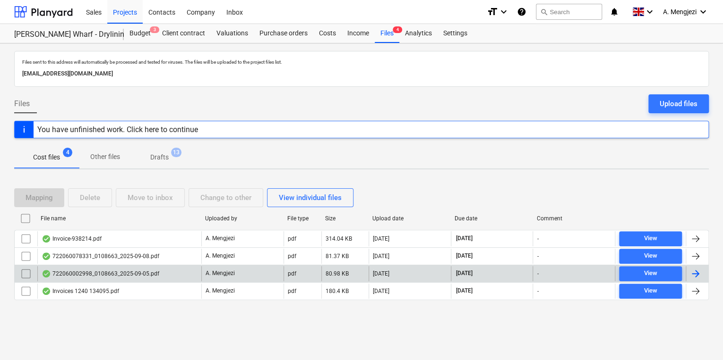
click at [699, 270] on div at bounding box center [694, 273] width 11 height 11
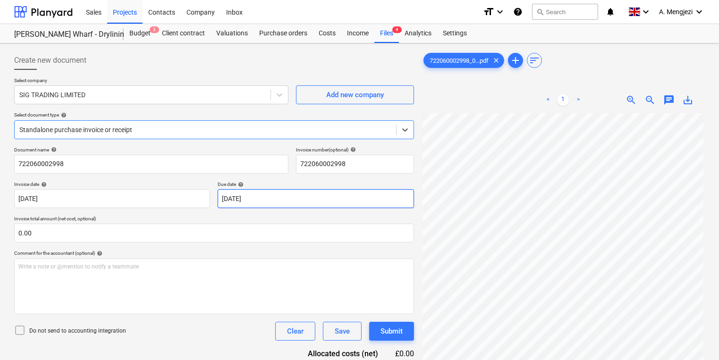
click at [365, 198] on body "Sales Projects Contacts Company Inbox format_size keyboard_arrow_down help sear…" at bounding box center [359, 180] width 719 height 360
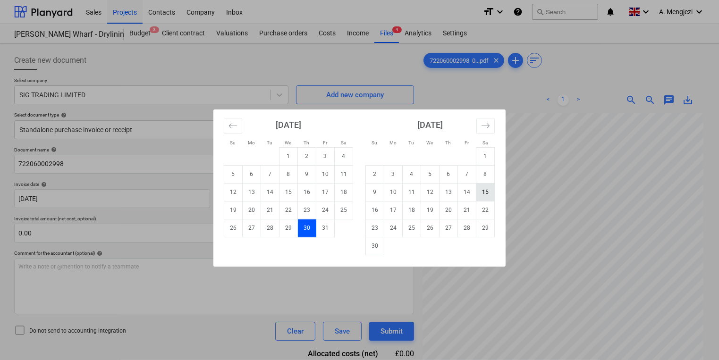
click at [482, 192] on td "15" at bounding box center [485, 192] width 18 height 18
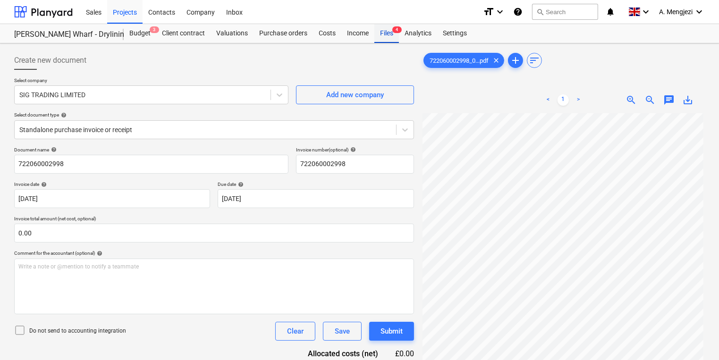
click at [383, 34] on div "Files 4" at bounding box center [386, 33] width 25 height 19
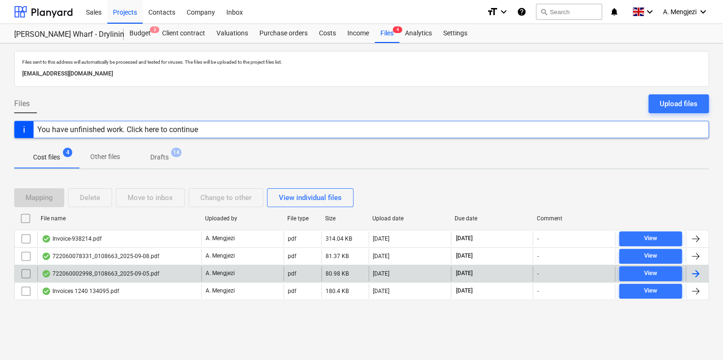
click at [693, 271] on div at bounding box center [694, 273] width 11 height 11
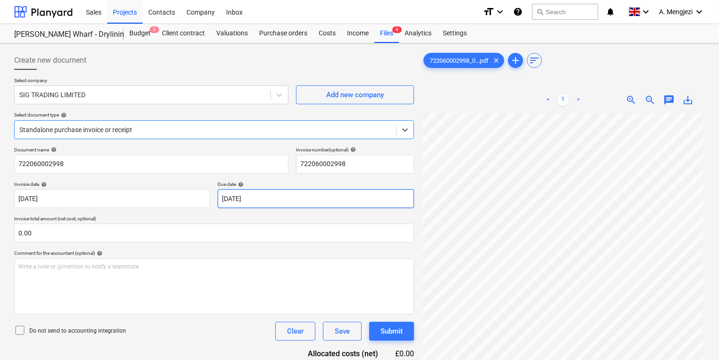
click at [326, 200] on body "Sales Projects Contacts Company Inbox format_size keyboard_arrow_down help sear…" at bounding box center [359, 180] width 719 height 360
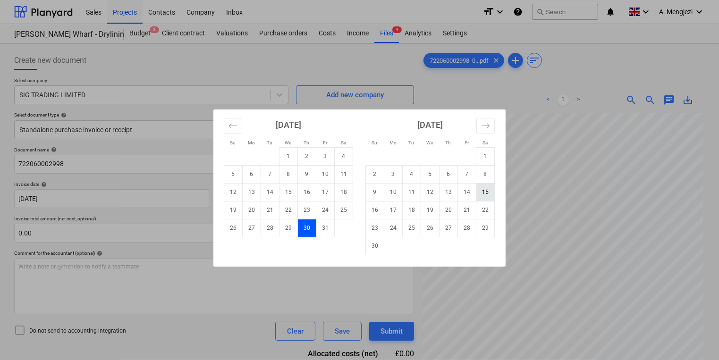
click at [481, 192] on td "15" at bounding box center [485, 192] width 18 height 18
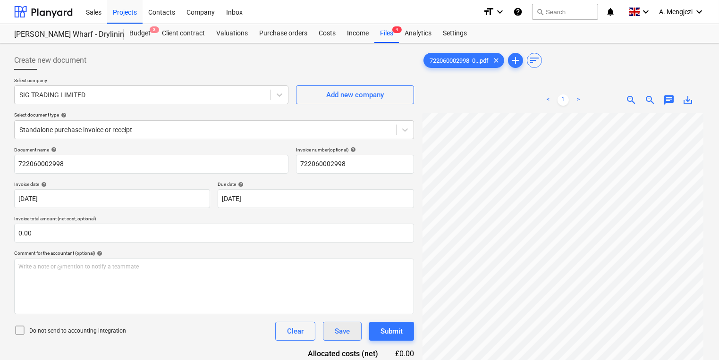
click at [348, 328] on div "Save" at bounding box center [342, 331] width 15 height 12
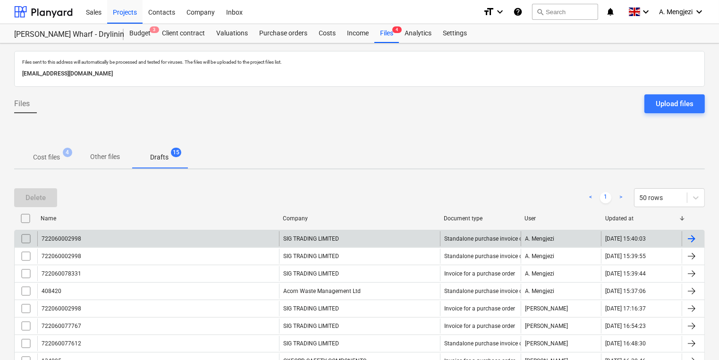
click at [27, 236] on input "checkbox" at bounding box center [25, 238] width 15 height 15
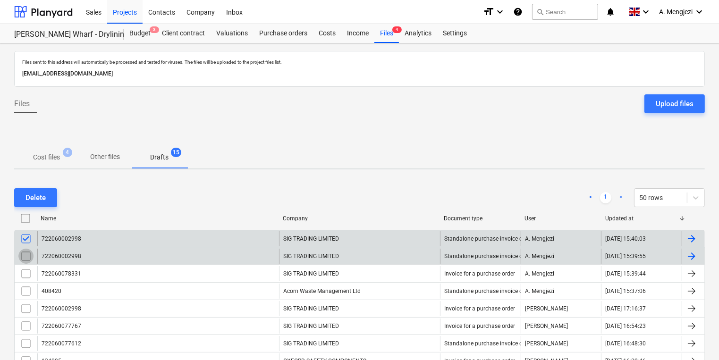
click at [27, 257] on input "checkbox" at bounding box center [25, 256] width 15 height 15
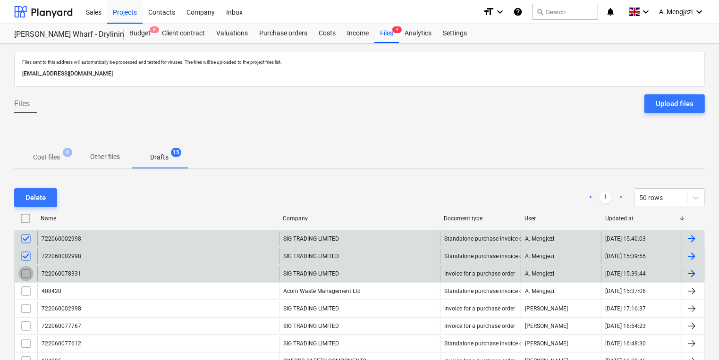
click at [24, 269] on input "checkbox" at bounding box center [25, 273] width 15 height 15
click at [57, 156] on p "Cost files" at bounding box center [46, 158] width 27 height 10
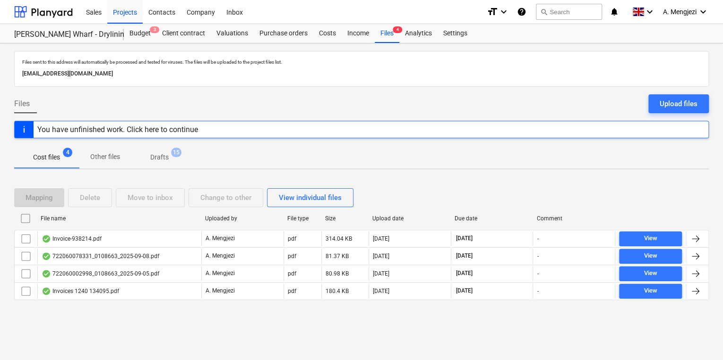
click at [156, 155] on p "Drafts" at bounding box center [159, 158] width 18 height 10
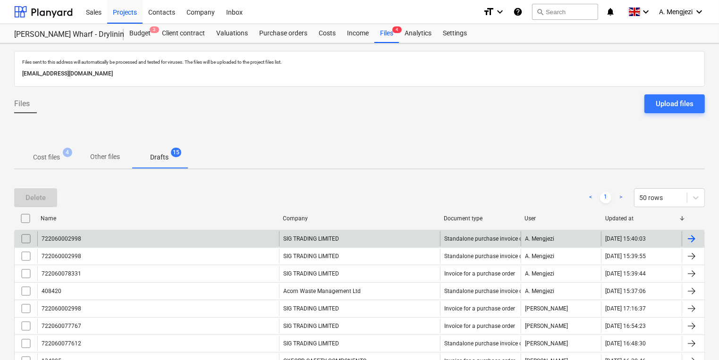
click at [26, 236] on input "checkbox" at bounding box center [25, 238] width 15 height 15
click at [41, 199] on div "Delete" at bounding box center [36, 198] width 20 height 12
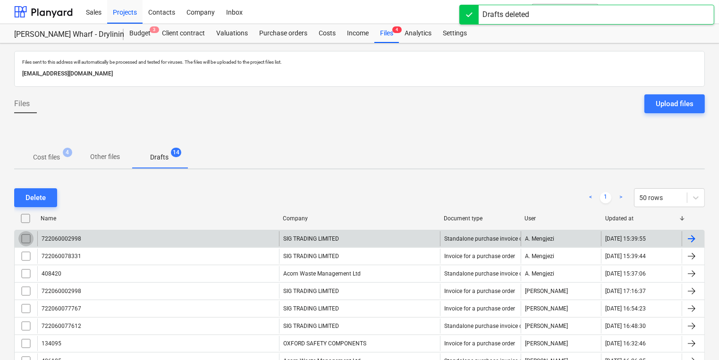
click at [28, 235] on input "checkbox" at bounding box center [25, 238] width 15 height 15
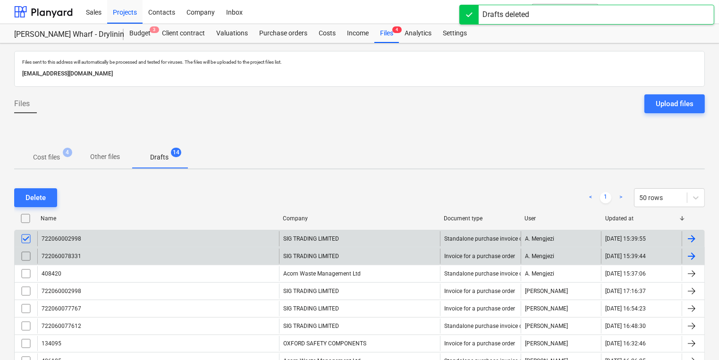
click at [25, 255] on input "checkbox" at bounding box center [25, 256] width 15 height 15
click at [48, 195] on button "Delete" at bounding box center [35, 197] width 43 height 19
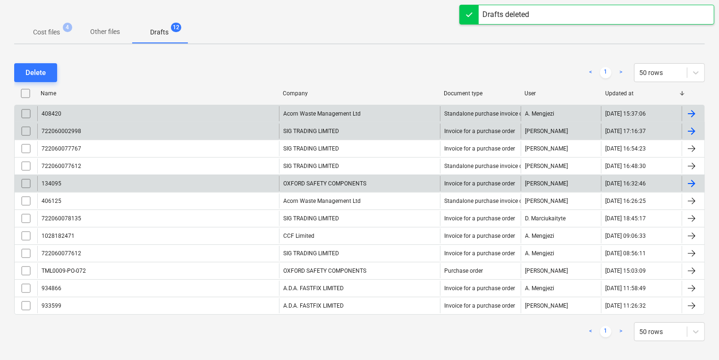
scroll to position [130, 0]
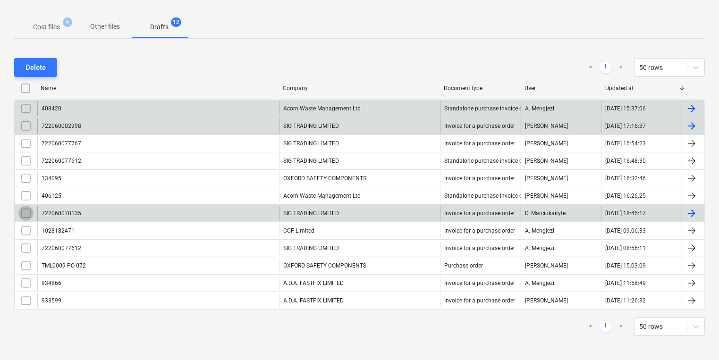
click at [28, 209] on input "checkbox" at bounding box center [25, 213] width 15 height 15
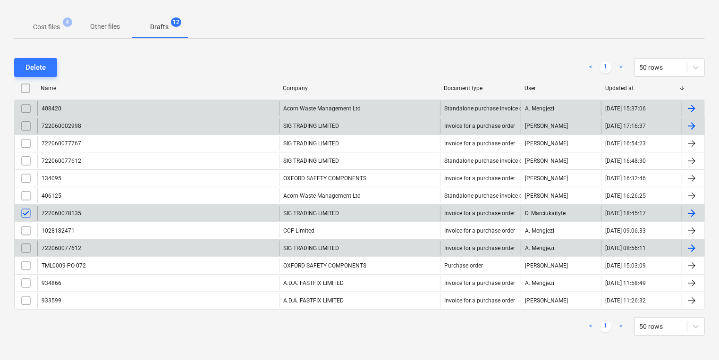
click at [27, 246] on input "checkbox" at bounding box center [25, 248] width 15 height 15
click at [40, 65] on div "Delete" at bounding box center [36, 67] width 20 height 12
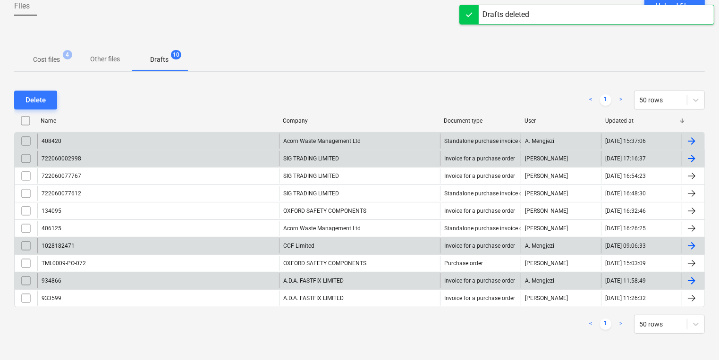
scroll to position [96, 0]
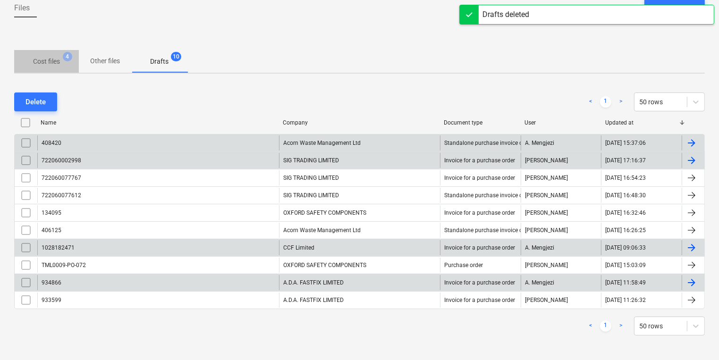
click at [55, 55] on span "Cost files 4" at bounding box center [46, 61] width 65 height 17
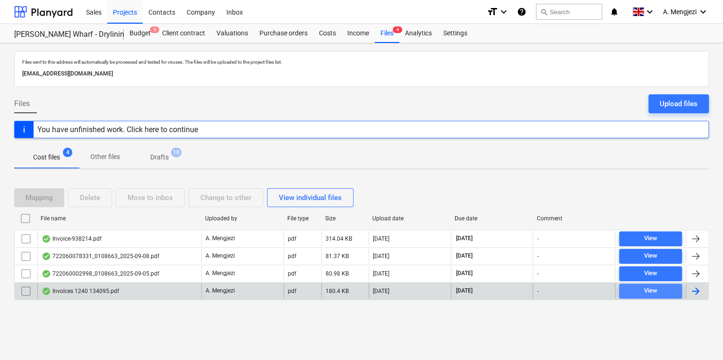
click at [623, 293] on span "View" at bounding box center [649, 291] width 55 height 11
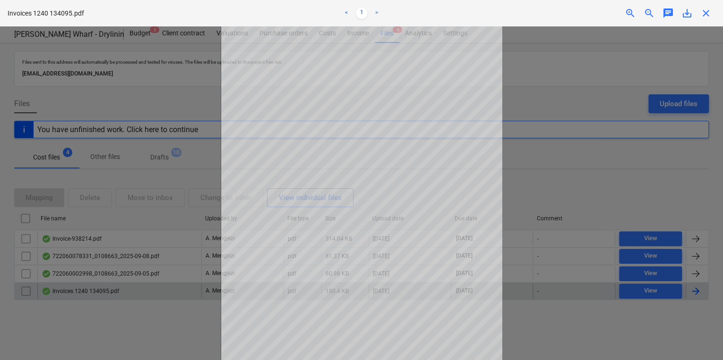
click at [708, 16] on span "close" at bounding box center [705, 13] width 11 height 11
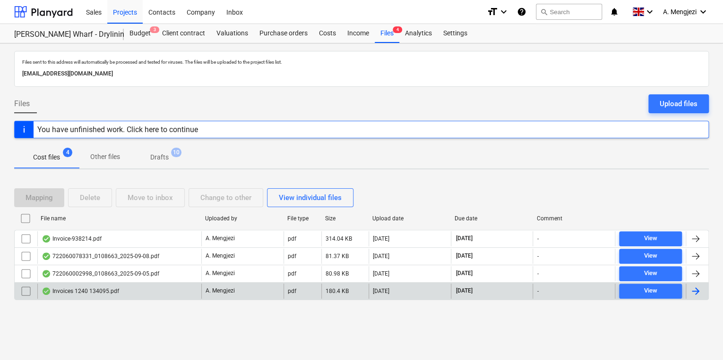
click at [700, 288] on div at bounding box center [694, 291] width 11 height 11
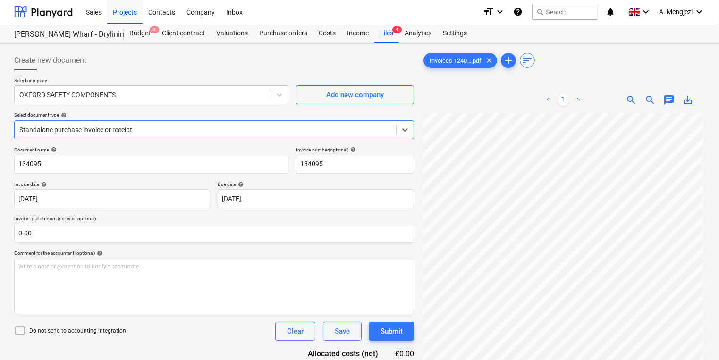
click at [136, 128] on div at bounding box center [205, 129] width 372 height 9
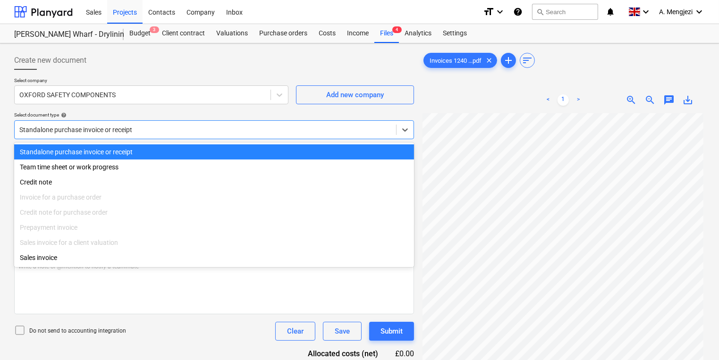
click at [170, 123] on div "Standalone purchase invoice or receipt" at bounding box center [206, 129] width 382 height 13
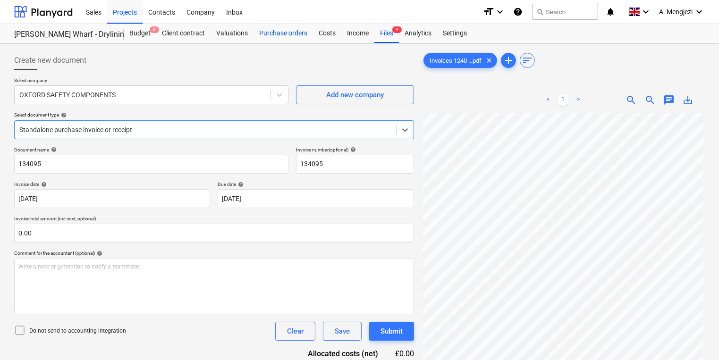
click at [295, 31] on div "Purchase orders" at bounding box center [284, 33] width 60 height 19
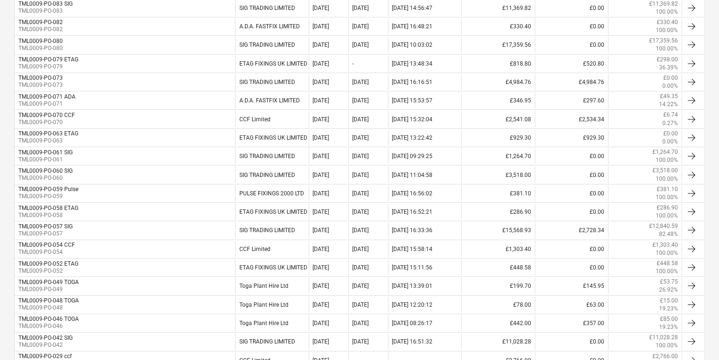
scroll to position [70, 0]
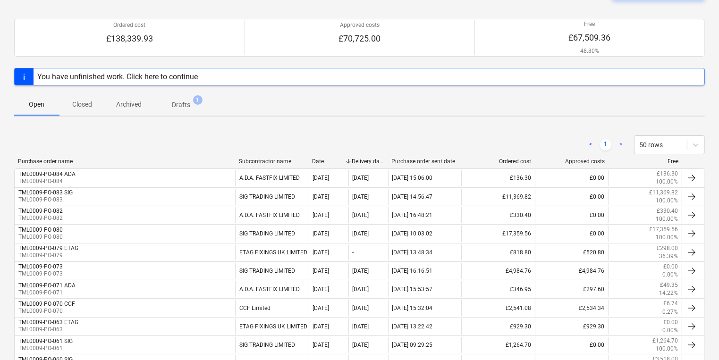
click at [272, 75] on div "You have unfinished work. Click here to continue" at bounding box center [359, 76] width 691 height 17
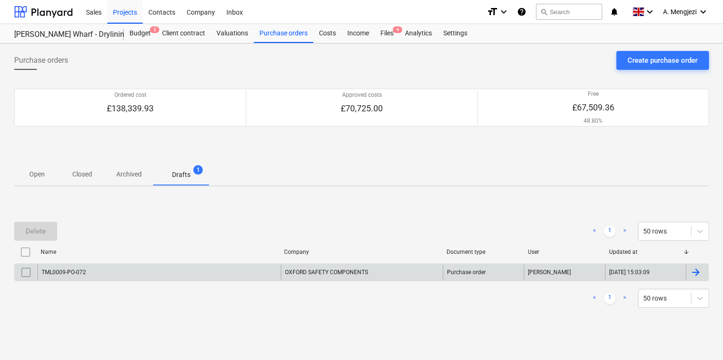
click at [213, 272] on div "TML0009-PO-072" at bounding box center [158, 272] width 243 height 15
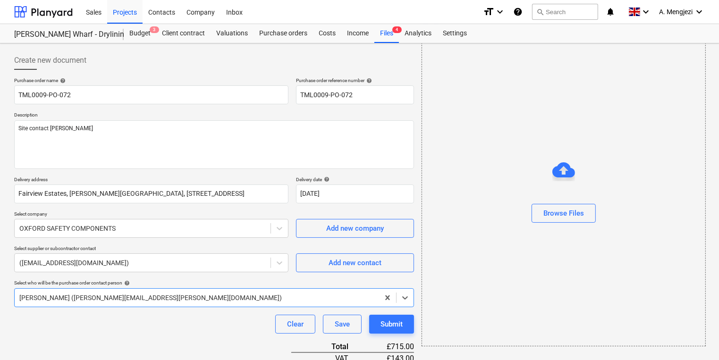
scroll to position [204, 0]
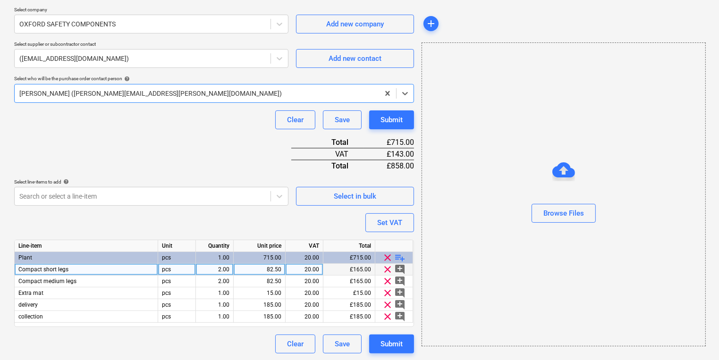
click at [218, 268] on div "2.00" at bounding box center [215, 270] width 30 height 12
click at [272, 267] on div "82.50" at bounding box center [260, 270] width 44 height 12
click at [311, 268] on div "20.00" at bounding box center [304, 270] width 30 height 12
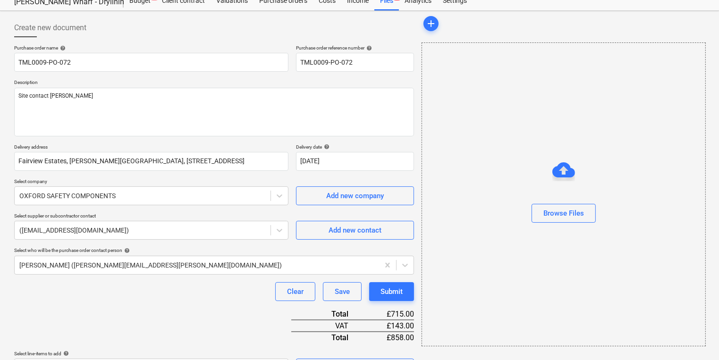
scroll to position [0, 0]
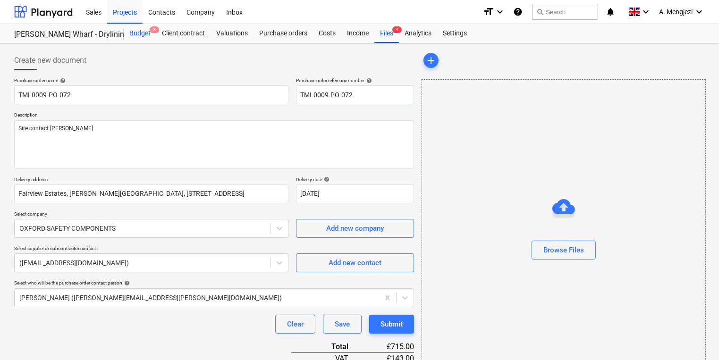
click at [149, 35] on div "Budget 3" at bounding box center [140, 33] width 33 height 19
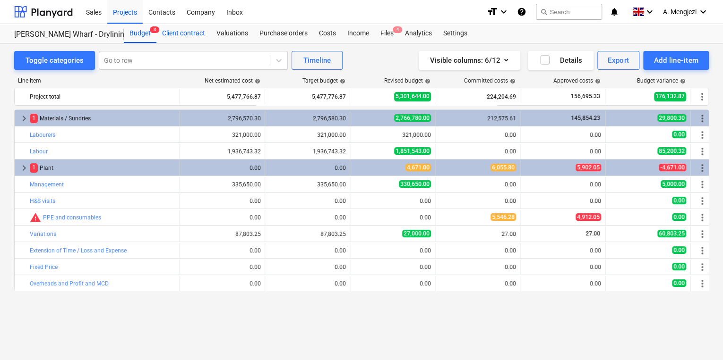
click at [177, 29] on div "Client contract" at bounding box center [183, 33] width 54 height 19
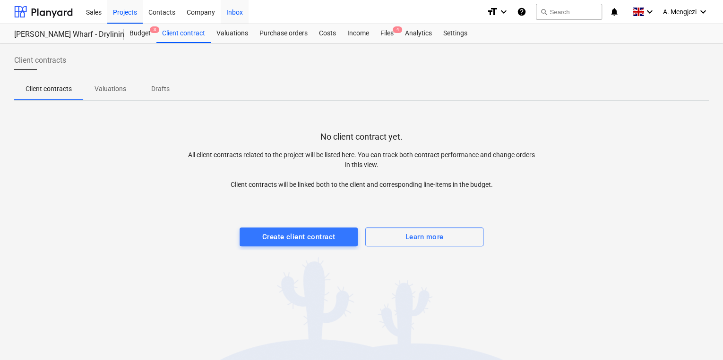
click at [231, 10] on div "Inbox" at bounding box center [235, 12] width 28 height 24
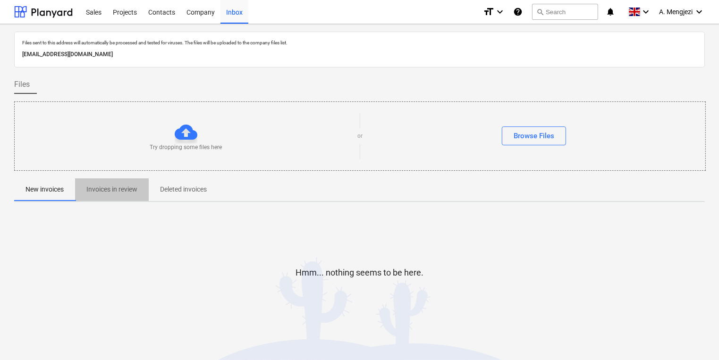
drag, startPoint x: 121, startPoint y: 189, endPoint x: 238, endPoint y: 212, distance: 119.3
click at [121, 189] on p "Invoices in review" at bounding box center [111, 190] width 51 height 10
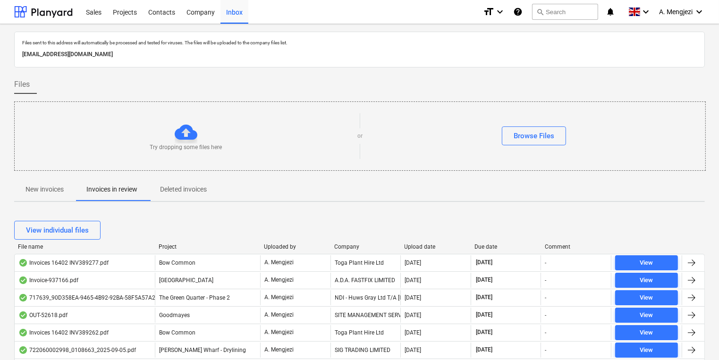
click at [500, 247] on div "Due date" at bounding box center [506, 247] width 63 height 7
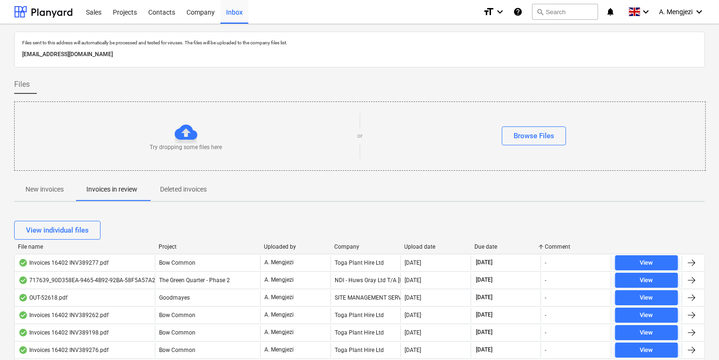
click at [361, 246] on div "Company" at bounding box center [365, 247] width 63 height 7
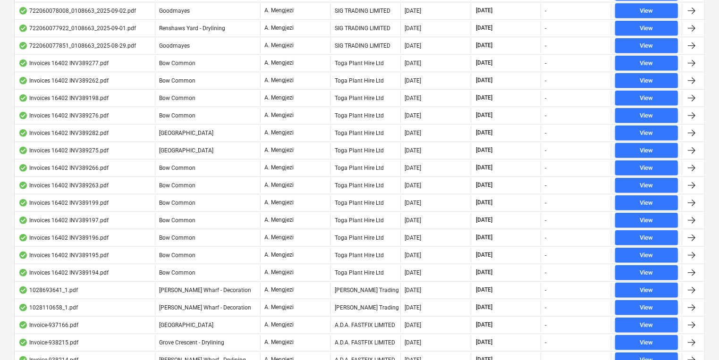
scroll to position [756, 0]
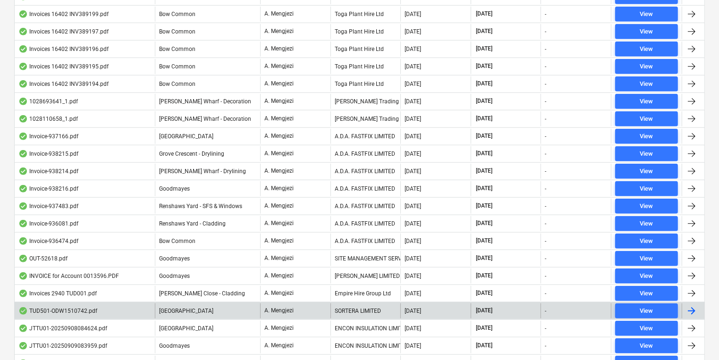
click at [395, 306] on div "SORTERA LIMITED" at bounding box center [366, 311] width 70 height 15
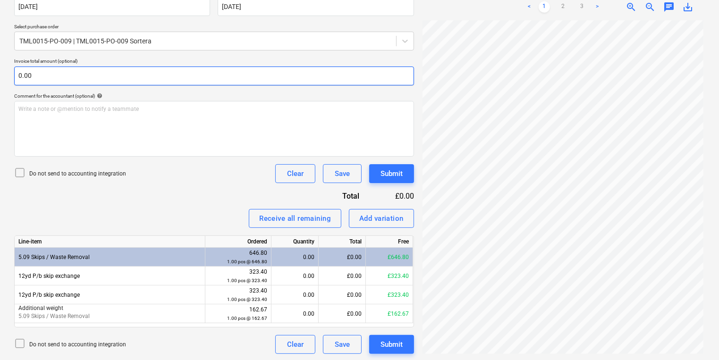
scroll to position [193, 0]
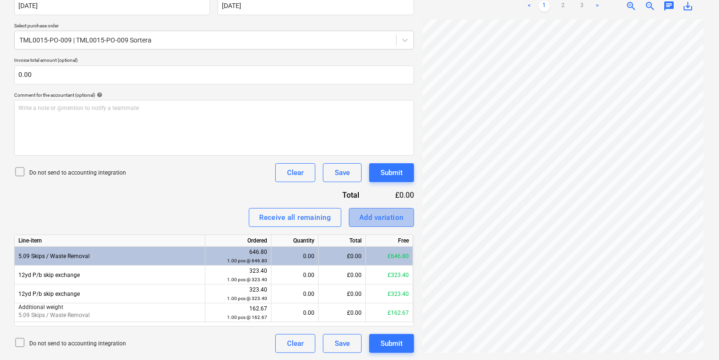
click at [382, 217] on div "Add variation" at bounding box center [381, 218] width 44 height 12
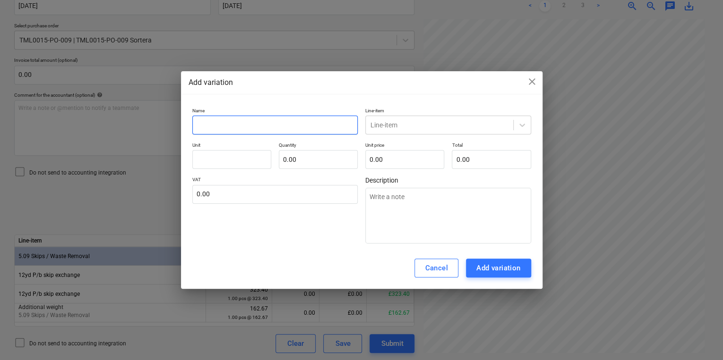
click at [260, 128] on input "text" at bounding box center [275, 125] width 166 height 19
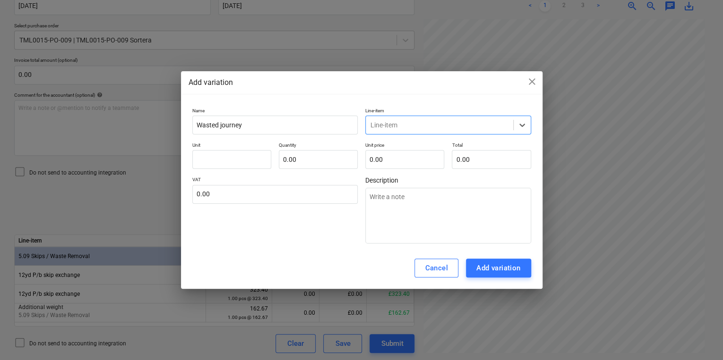
click at [396, 123] on div at bounding box center [439, 124] width 138 height 9
click at [405, 147] on div "-- 5.09 Skips / Waste Removal" at bounding box center [447, 148] width 165 height 15
click at [246, 155] on input "text" at bounding box center [231, 159] width 79 height 19
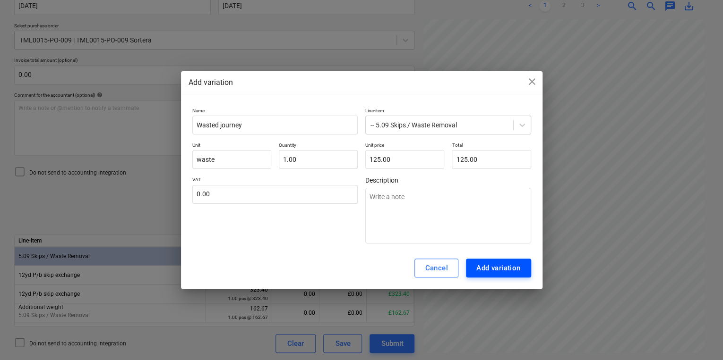
click at [474, 266] on button "Add variation" at bounding box center [498, 268] width 65 height 19
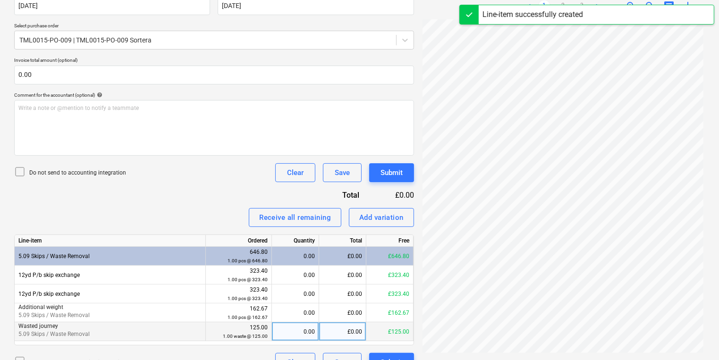
click at [283, 331] on div "0.00" at bounding box center [295, 332] width 39 height 19
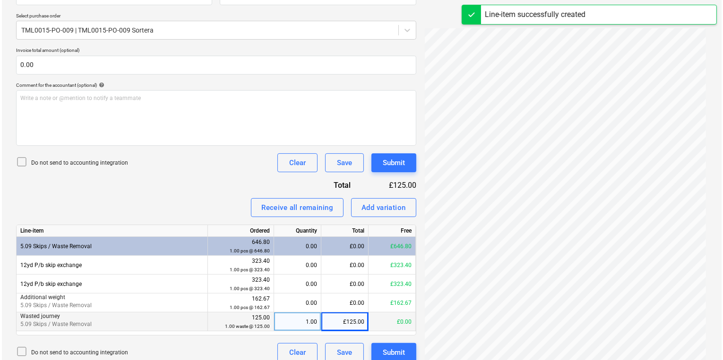
scroll to position [212, 0]
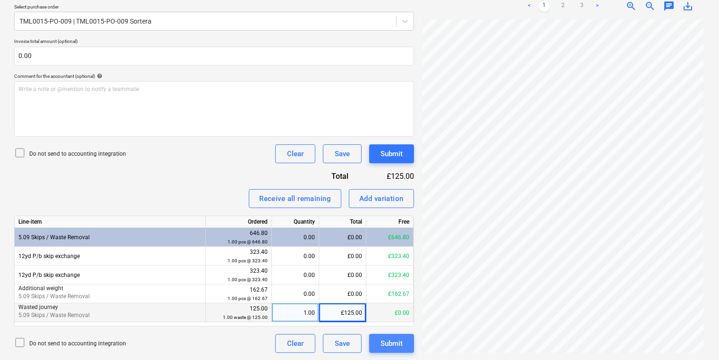
click at [395, 343] on div "Submit" at bounding box center [392, 344] width 22 height 12
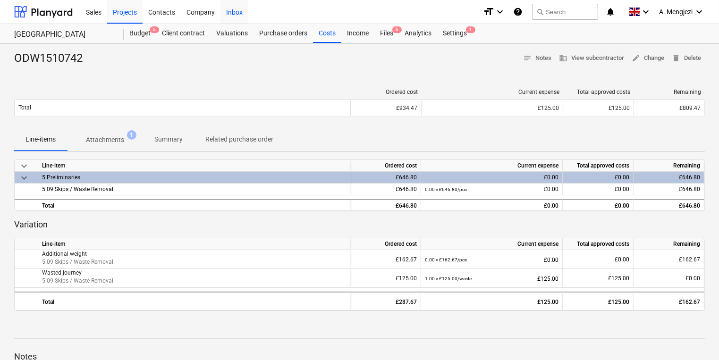
click at [232, 11] on div "Inbox" at bounding box center [235, 12] width 28 height 24
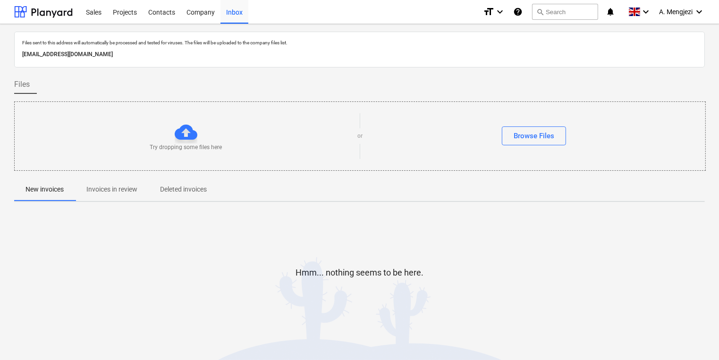
click at [124, 188] on p "Invoices in review" at bounding box center [111, 190] width 51 height 10
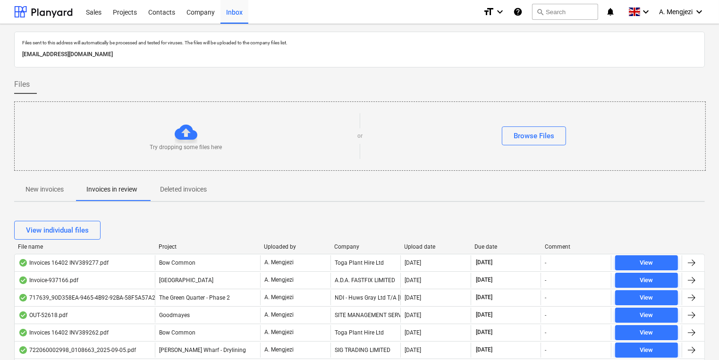
click at [375, 244] on div "Company" at bounding box center [365, 247] width 63 height 7
